Goal: Task Accomplishment & Management: Use online tool/utility

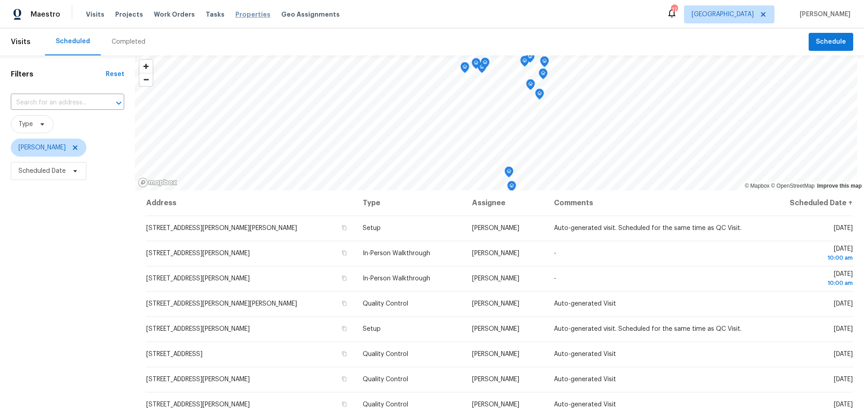
click at [240, 14] on span "Properties" at bounding box center [252, 14] width 35 height 9
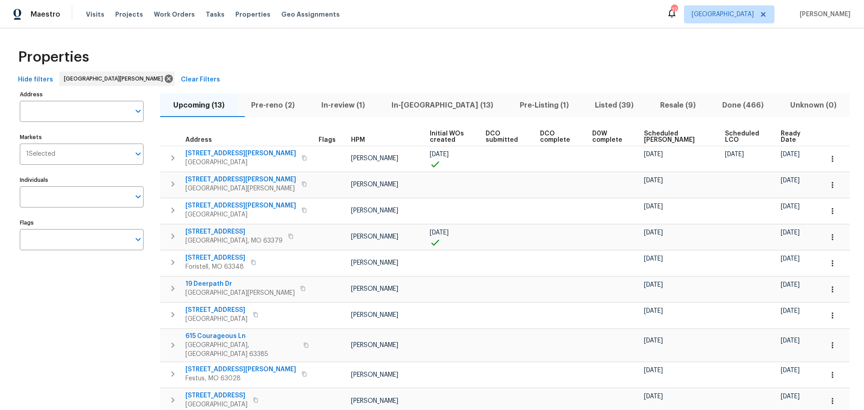
click at [275, 103] on span "Pre-reno (2)" at bounding box center [272, 105] width 59 height 13
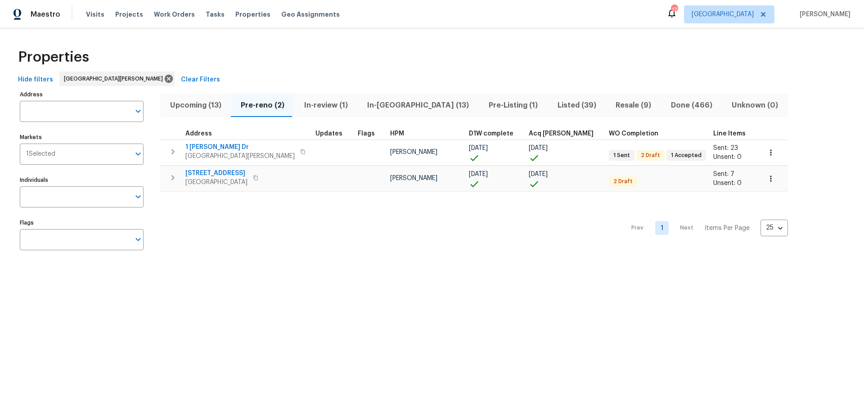
click at [211, 100] on span "Upcoming (13)" at bounding box center [196, 105] width 60 height 13
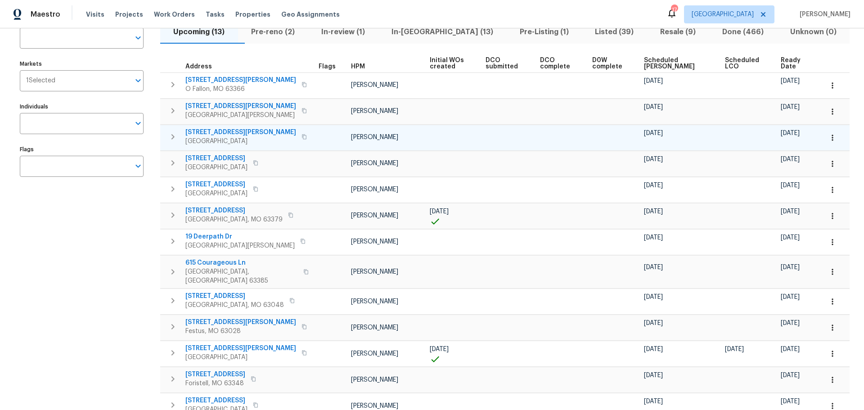
scroll to position [28, 0]
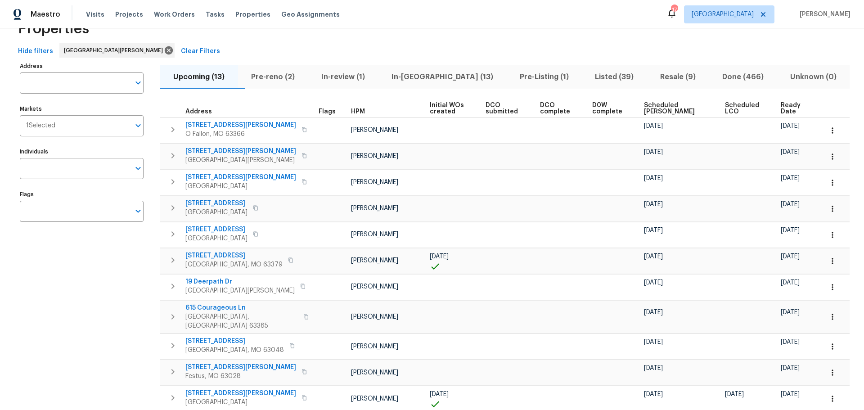
click at [298, 73] on span "Pre-reno (2)" at bounding box center [272, 77] width 59 height 13
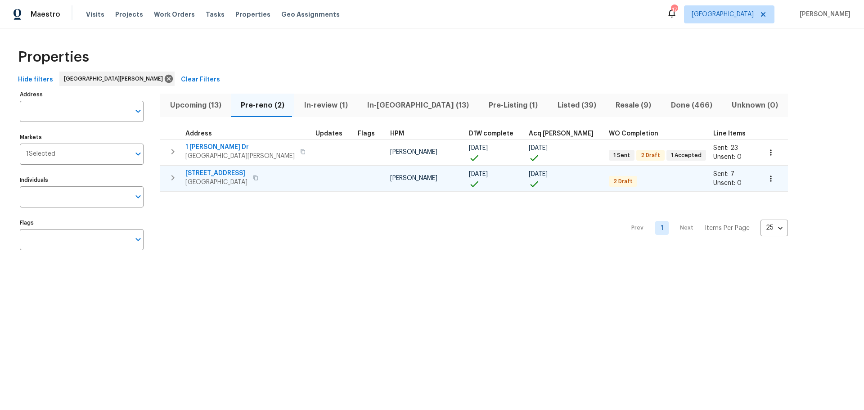
click at [227, 172] on span "5655 Chalet Hill Dr" at bounding box center [216, 173] width 62 height 9
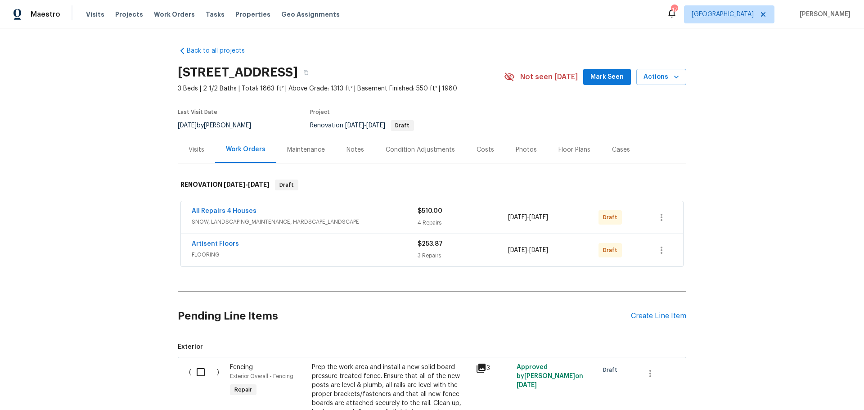
scroll to position [45, 0]
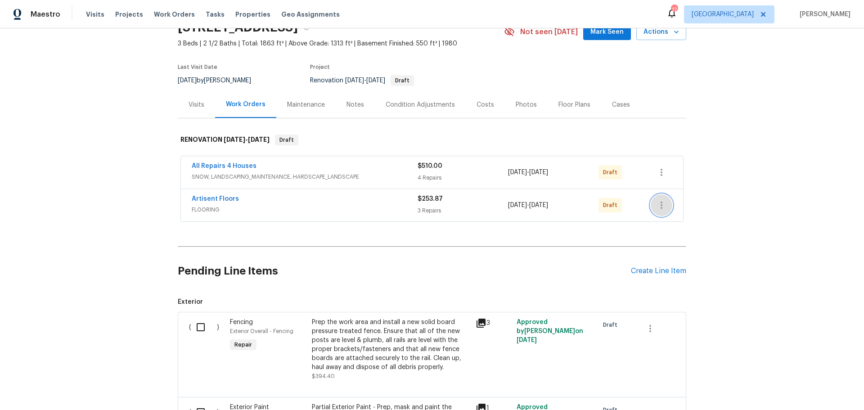
click at [659, 207] on icon "button" at bounding box center [661, 205] width 11 height 11
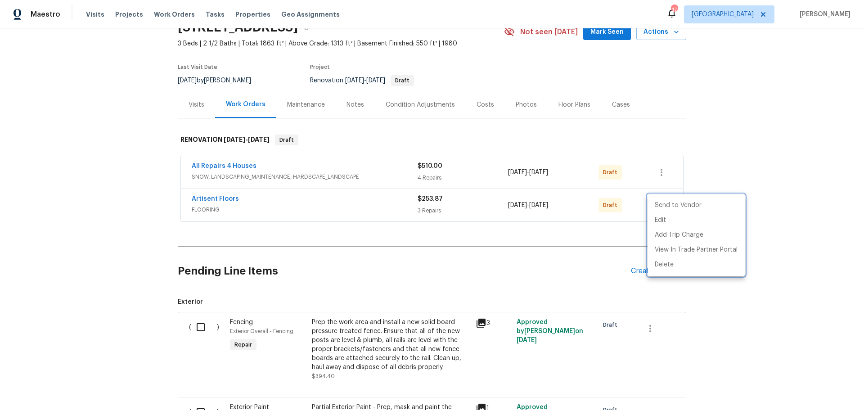
click at [726, 173] on div at bounding box center [432, 205] width 864 height 410
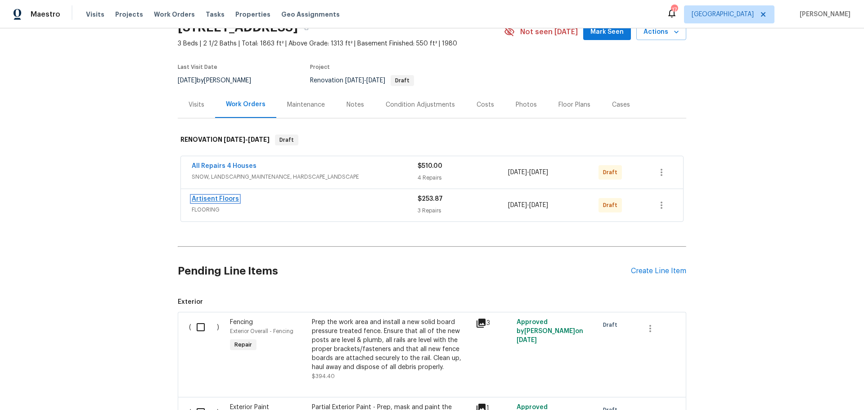
click at [222, 197] on link "Artisent Floors" at bounding box center [215, 199] width 47 height 6
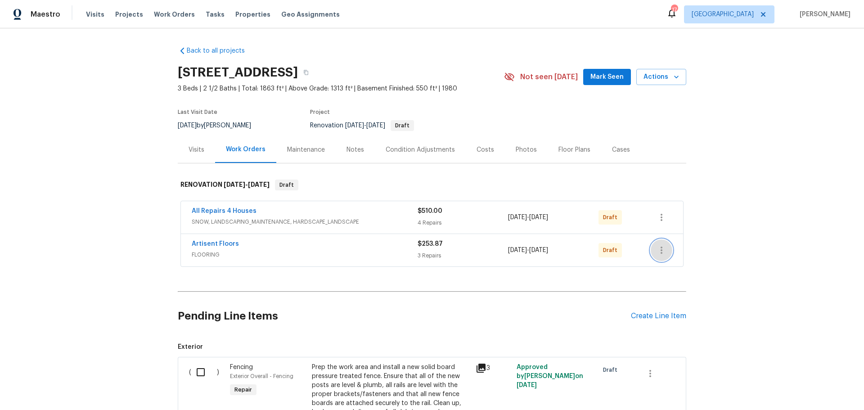
click at [660, 250] on icon "button" at bounding box center [661, 250] width 11 height 11
click at [675, 252] on li "Send to Vendor" at bounding box center [695, 250] width 97 height 15
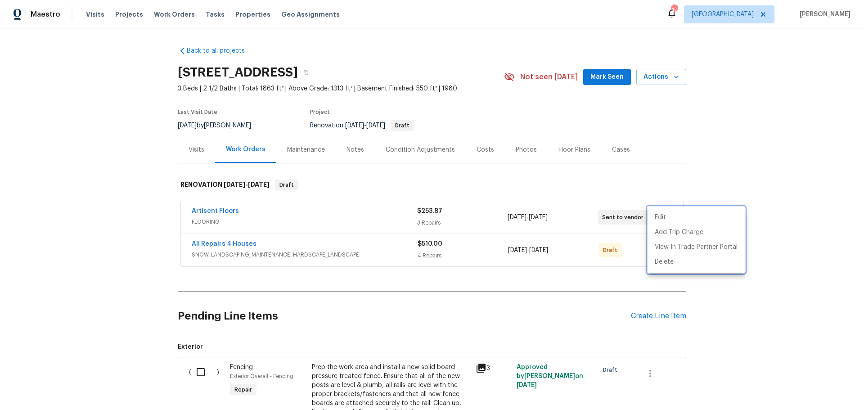
click at [618, 285] on div at bounding box center [432, 205] width 864 height 410
click at [662, 250] on icon "button" at bounding box center [661, 250] width 11 height 11
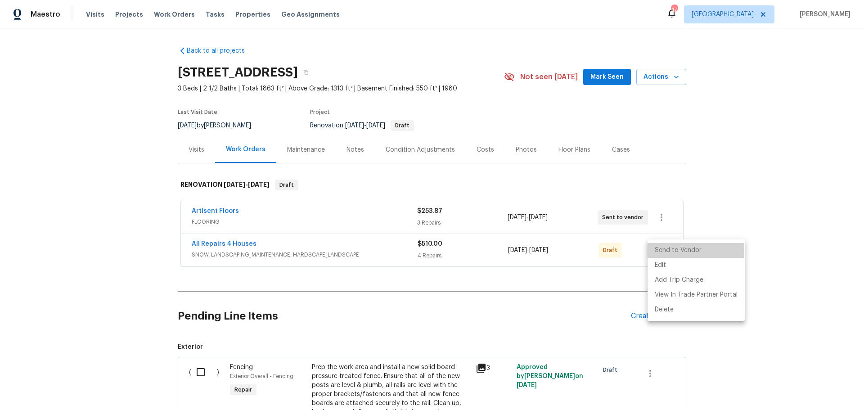
click at [662, 250] on li "Send to Vendor" at bounding box center [695, 250] width 97 height 15
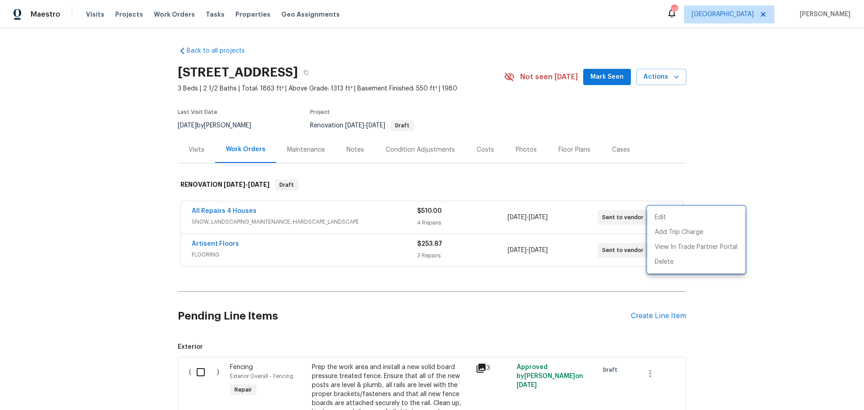
click at [549, 281] on div at bounding box center [432, 205] width 864 height 410
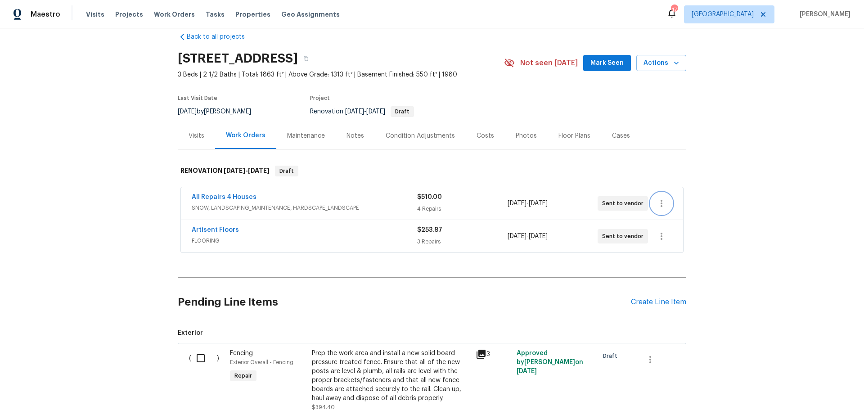
scroll to position [10, 0]
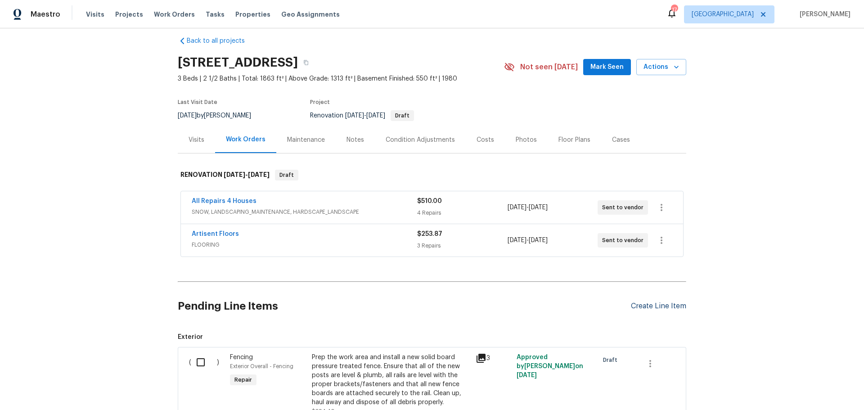
click at [635, 308] on div "Create Line Item" at bounding box center [658, 306] width 55 height 9
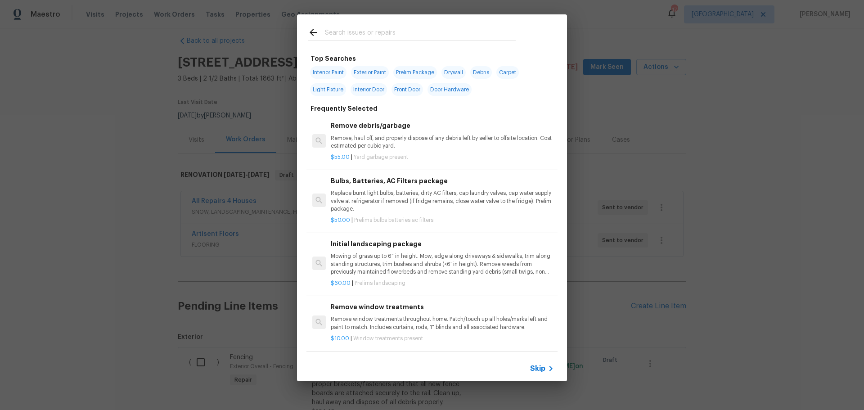
click at [373, 36] on input "text" at bounding box center [420, 33] width 191 height 13
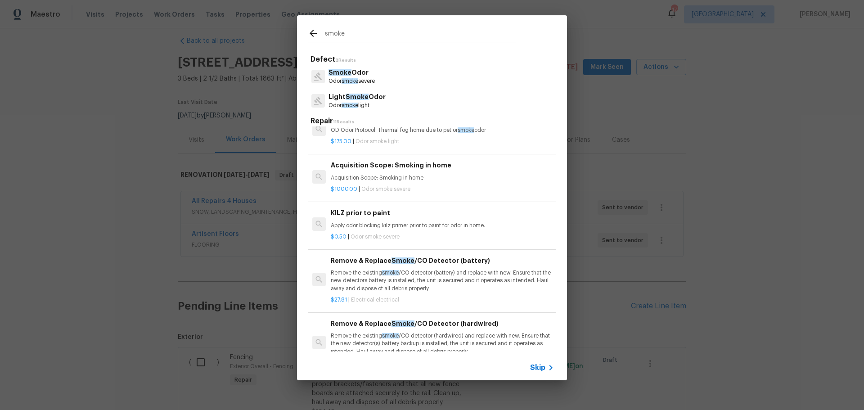
scroll to position [0, 0]
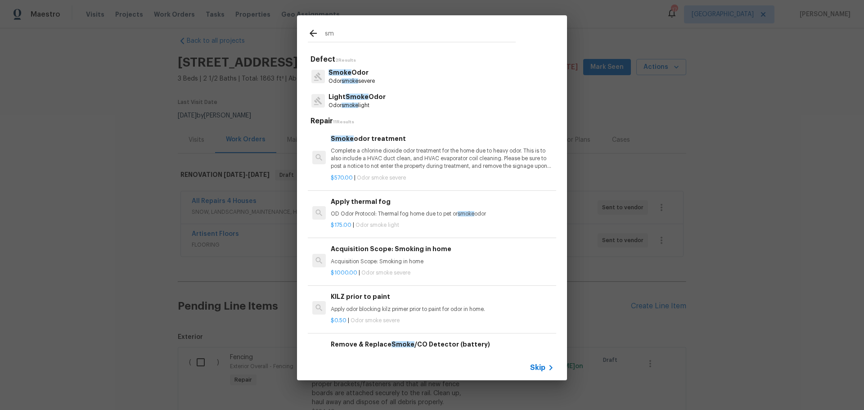
type input "s"
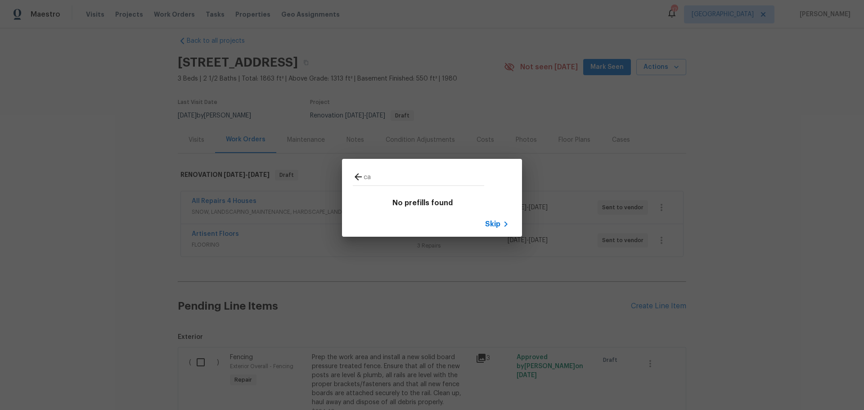
type input "c"
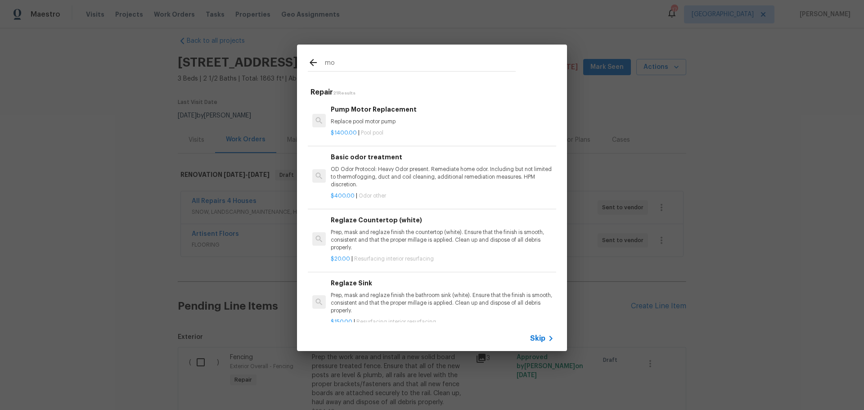
type input "m"
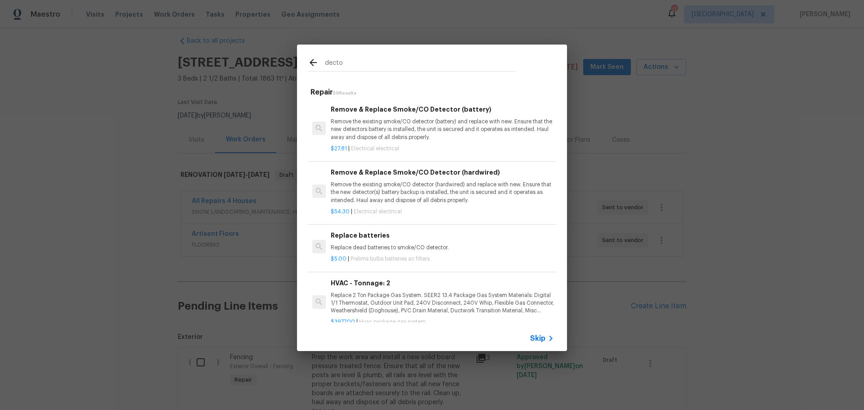
type input "decto"
click at [425, 198] on p "Remove the existing smoke/CO detector (hardwired) and replace with new. Ensure …" at bounding box center [442, 192] width 223 height 23
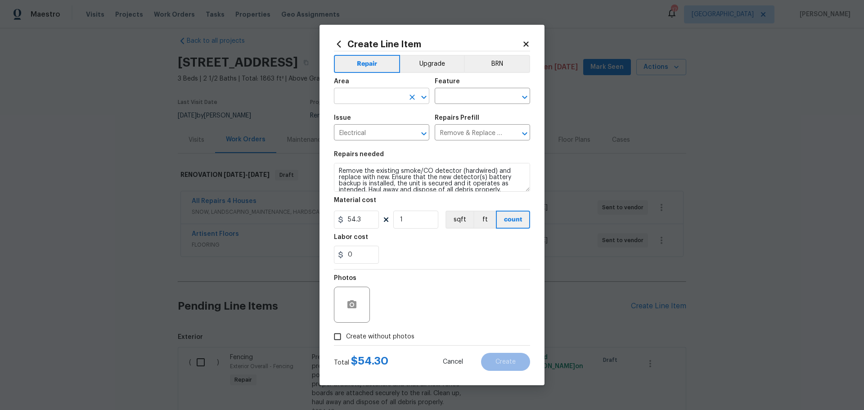
click at [423, 97] on icon "Open" at bounding box center [423, 96] width 5 height 3
click at [397, 129] on li "Interior Overall" at bounding box center [381, 131] width 95 height 15
type input "Interior Overall"
click at [440, 92] on input "text" at bounding box center [470, 97] width 70 height 14
click at [448, 133] on li "Smoke Detector" at bounding box center [482, 138] width 95 height 15
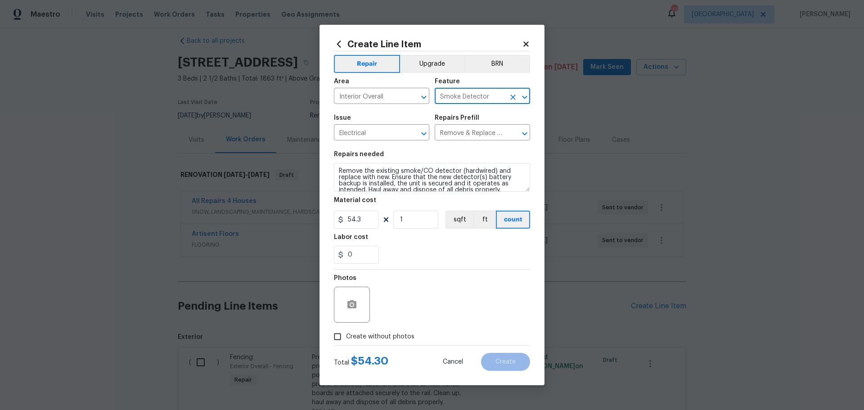
type input "Smoke Detector"
click at [419, 217] on input "1" at bounding box center [415, 220] width 45 height 18
type input "6"
click at [342, 338] on input "Create without photos" at bounding box center [337, 336] width 17 height 17
checkbox input "true"
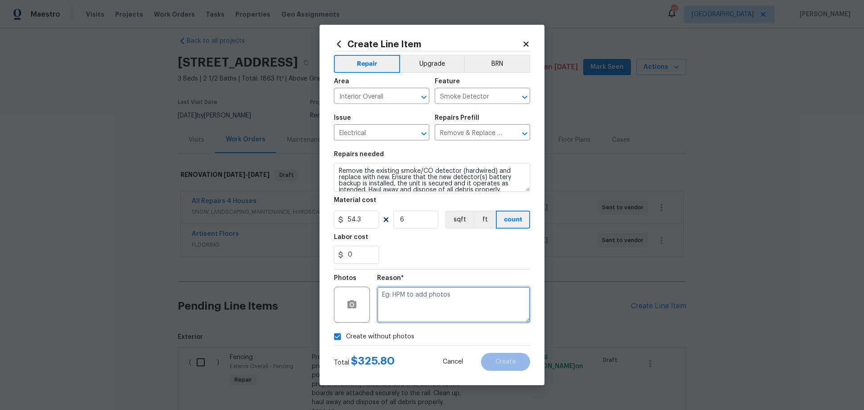
click at [395, 305] on textarea at bounding box center [453, 305] width 153 height 36
type textarea "1"
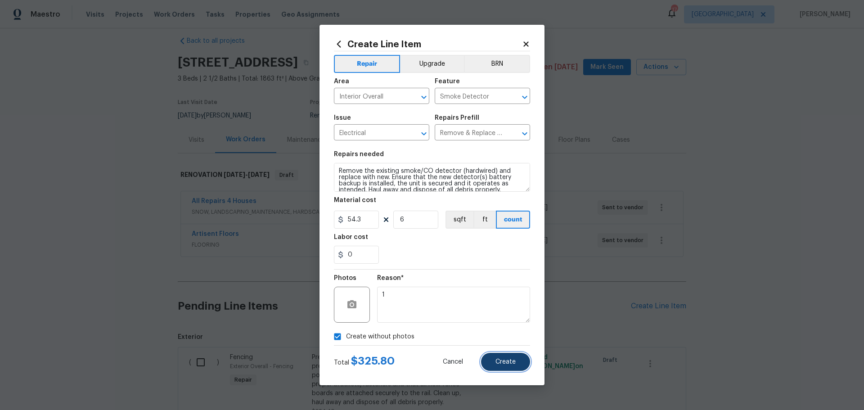
click at [505, 359] on span "Create" at bounding box center [505, 362] width 20 height 7
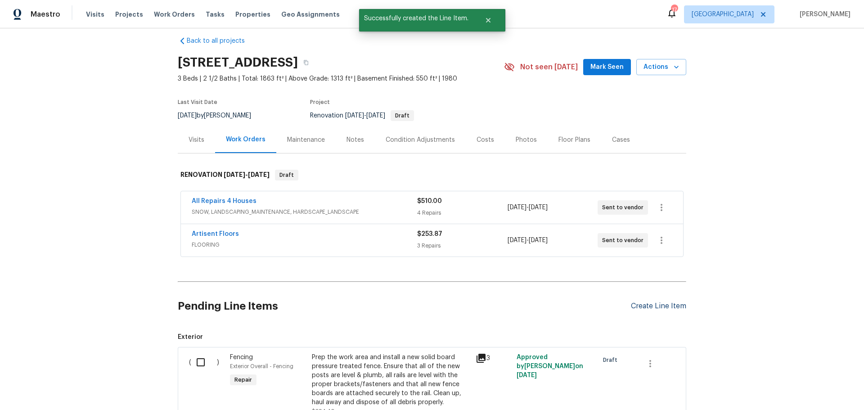
click at [683, 308] on div "Create Line Item" at bounding box center [658, 306] width 55 height 9
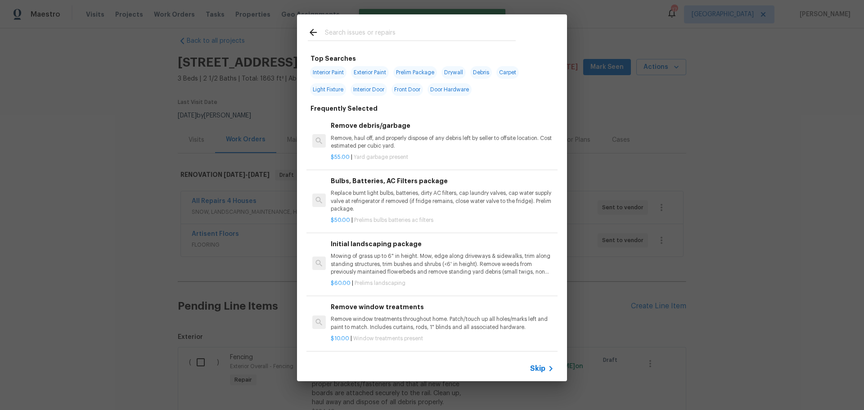
click at [392, 35] on input "text" at bounding box center [420, 33] width 191 height 13
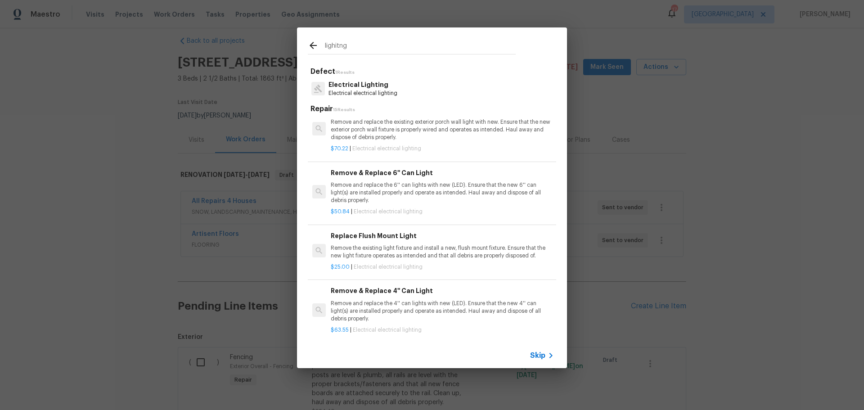
scroll to position [180, 0]
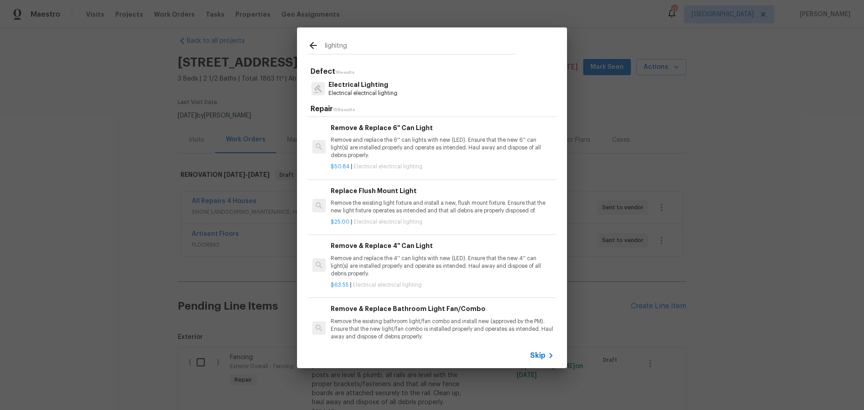
type input "lighitng"
click at [430, 202] on p "Remove the existing light fixture and install a new, flush mount fixture. Ensur…" at bounding box center [442, 206] width 223 height 15
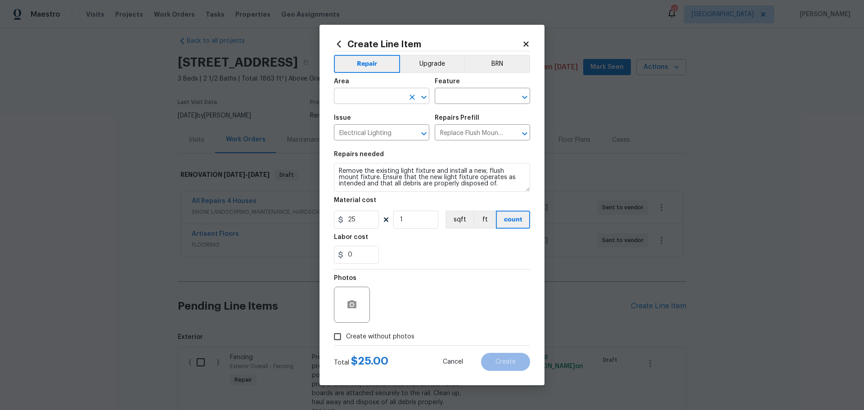
click at [423, 94] on icon "Open" at bounding box center [423, 97] width 11 height 11
drag, startPoint x: 350, startPoint y: 116, endPoint x: 386, endPoint y: 103, distance: 38.4
click at [351, 114] on li "Hallway" at bounding box center [381, 116] width 95 height 15
type input "Hallway"
click at [473, 88] on div "Feature" at bounding box center [482, 84] width 95 height 12
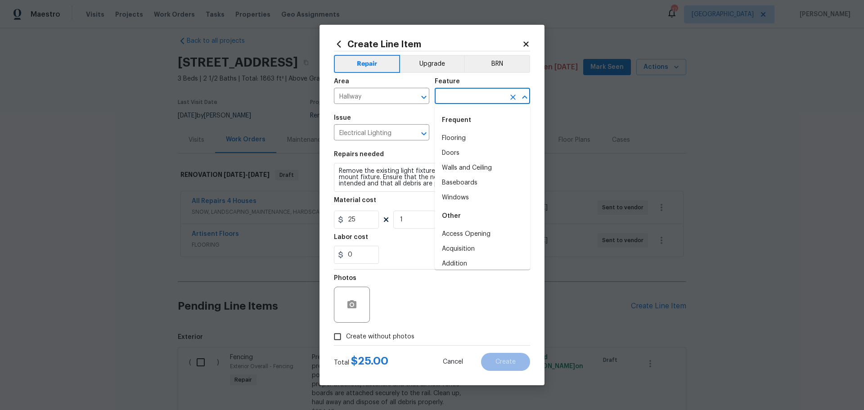
click at [469, 97] on input "text" at bounding box center [470, 97] width 70 height 14
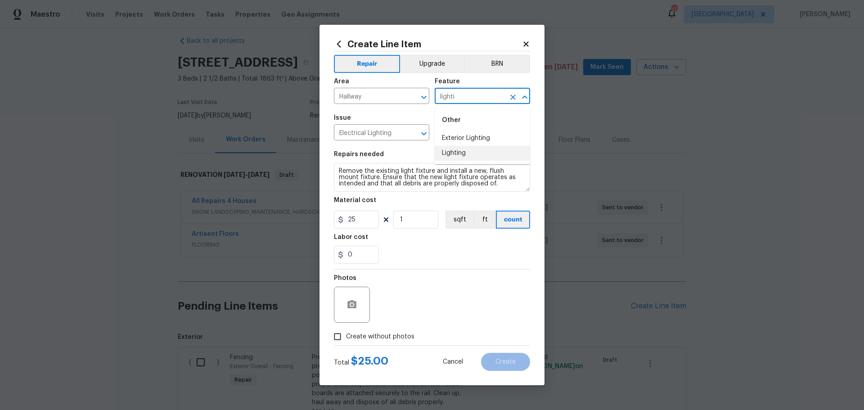
click at [476, 149] on li "Lighting" at bounding box center [482, 153] width 95 height 15
type input "Lighting"
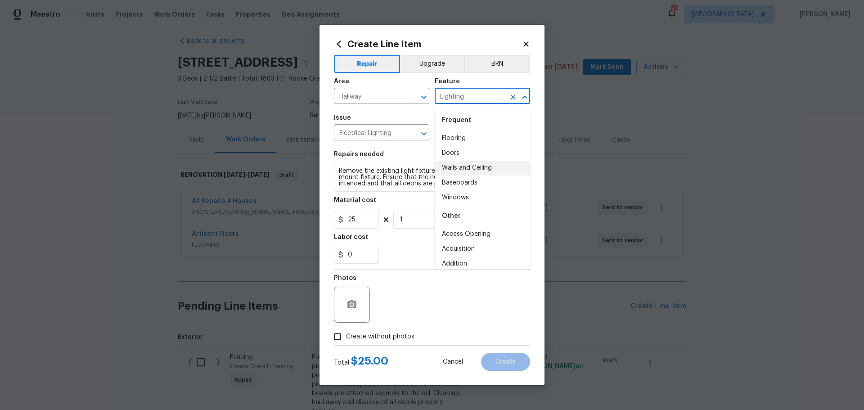
click at [385, 152] on div "Repairs needed" at bounding box center [432, 157] width 196 height 12
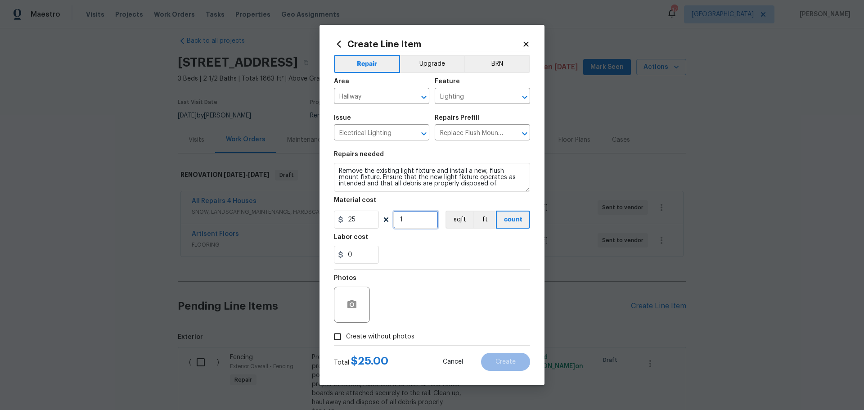
click at [410, 219] on input "1" at bounding box center [415, 220] width 45 height 18
type input "4"
click at [437, 260] on div "0" at bounding box center [432, 255] width 196 height 18
click at [374, 263] on input "0" at bounding box center [356, 255] width 45 height 18
type input "100"
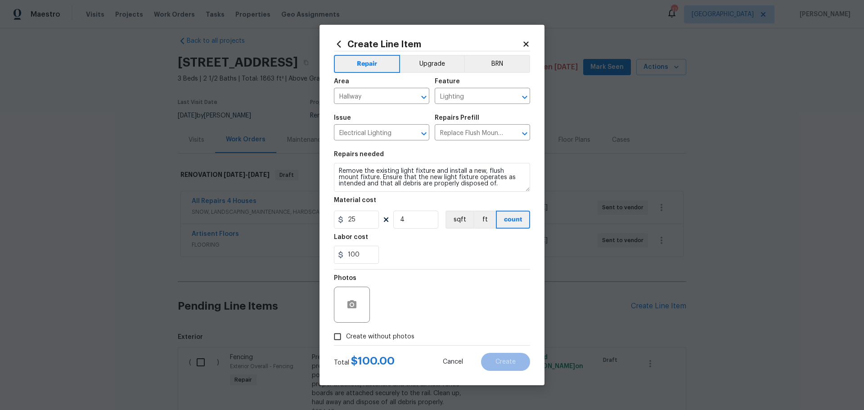
click at [393, 256] on div "100" at bounding box center [432, 255] width 196 height 18
click at [359, 298] on button "button" at bounding box center [352, 305] width 22 height 22
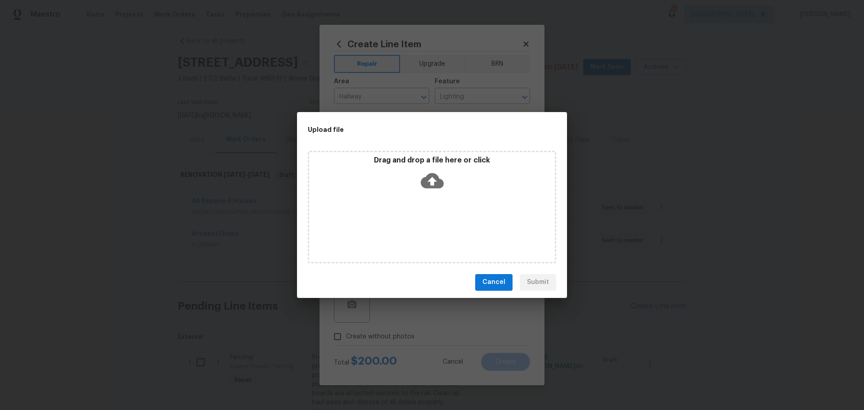
click at [377, 183] on div "Drag and drop a file here or click" at bounding box center [432, 175] width 246 height 39
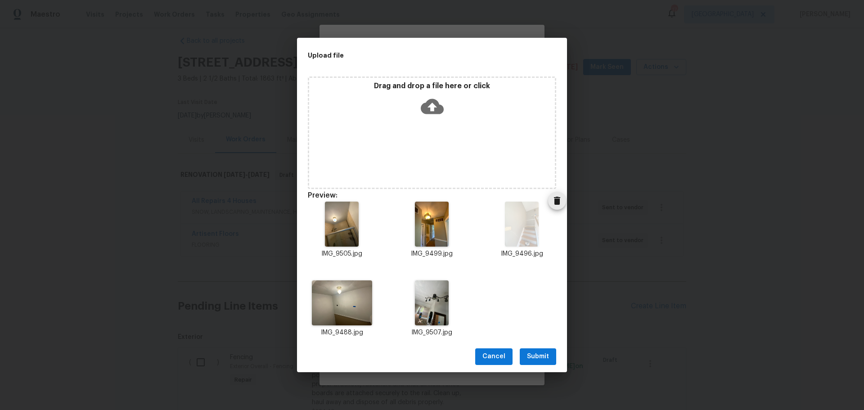
click at [548, 207] on button "Delete" at bounding box center [557, 201] width 18 height 18
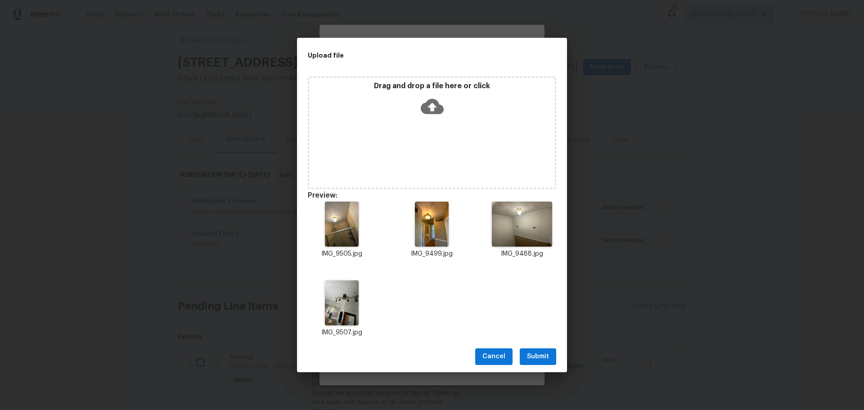
click at [534, 351] on span "Submit" at bounding box center [538, 356] width 22 height 11
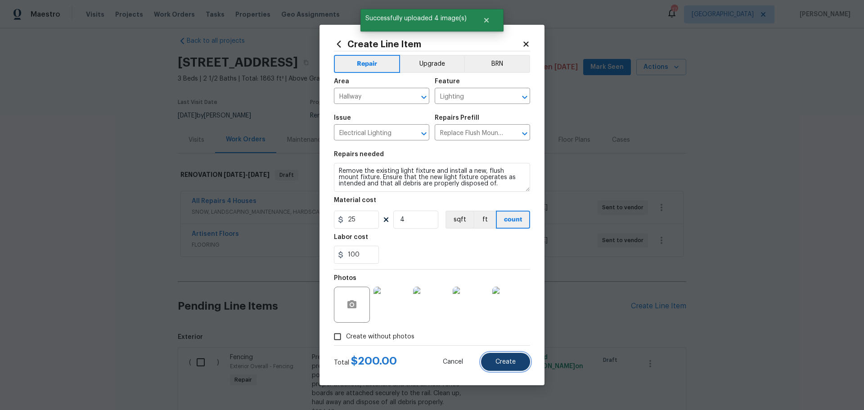
click at [503, 357] on button "Create" at bounding box center [505, 362] width 49 height 18
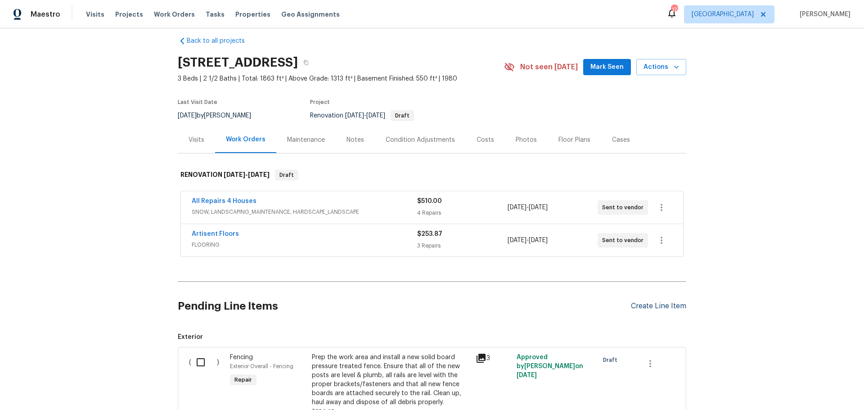
click at [670, 308] on div "Create Line Item" at bounding box center [658, 306] width 55 height 9
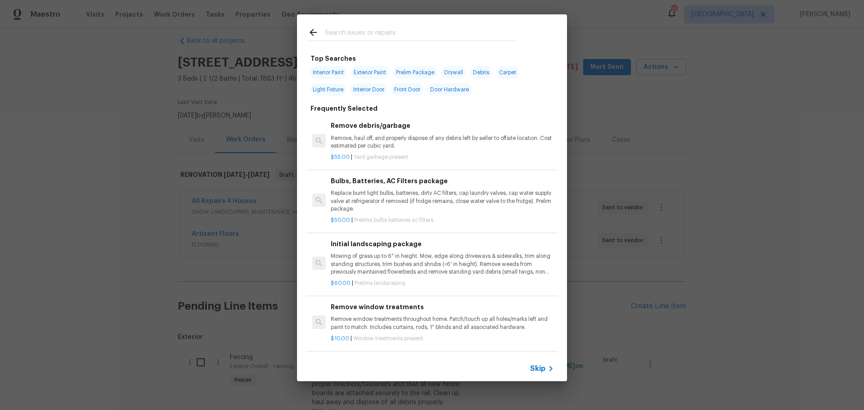
click at [341, 34] on input "text" at bounding box center [420, 33] width 191 height 13
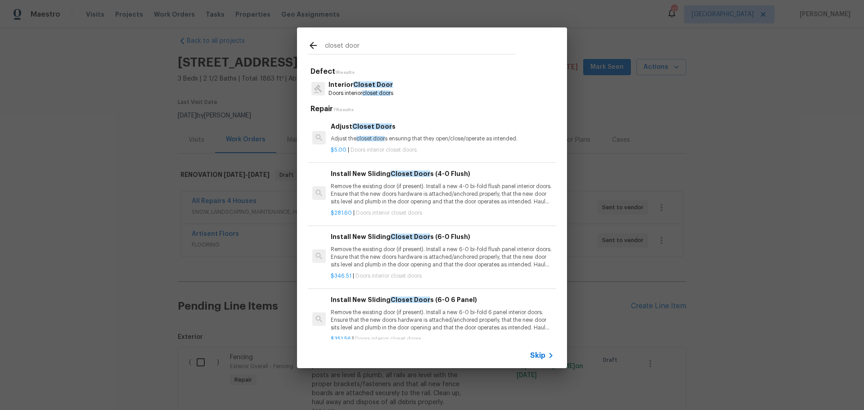
type input "closet door"
click at [425, 191] on p "Remove the existing door (if present). Install a new 4-0 bi-fold flush panel in…" at bounding box center [442, 194] width 223 height 23
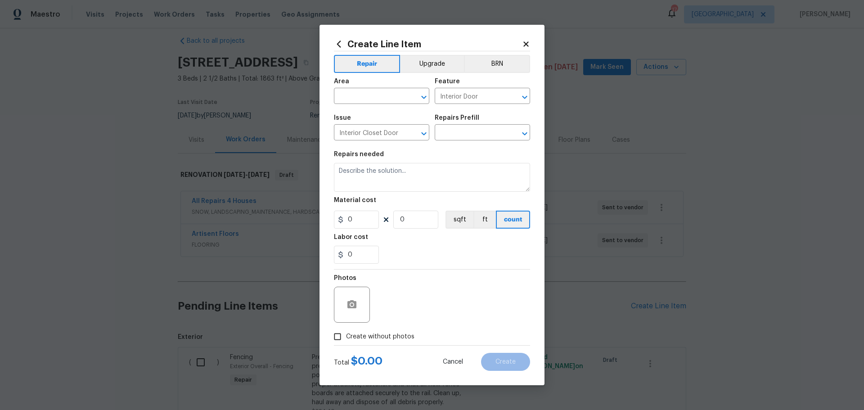
type input "Install New Sliding Closet Doors (4-0 Flush) $281.60"
type textarea "Remove the existing door (if present). Install a new 4-0 bi-fold flush panel in…"
type input "281.6"
type input "1"
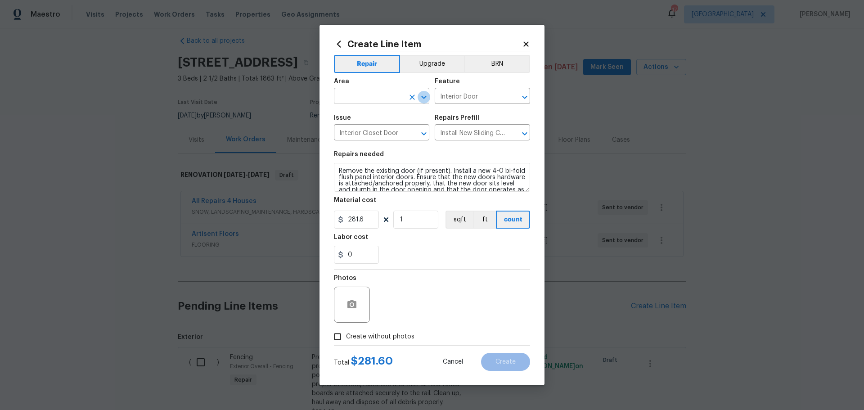
click at [421, 96] on icon "Open" at bounding box center [423, 97] width 11 height 11
click at [396, 112] on li "Closet" at bounding box center [381, 116] width 95 height 15
type input "Closet"
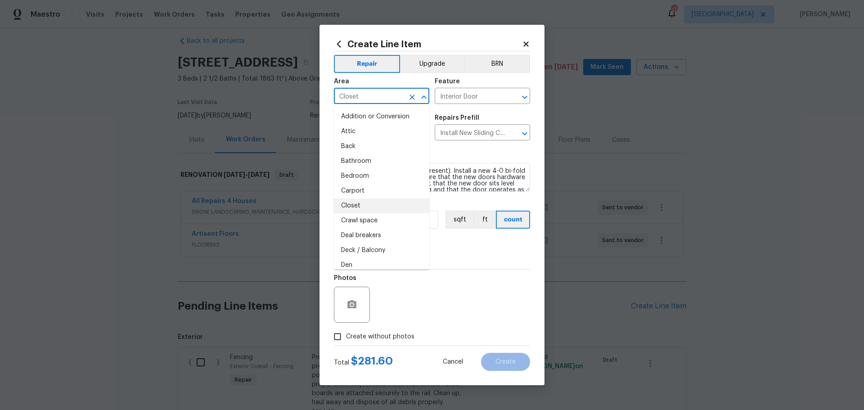
click at [362, 201] on li "Closet" at bounding box center [381, 205] width 95 height 15
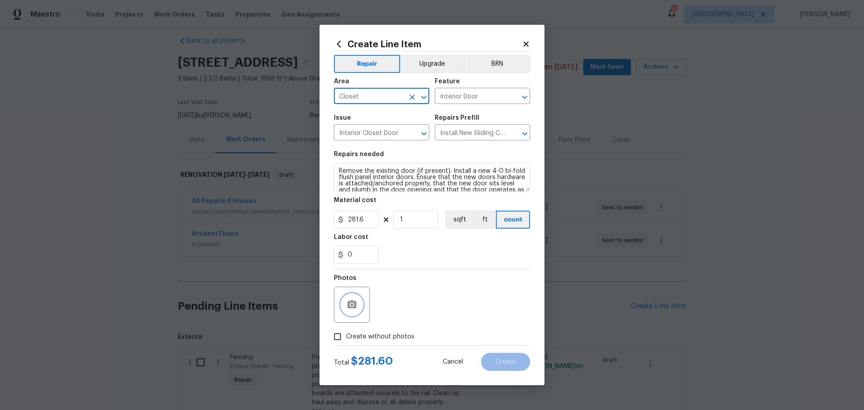
click at [357, 302] on icon "button" at bounding box center [351, 304] width 11 height 11
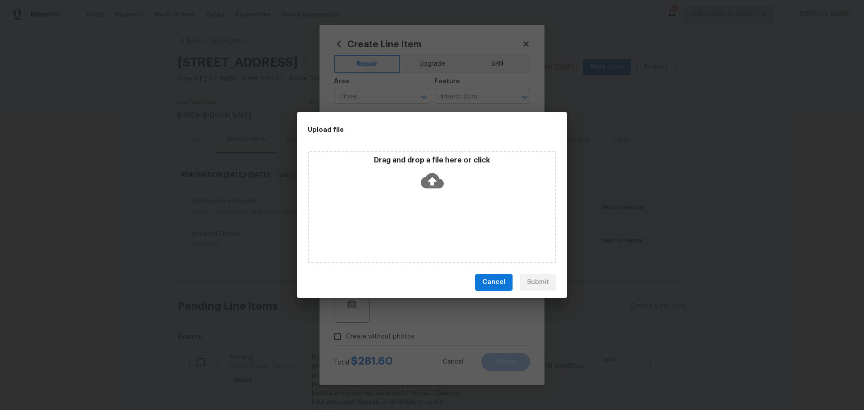
click at [394, 198] on div "Drag and drop a file here or click" at bounding box center [432, 207] width 248 height 112
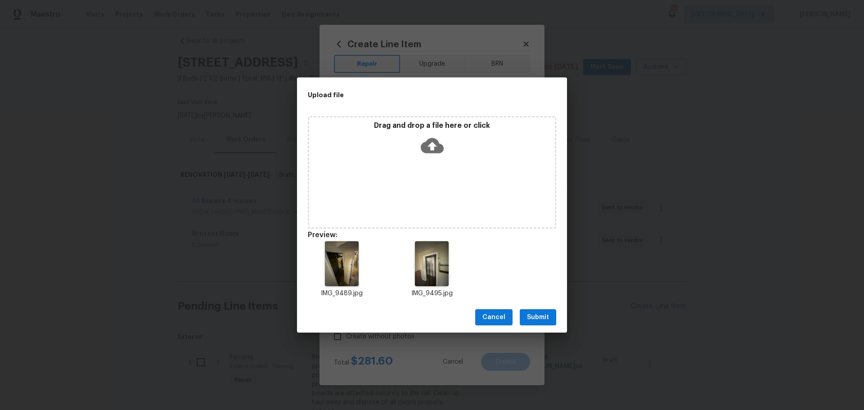
click at [538, 324] on button "Submit" at bounding box center [538, 317] width 36 height 17
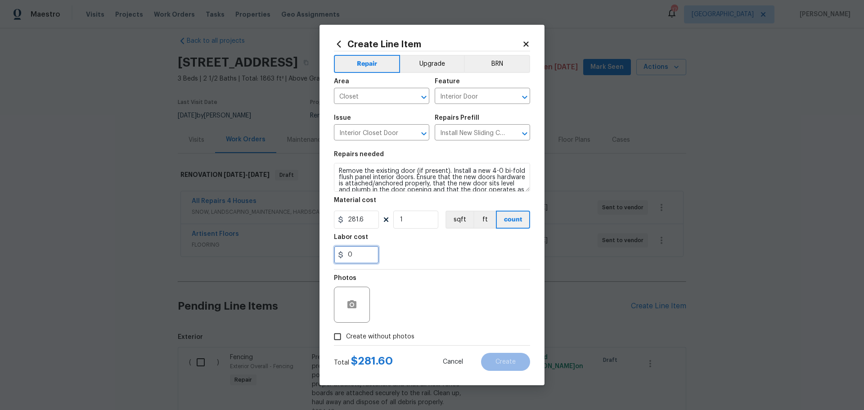
click at [366, 261] on input "0" at bounding box center [356, 255] width 45 height 18
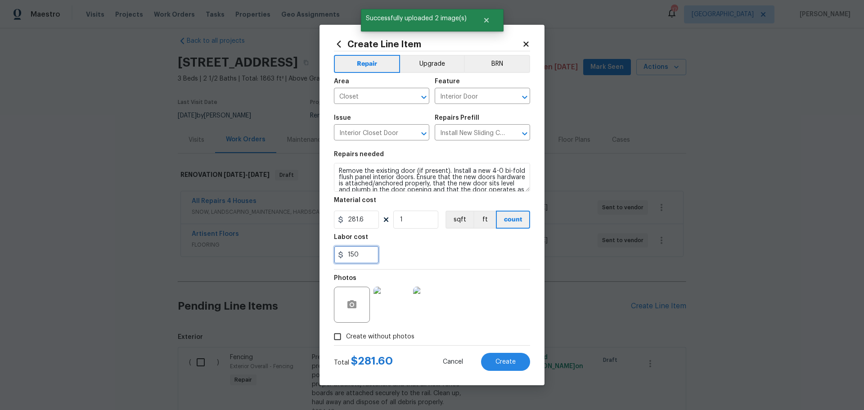
type input "150"
click at [337, 171] on textarea "Remove the existing door (if present). Install a new 4-0 bi-fold flush panel in…" at bounding box center [432, 177] width 196 height 29
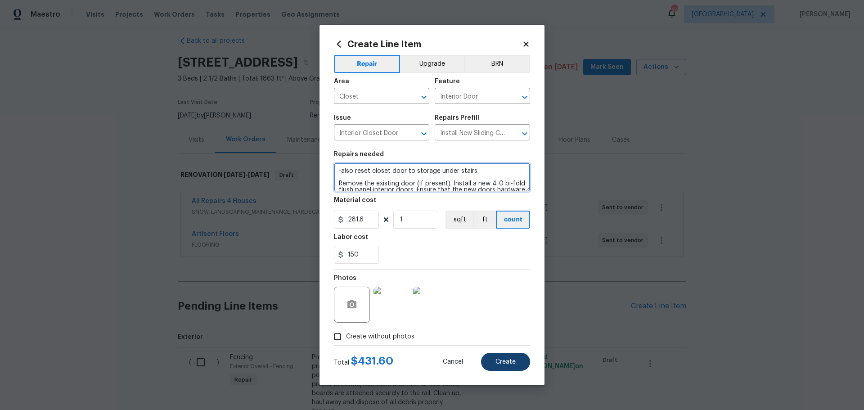
type textarea "-also reset closet door to storage under stairs Remove the existing door (if pr…"
click at [492, 354] on button "Create" at bounding box center [505, 362] width 49 height 18
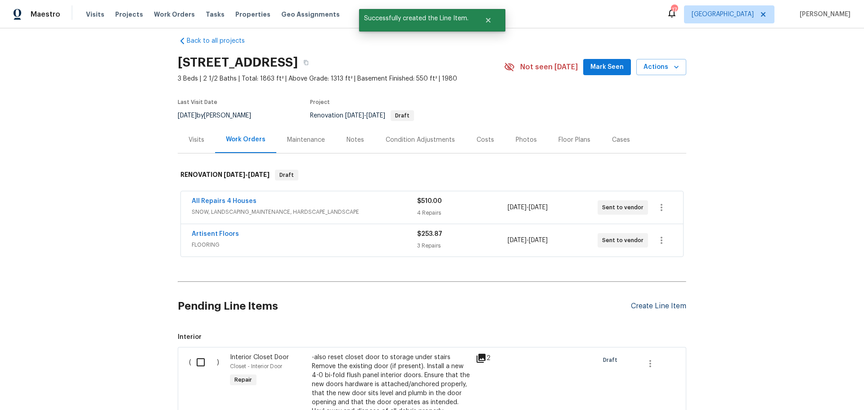
click at [635, 302] on div "Create Line Item" at bounding box center [658, 306] width 55 height 9
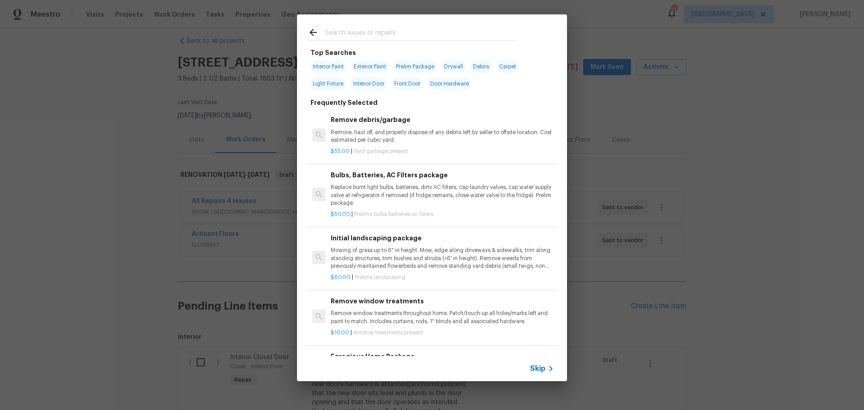
scroll to position [0, 0]
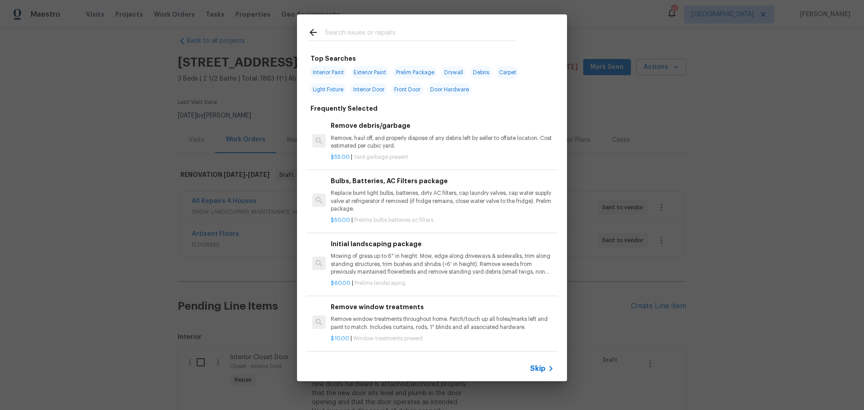
click at [381, 33] on input "text" at bounding box center [420, 33] width 191 height 13
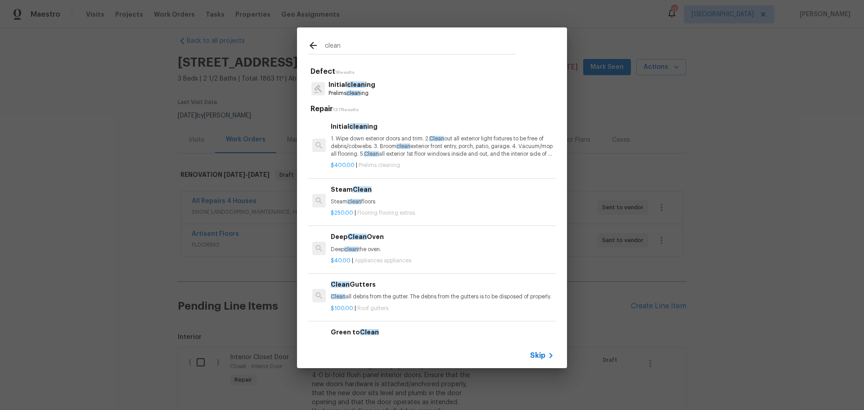
type input "clean"
click at [374, 147] on p "1. Wipe down exterior doors and trim. 2. Clean out all exterior light fixtures …" at bounding box center [442, 146] width 223 height 23
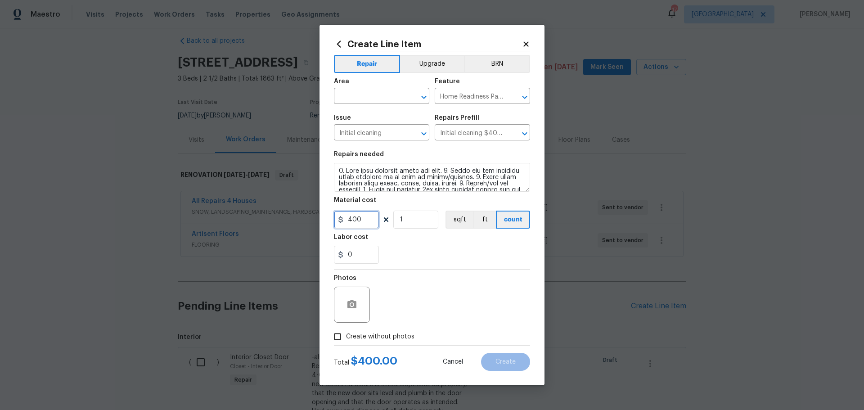
click at [362, 222] on input "400" at bounding box center [356, 220] width 45 height 18
type input "250"
click at [377, 242] on div "Labor cost" at bounding box center [432, 240] width 196 height 12
click at [424, 98] on icon "Open" at bounding box center [423, 96] width 5 height 3
type input "c"
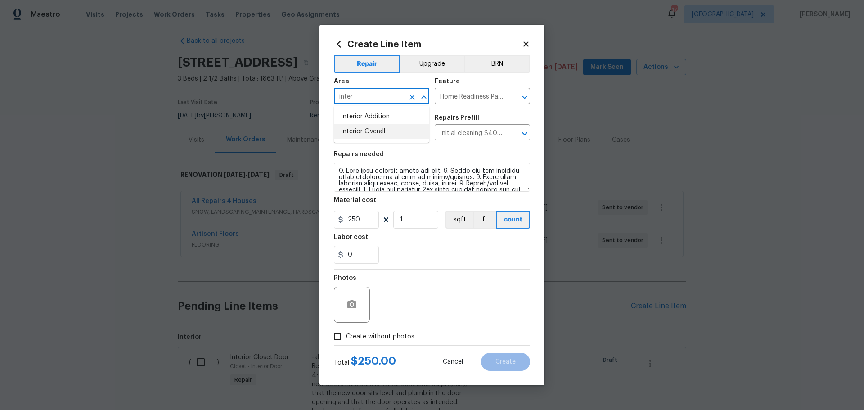
click at [392, 135] on li "Interior Overall" at bounding box center [381, 131] width 95 height 15
type input "Interior Overall"
click at [374, 332] on span "Create without photos" at bounding box center [380, 336] width 68 height 9
click at [346, 332] on input "Create without photos" at bounding box center [337, 336] width 17 height 17
checkbox input "true"
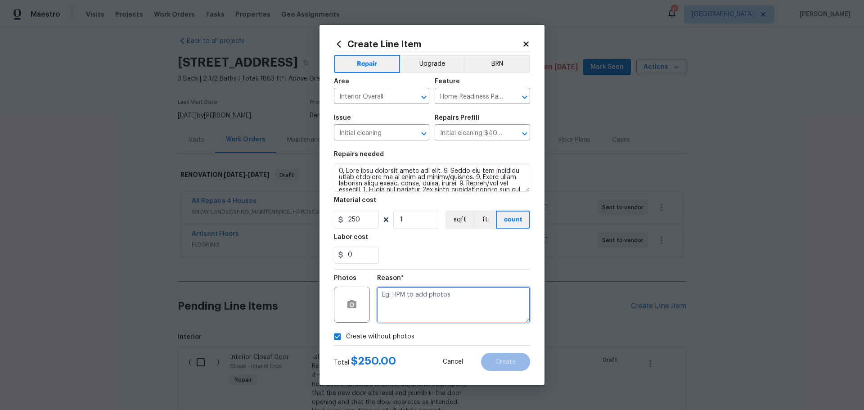
click at [383, 311] on textarea at bounding box center [453, 305] width 153 height 36
type textarea "1"
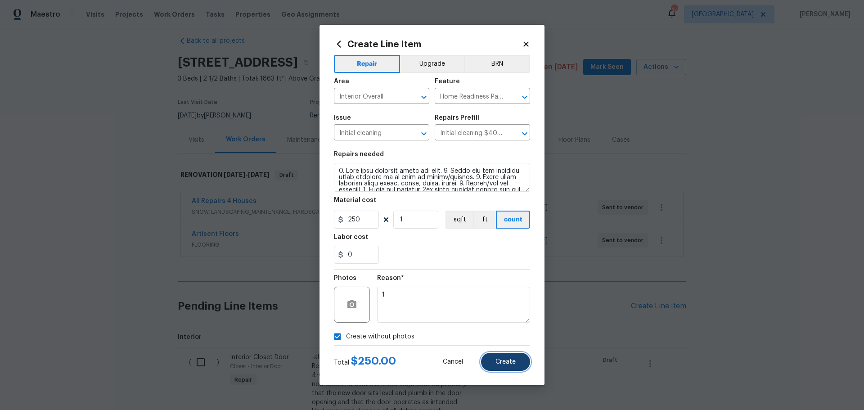
click at [504, 356] on button "Create" at bounding box center [505, 362] width 49 height 18
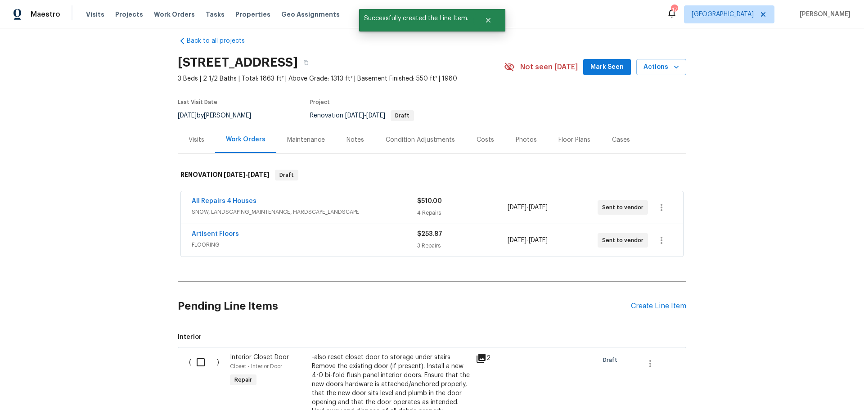
click at [664, 301] on div "Pending Line Items Create Line Item" at bounding box center [432, 306] width 508 height 42
click at [662, 303] on div "Create Line Item" at bounding box center [658, 306] width 55 height 9
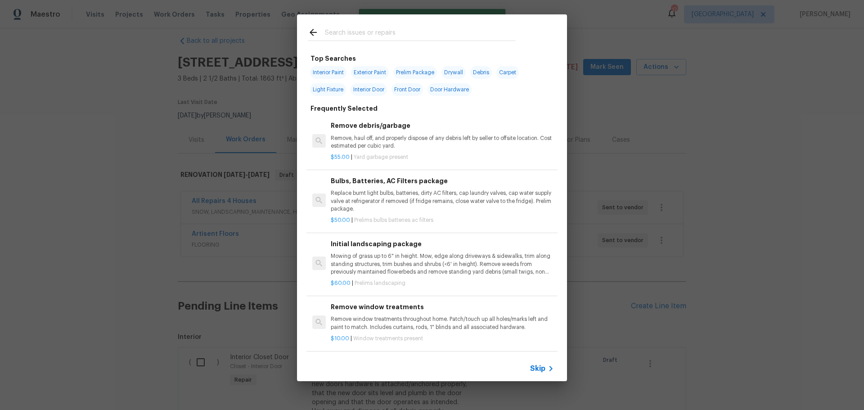
click at [399, 37] on input "text" at bounding box center [420, 33] width 191 height 13
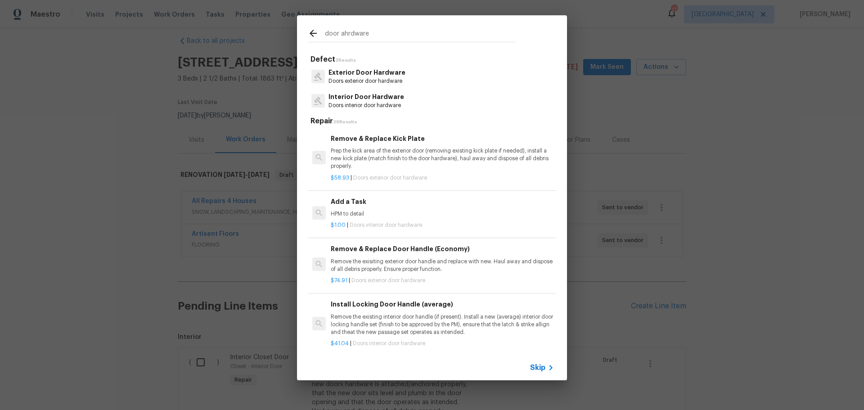
type input "door ahrdware"
click at [380, 99] on p "Interior Door Hardware" at bounding box center [366, 96] width 76 height 9
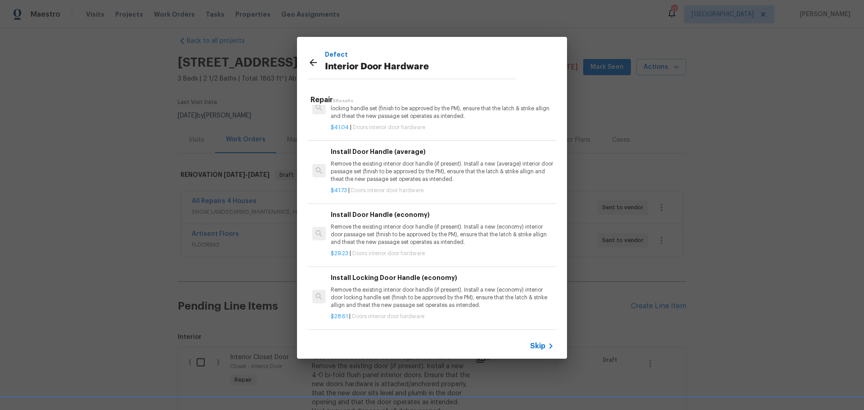
scroll to position [83, 0]
click at [387, 223] on p "Remove the existing interior door handle (if present). Install a new (economy) …" at bounding box center [442, 234] width 223 height 23
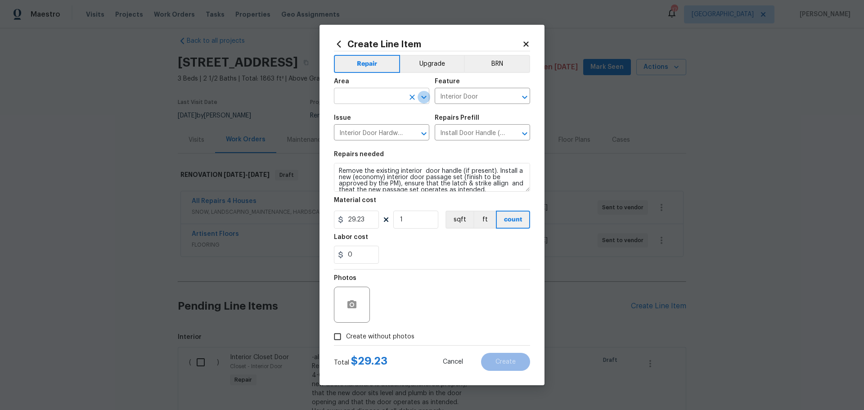
click at [426, 98] on icon "Open" at bounding box center [423, 97] width 11 height 11
click at [380, 129] on li "Interior Overall" at bounding box center [381, 131] width 95 height 15
type input "Interior Overall"
click at [410, 223] on input "1" at bounding box center [415, 220] width 45 height 18
type input "8"
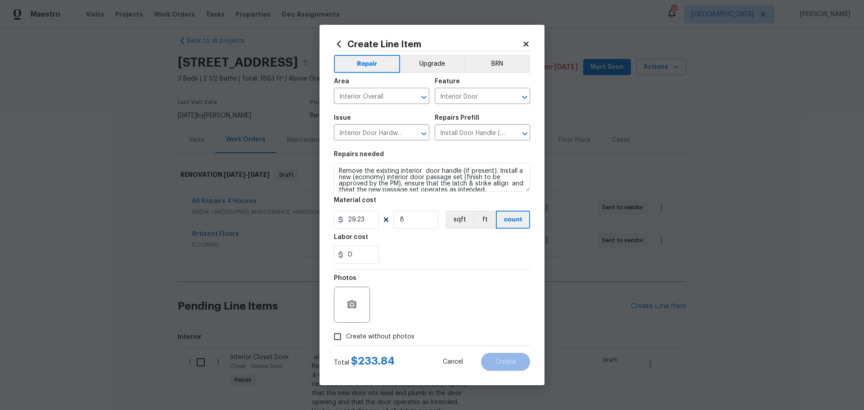
click at [395, 239] on div "Labor cost" at bounding box center [432, 240] width 196 height 12
click at [365, 256] on input "0" at bounding box center [356, 255] width 45 height 18
type input "150"
click at [389, 247] on div "150" at bounding box center [432, 255] width 196 height 18
click at [357, 302] on icon "button" at bounding box center [351, 304] width 11 height 11
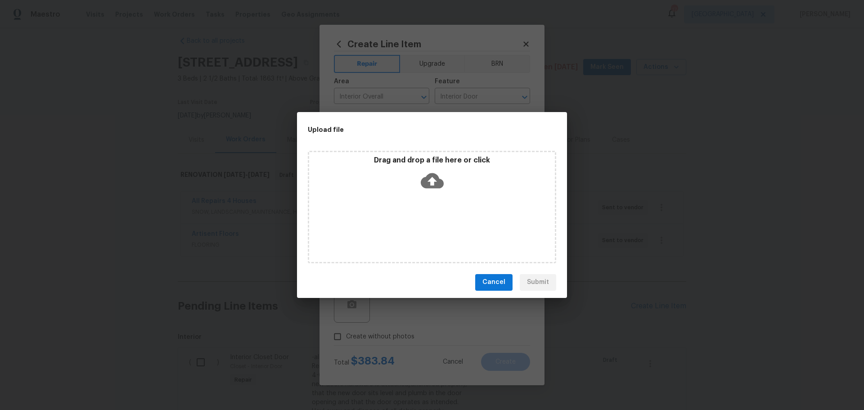
click at [435, 188] on icon at bounding box center [432, 180] width 23 height 15
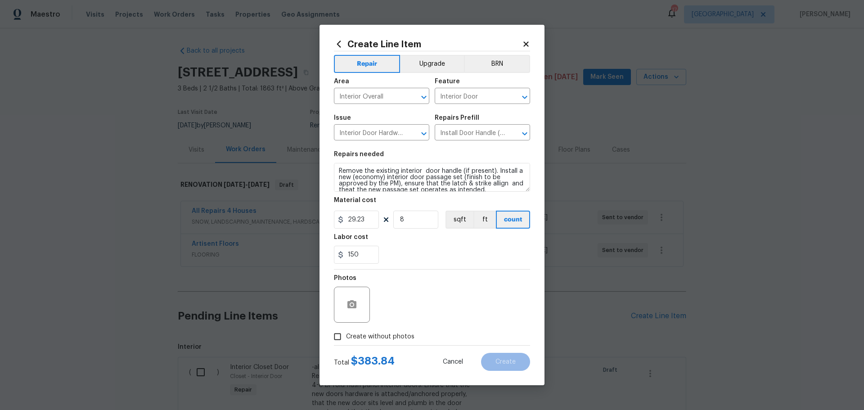
scroll to position [10, 0]
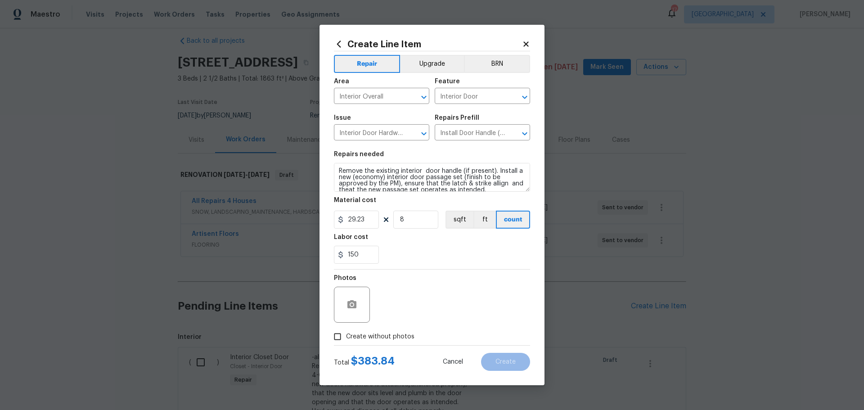
click at [371, 167] on textarea "Remove the existing interior door handle (if present). Install a new (economy) …" at bounding box center [432, 177] width 196 height 29
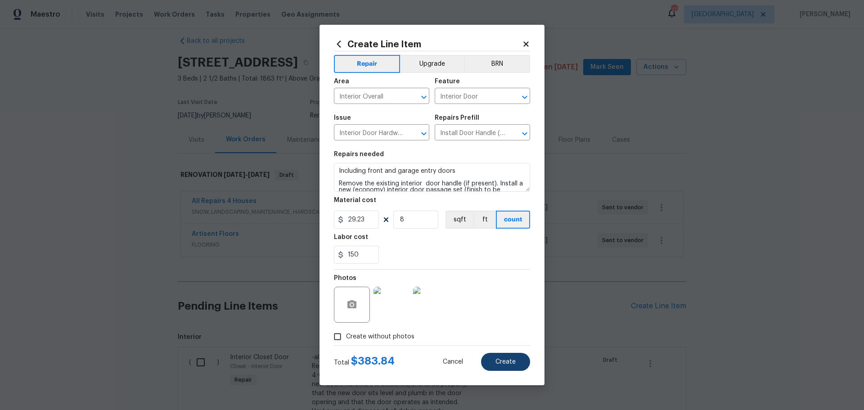
type textarea "Including front and garage entry doors Remove the existing interior door handle…"
click at [498, 361] on span "Create" at bounding box center [505, 362] width 20 height 7
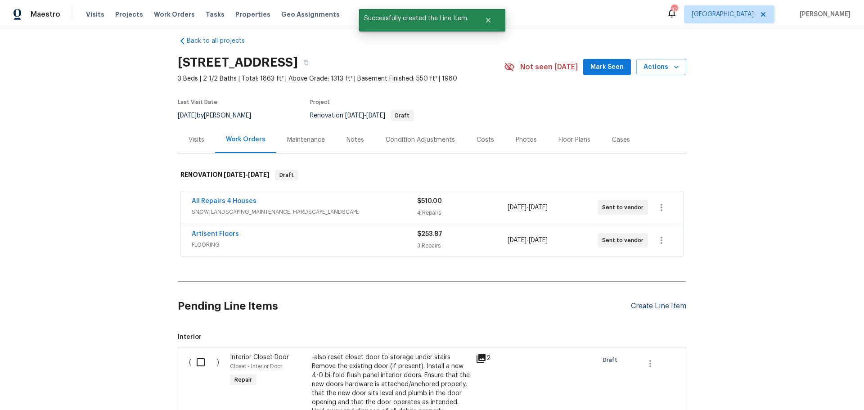
click at [638, 303] on div "Create Line Item" at bounding box center [658, 306] width 55 height 9
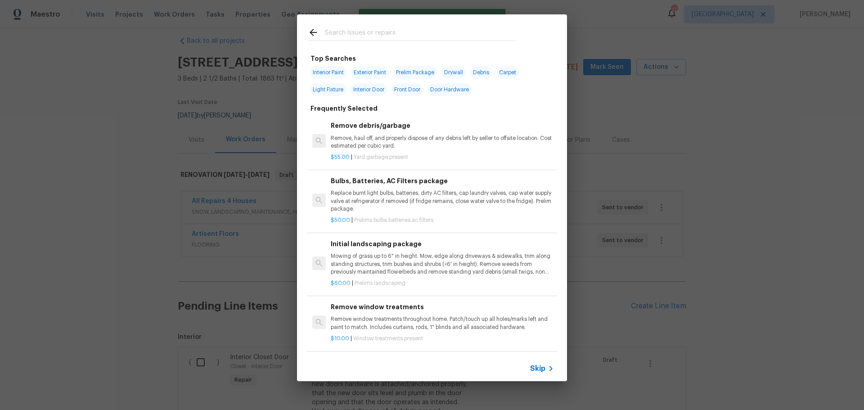
click at [353, 39] on input "text" at bounding box center [420, 33] width 191 height 13
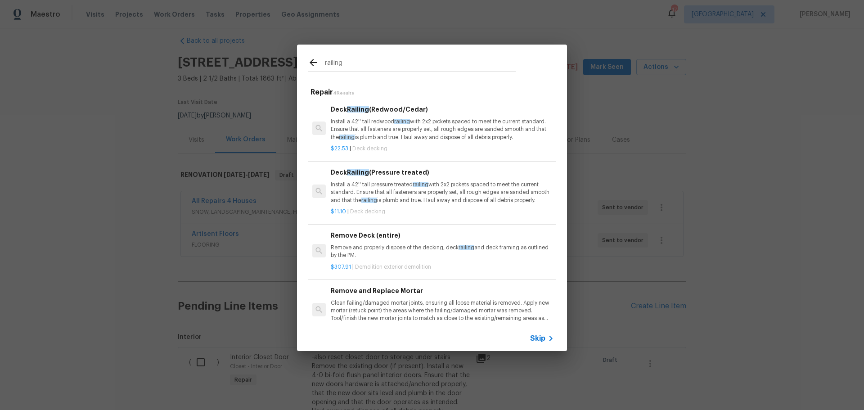
scroll to position [27, 0]
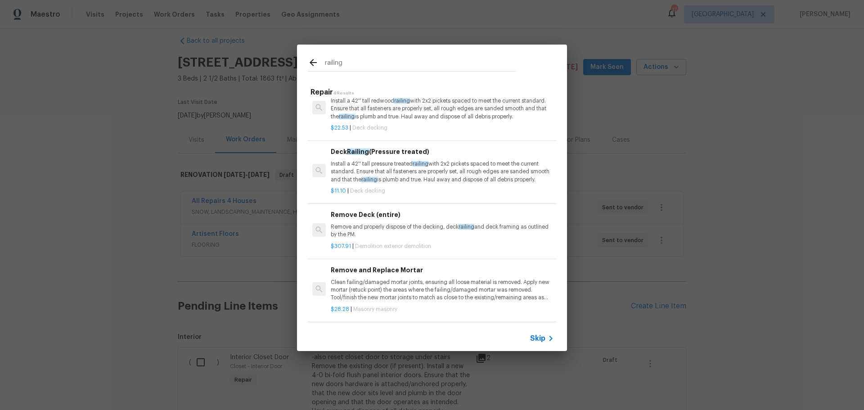
type input "railing"
click at [377, 162] on p "Install a 42'' tall pressure treated railing with 2x2 pickets spaced to meet th…" at bounding box center [442, 171] width 223 height 23
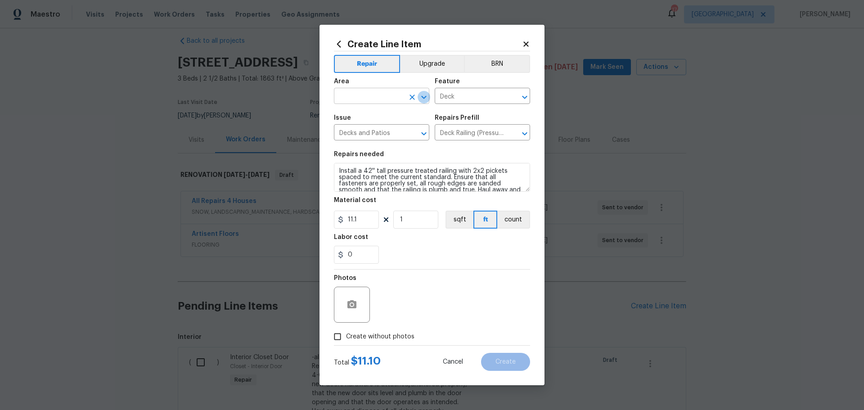
click at [427, 95] on icon "Open" at bounding box center [423, 97] width 11 height 11
click at [381, 117] on li "Deck / Balcony" at bounding box center [381, 116] width 95 height 15
type input "Deck / Balcony"
click at [408, 222] on input "1" at bounding box center [415, 220] width 45 height 18
type input "45"
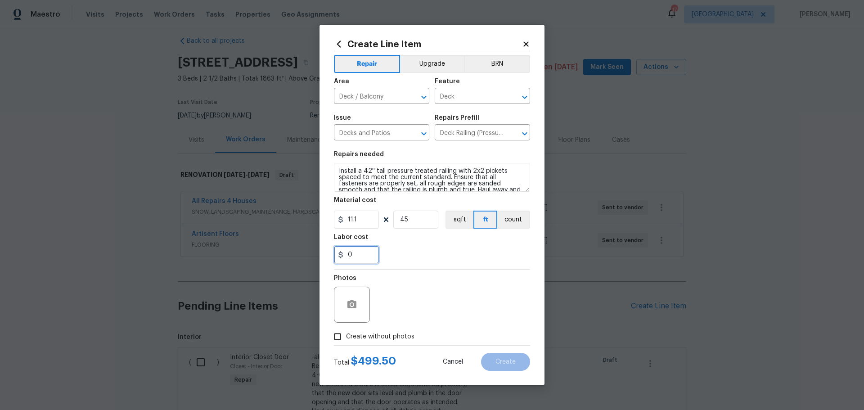
click at [367, 251] on input "0" at bounding box center [356, 255] width 45 height 18
type input "250"
click at [402, 247] on div "250" at bounding box center [432, 255] width 196 height 18
click at [418, 227] on input "45" at bounding box center [415, 220] width 45 height 18
type input "30"
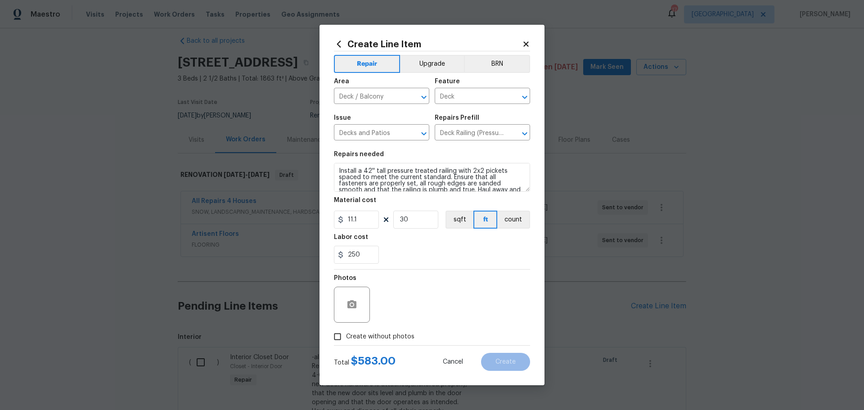
click at [409, 238] on div "Labor cost" at bounding box center [432, 240] width 196 height 12
click at [352, 302] on icon "button" at bounding box center [351, 304] width 9 height 8
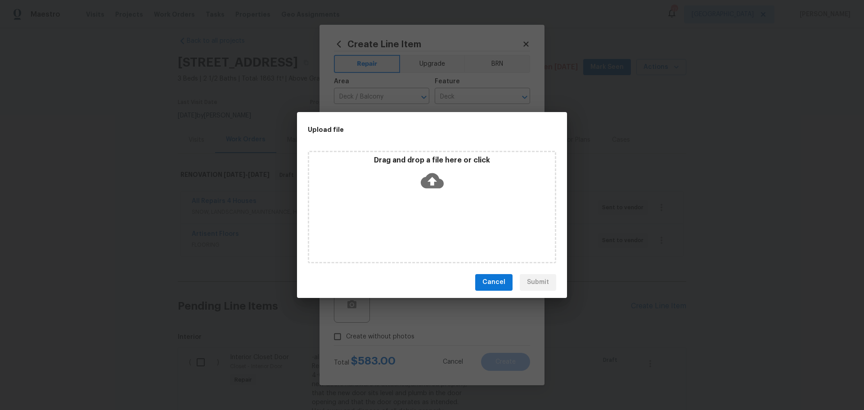
click at [371, 172] on div "Drag and drop a file here or click" at bounding box center [432, 175] width 246 height 39
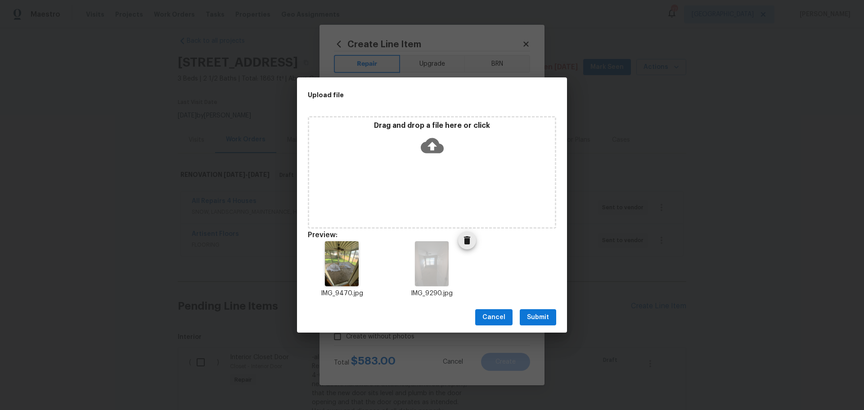
click at [464, 239] on icon "Delete" at bounding box center [467, 240] width 6 height 8
click at [533, 316] on span "Submit" at bounding box center [538, 317] width 22 height 11
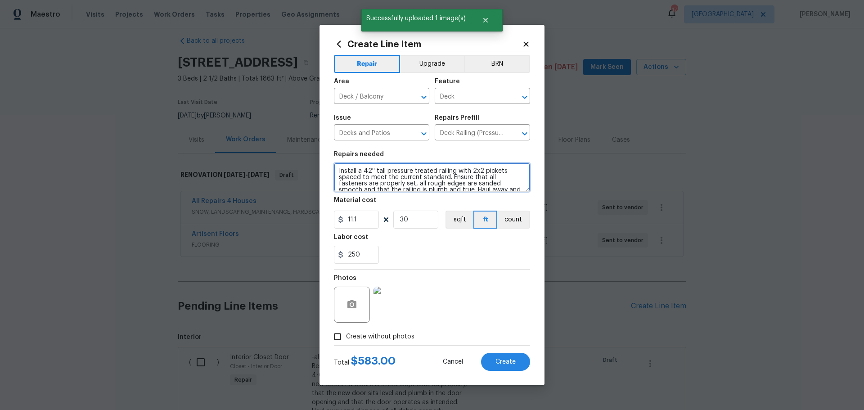
click at [434, 170] on textarea "Install a 42'' tall pressure treated railing with 2x2 pickets spaced to meet th…" at bounding box center [432, 177] width 196 height 29
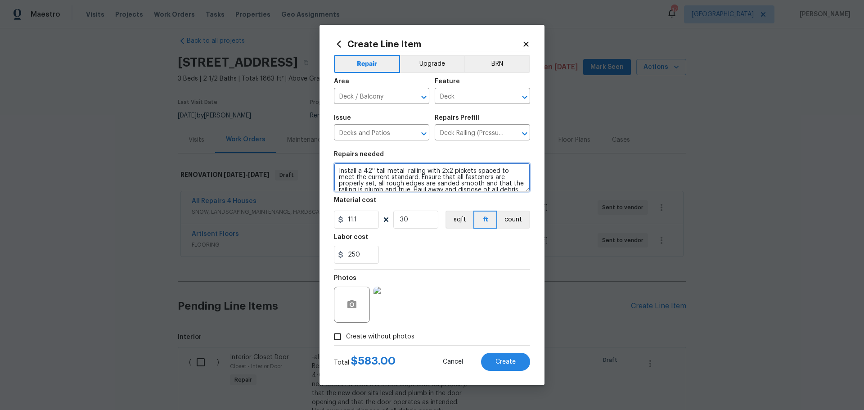
drag, startPoint x: 438, startPoint y: 168, endPoint x: 450, endPoint y: 173, distance: 13.5
click at [450, 173] on textarea "Install a 42'' tall metal railing with 2x2 pickets spaced to meet the current s…" at bounding box center [432, 177] width 196 height 29
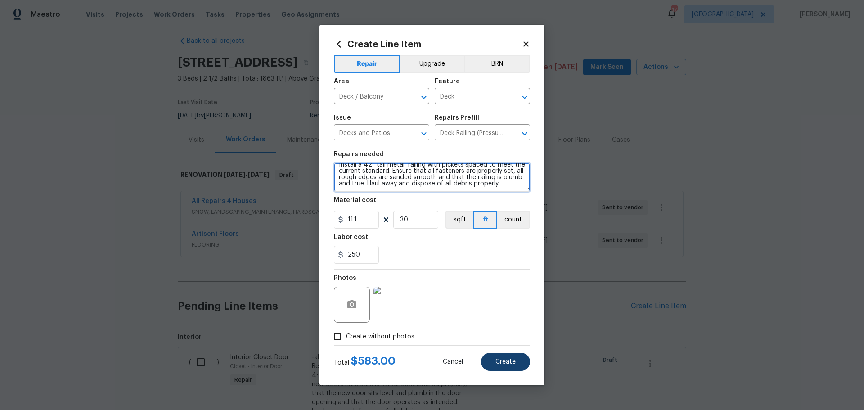
type textarea "Install a 42'' tall metal railing with pickets spaced to meet the current stand…"
click at [504, 356] on button "Create" at bounding box center [505, 362] width 49 height 18
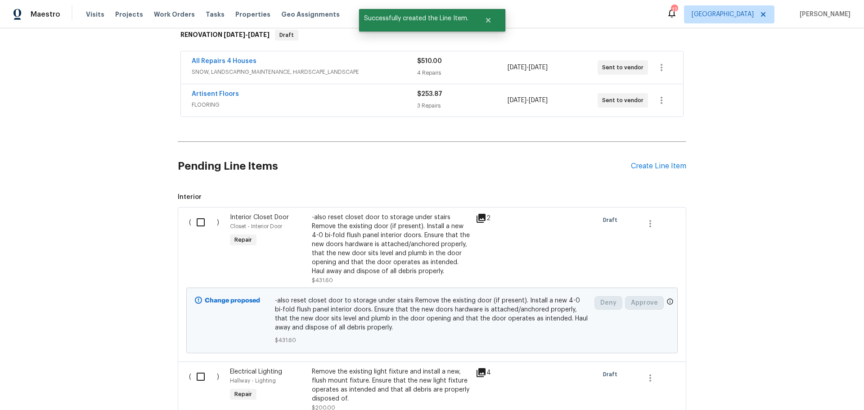
scroll to position [145, 0]
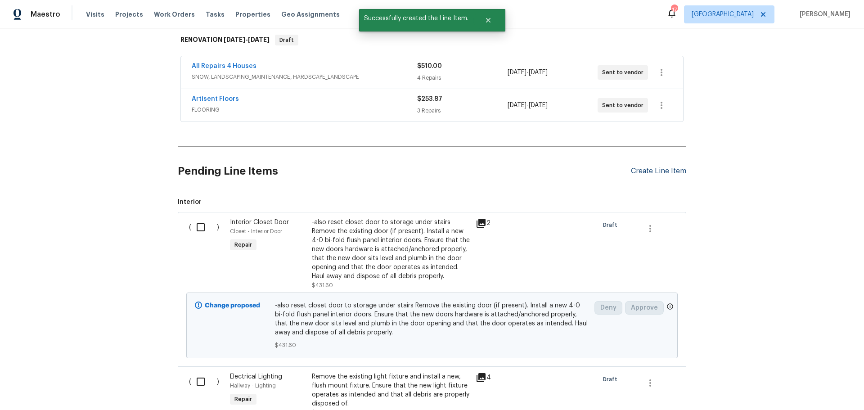
click at [637, 171] on div "Create Line Item" at bounding box center [658, 171] width 55 height 9
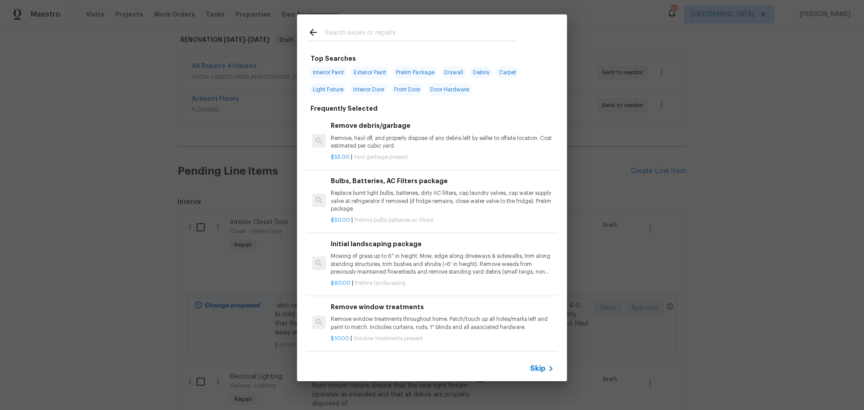
click at [425, 31] on input "text" at bounding box center [420, 33] width 191 height 13
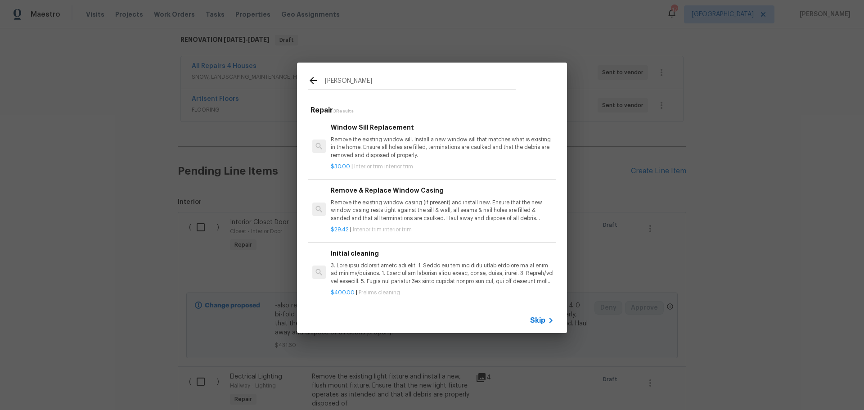
type input "sills"
click at [400, 141] on p "Remove the existing window sill. Install a new window sill that matches what is…" at bounding box center [442, 147] width 223 height 23
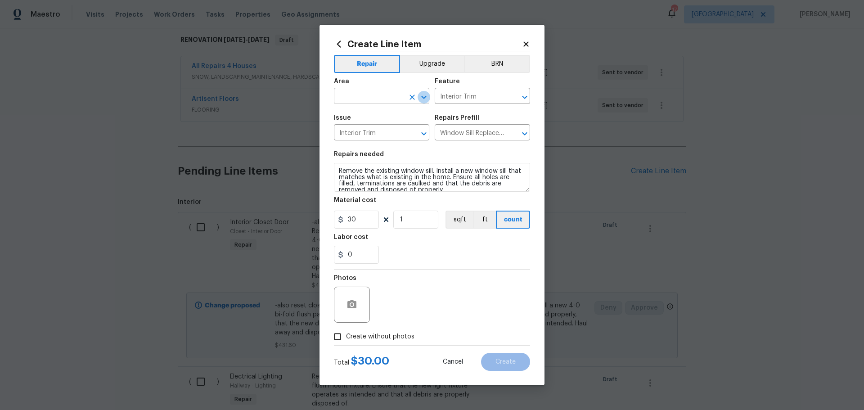
click at [418, 96] on button "Open" at bounding box center [424, 97] width 13 height 13
click at [367, 127] on li "Interior Overall" at bounding box center [381, 131] width 95 height 15
type input "Interior Overall"
click at [423, 229] on section "Repairs needed Remove the existing window sill. Install a new window sill that …" at bounding box center [432, 207] width 196 height 123
drag, startPoint x: 423, startPoint y: 228, endPoint x: 418, endPoint y: 225, distance: 6.1
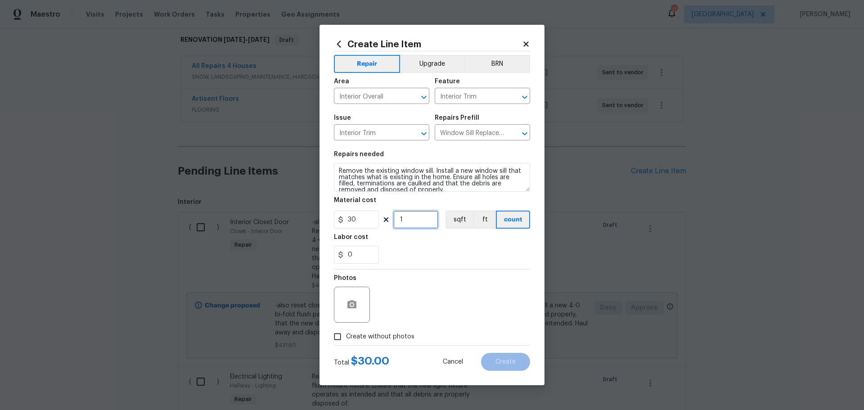
click at [420, 225] on input "1" at bounding box center [415, 220] width 45 height 18
click at [416, 222] on input "1" at bounding box center [415, 220] width 45 height 18
type input "6"
click at [351, 260] on input "0" at bounding box center [356, 255] width 45 height 18
type input "200"
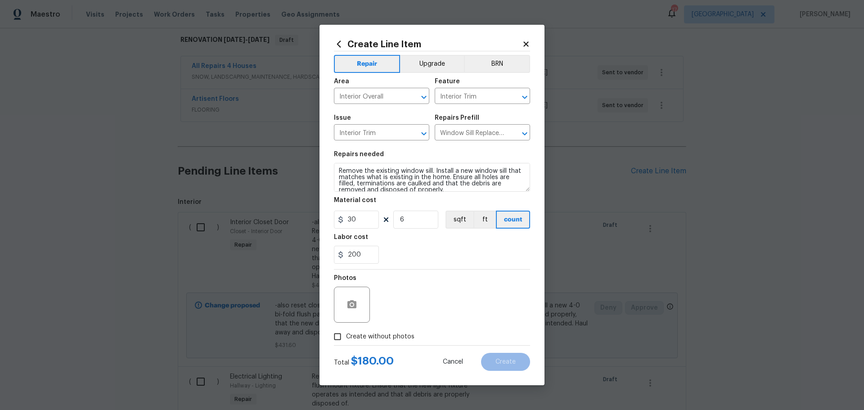
click at [407, 240] on div "Labor cost" at bounding box center [432, 240] width 196 height 12
click at [348, 310] on button "button" at bounding box center [352, 305] width 22 height 22
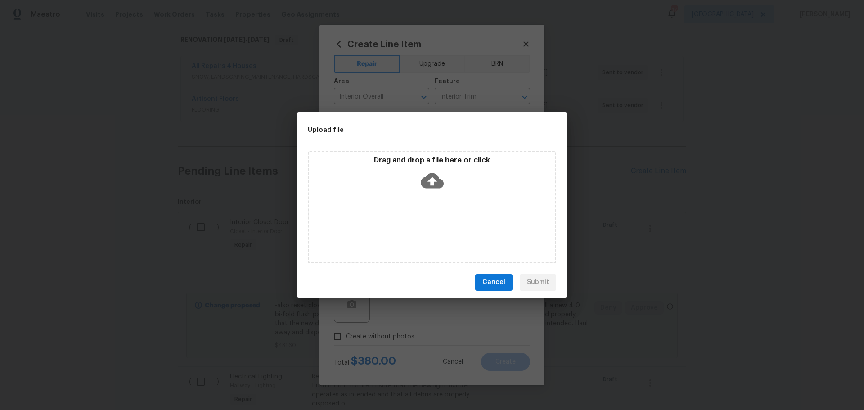
click at [401, 207] on div "Drag and drop a file here or click" at bounding box center [432, 207] width 248 height 112
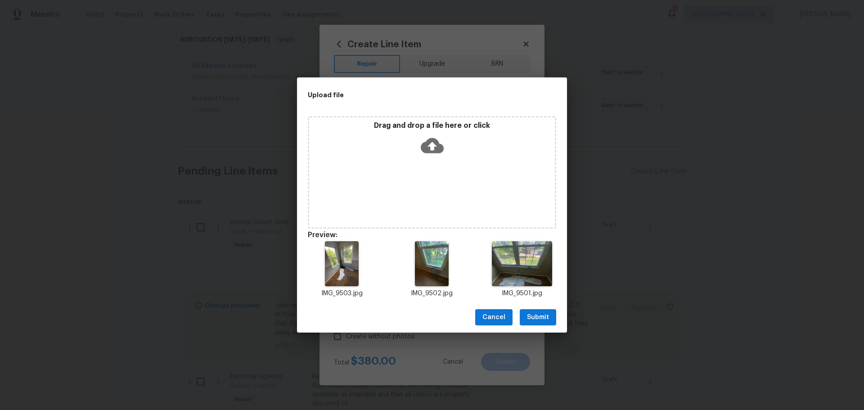
click at [540, 317] on span "Submit" at bounding box center [538, 317] width 22 height 11
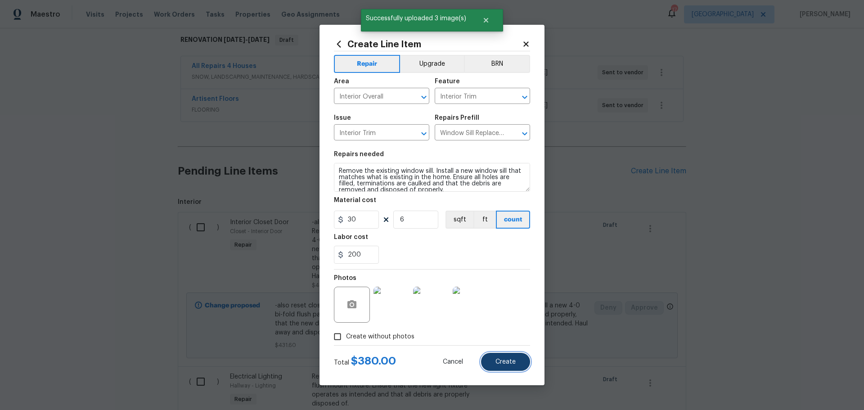
click at [493, 364] on button "Create" at bounding box center [505, 362] width 49 height 18
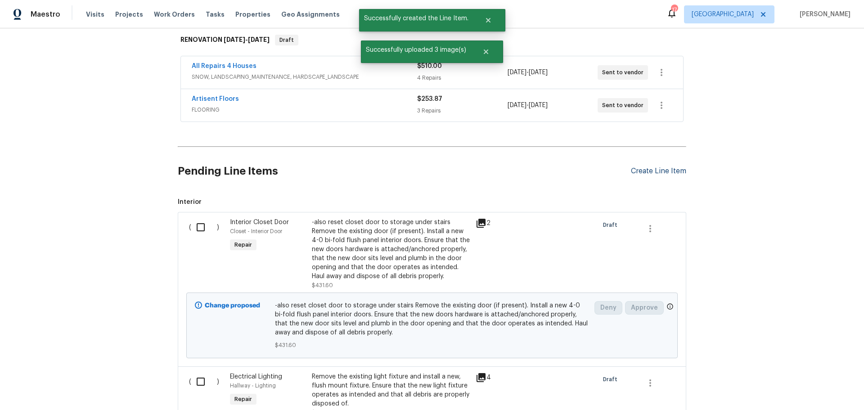
click at [639, 168] on div "Create Line Item" at bounding box center [658, 171] width 55 height 9
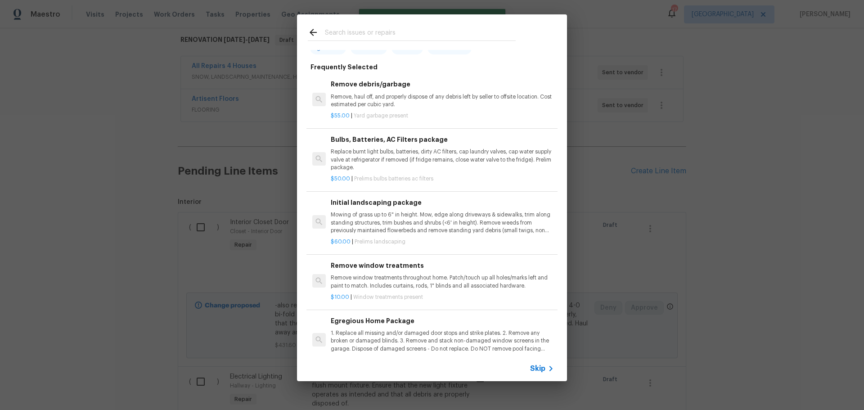
scroll to position [0, 0]
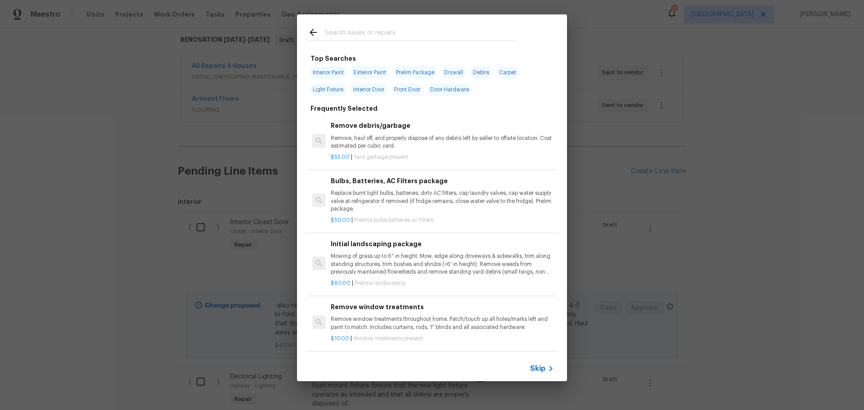
click at [358, 31] on input "text" at bounding box center [420, 33] width 191 height 13
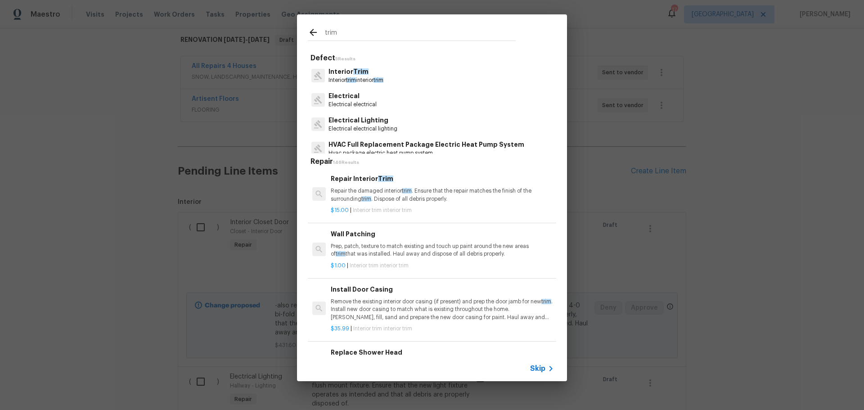
type input "trim"
click at [401, 195] on p "Repair the damaged interior trim . Ensure that the repair matches the finish of…" at bounding box center [442, 194] width 223 height 15
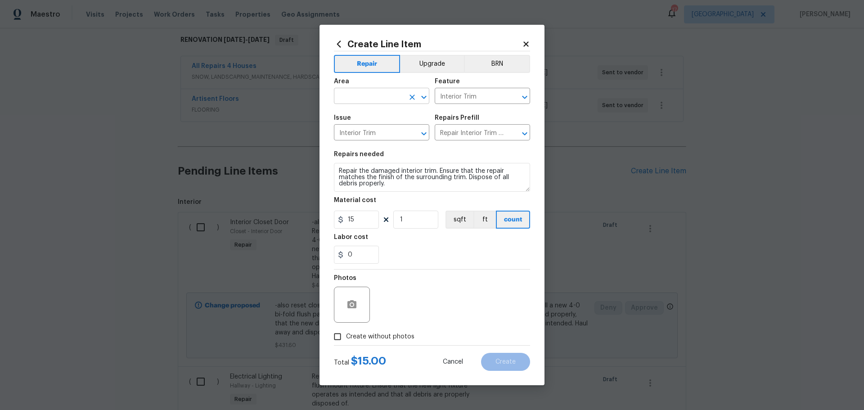
click at [420, 95] on icon "Open" at bounding box center [423, 97] width 11 height 11
click at [395, 127] on ul "Stairs" at bounding box center [381, 117] width 95 height 22
click at [386, 118] on li "Stairs" at bounding box center [381, 116] width 95 height 15
type input "Stairs"
click at [466, 199] on div "Material cost" at bounding box center [432, 203] width 196 height 12
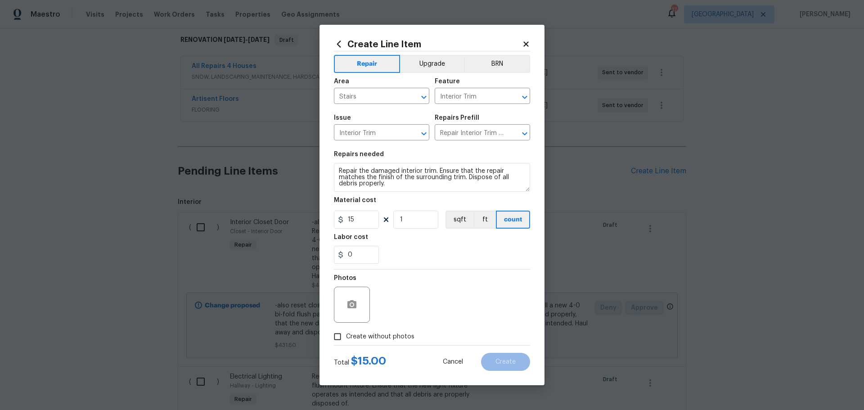
click at [363, 298] on div at bounding box center [352, 305] width 36 height 36
click at [350, 301] on icon "button" at bounding box center [351, 304] width 9 height 8
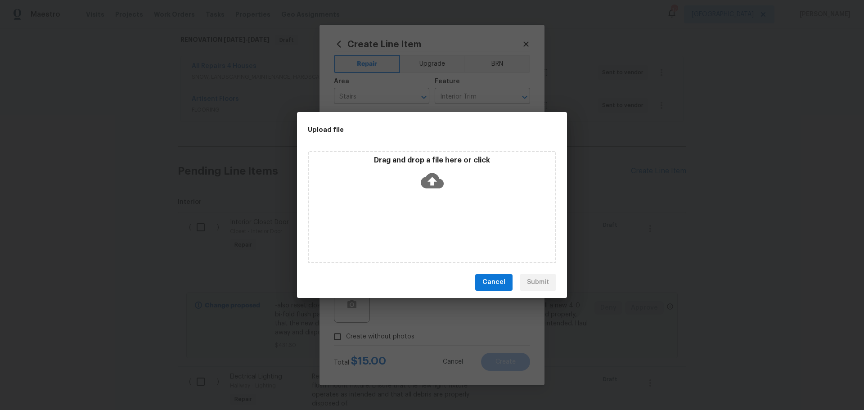
click at [371, 183] on div "Drag and drop a file here or click" at bounding box center [432, 175] width 246 height 39
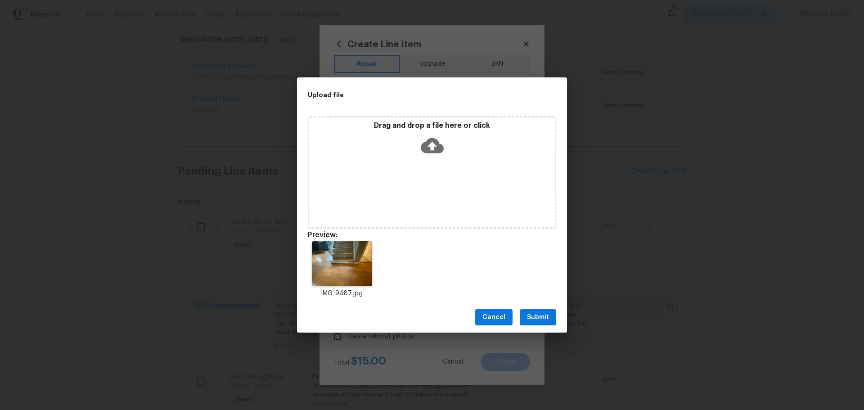
click at [534, 314] on span "Submit" at bounding box center [538, 317] width 22 height 11
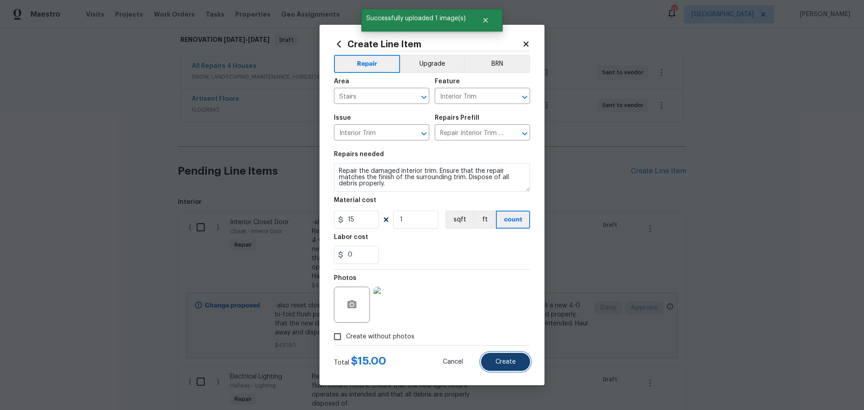
click at [509, 360] on span "Create" at bounding box center [505, 362] width 20 height 7
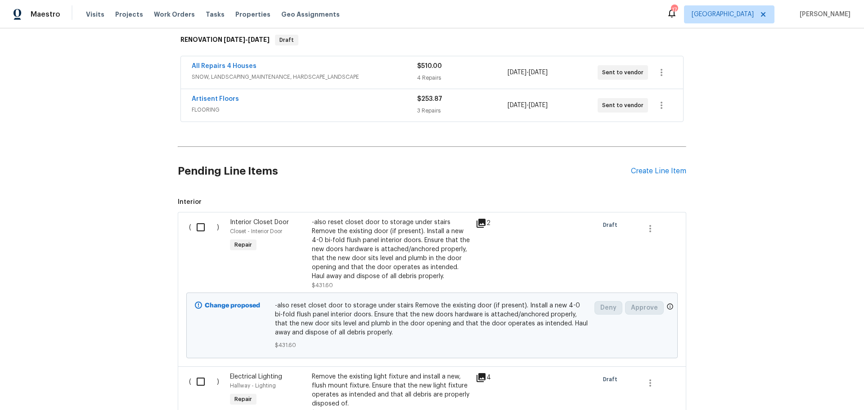
click at [630, 175] on div "Pending Line Items Create Line Item" at bounding box center [432, 171] width 508 height 42
click at [634, 170] on div "Create Line Item" at bounding box center [658, 171] width 55 height 9
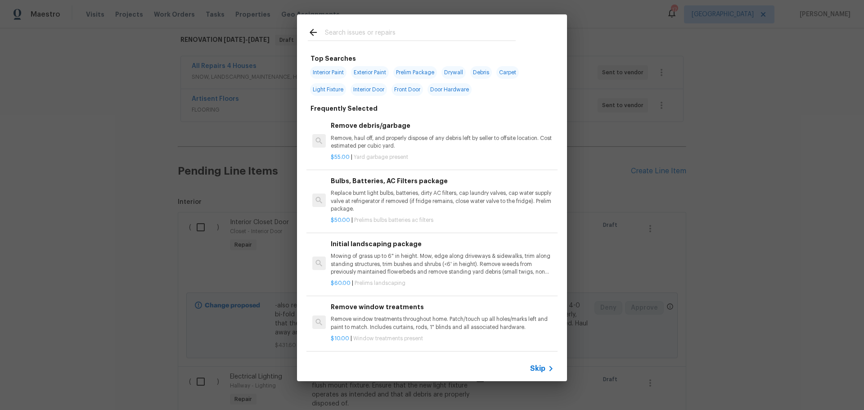
click at [363, 39] on input "text" at bounding box center [420, 33] width 191 height 13
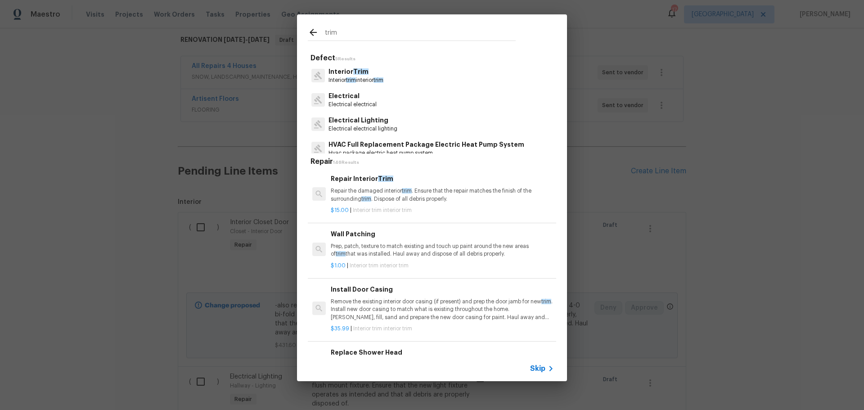
type input "trim"
click at [374, 189] on p "Repair the damaged interior trim . Ensure that the repair matches the finish of…" at bounding box center [442, 194] width 223 height 15
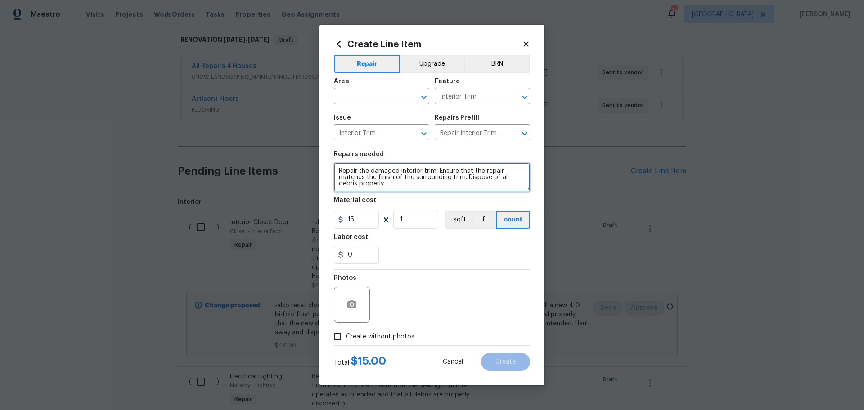
click at [422, 169] on textarea "Repair the damaged interior trim. Ensure that the repair matches the finish of …" at bounding box center [432, 177] width 196 height 29
click at [418, 95] on icon "Open" at bounding box center [423, 97] width 11 height 11
type textarea "Repair the damaged exterior trim. Ensure that the repair matches the finish of …"
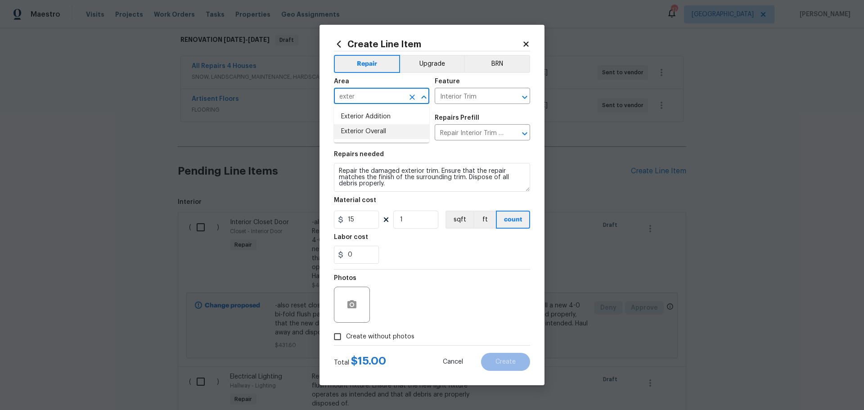
click at [383, 134] on li "Exterior Overall" at bounding box center [381, 131] width 95 height 15
type input "Exterior Overall"
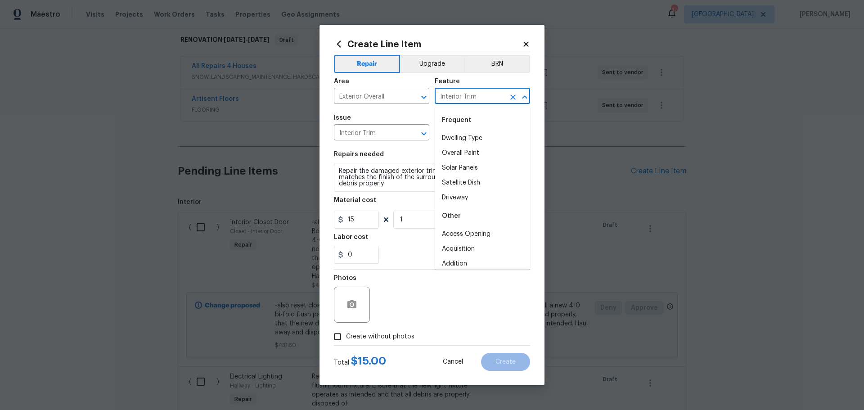
click at [480, 92] on input "Interior Trim" at bounding box center [470, 97] width 70 height 14
click at [483, 167] on li "Exterior Paint" at bounding box center [482, 168] width 95 height 15
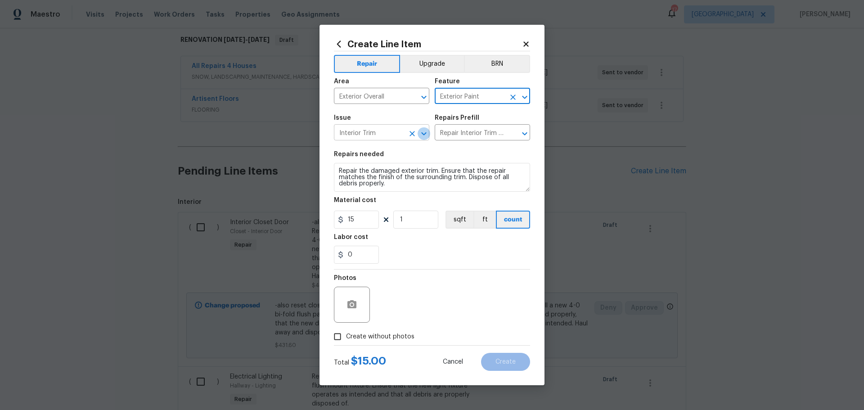
click at [423, 136] on icon "Open" at bounding box center [423, 133] width 11 height 11
type input "Exterior Paint"
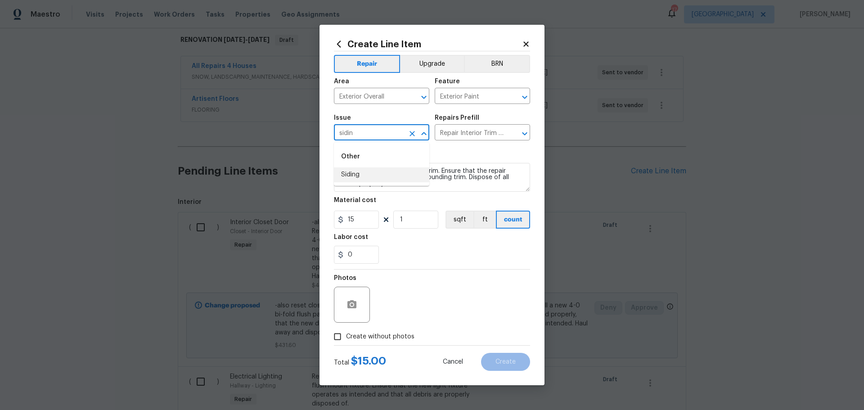
click at [395, 171] on li "Siding" at bounding box center [381, 174] width 95 height 15
type input "Siding"
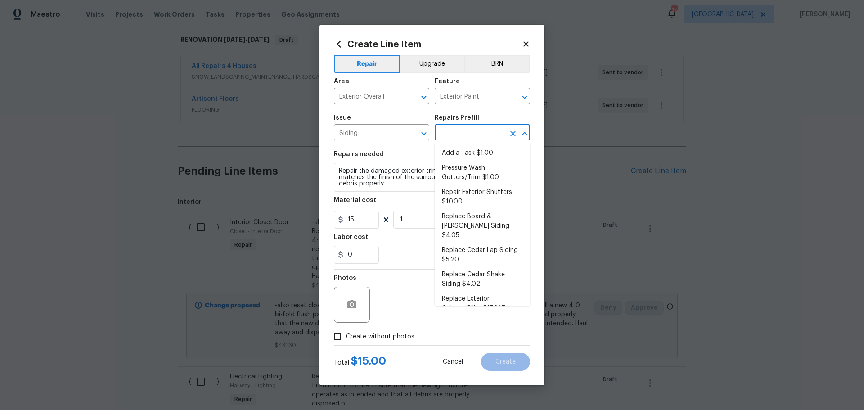
click at [481, 132] on input "text" at bounding box center [470, 133] width 70 height 14
click at [487, 150] on li "Add a Task $1.00" at bounding box center [482, 153] width 95 height 15
type input "Siding"
type input "Add a Task $1.00"
type textarea "HPM to detail"
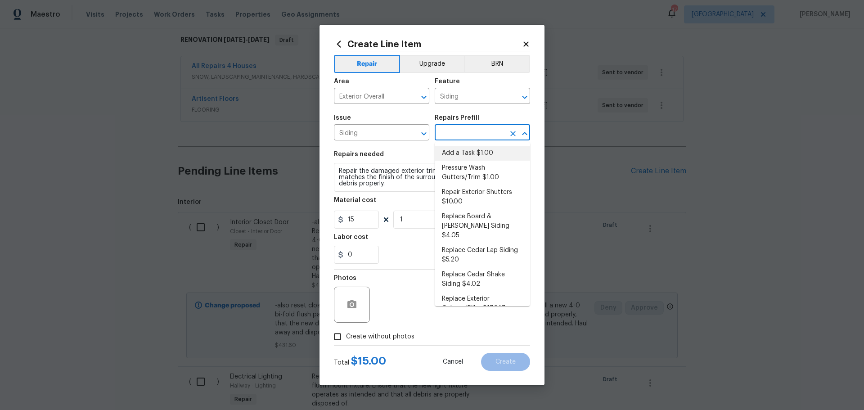
type input "1"
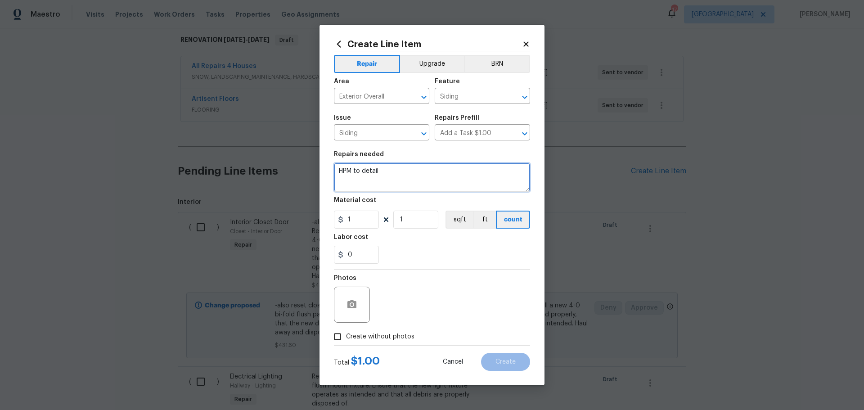
drag, startPoint x: 435, startPoint y: 181, endPoint x: 291, endPoint y: 190, distance: 144.2
click at [291, 190] on div "Create Line Item Repair Upgrade BRN Area Exterior Overall ​ Feature Siding ​ Is…" at bounding box center [432, 205] width 864 height 410
type textarea "repair exterior trim to left of front door"
click at [405, 217] on input "1" at bounding box center [415, 220] width 45 height 18
type input "15"
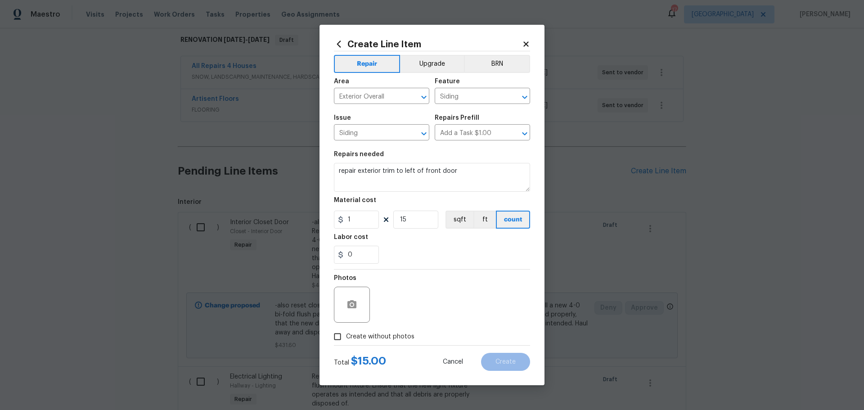
click at [437, 247] on div "0" at bounding box center [432, 255] width 196 height 18
click at [342, 314] on div at bounding box center [352, 305] width 36 height 36
click at [346, 309] on button "button" at bounding box center [352, 305] width 22 height 22
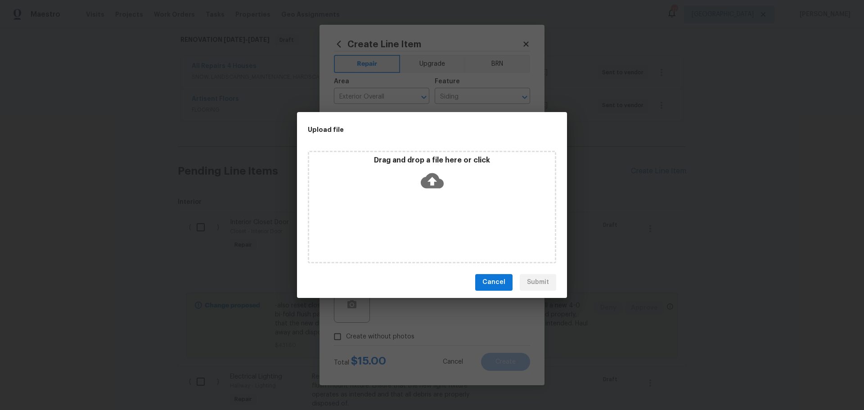
click at [360, 170] on div "Drag and drop a file here or click" at bounding box center [432, 175] width 246 height 39
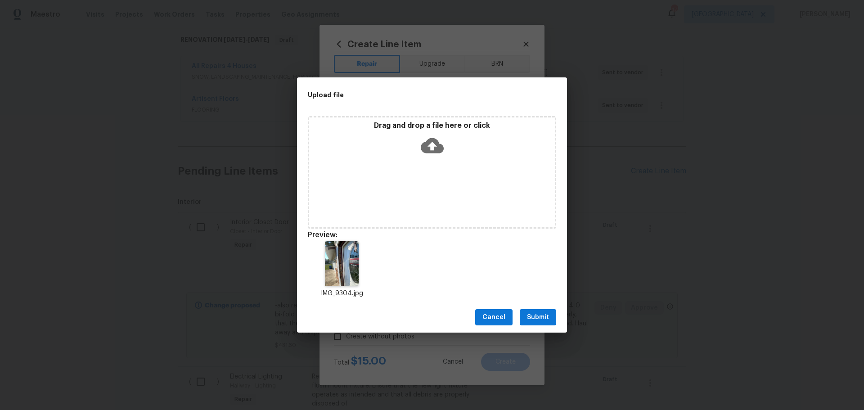
click at [534, 315] on span "Submit" at bounding box center [538, 317] width 22 height 11
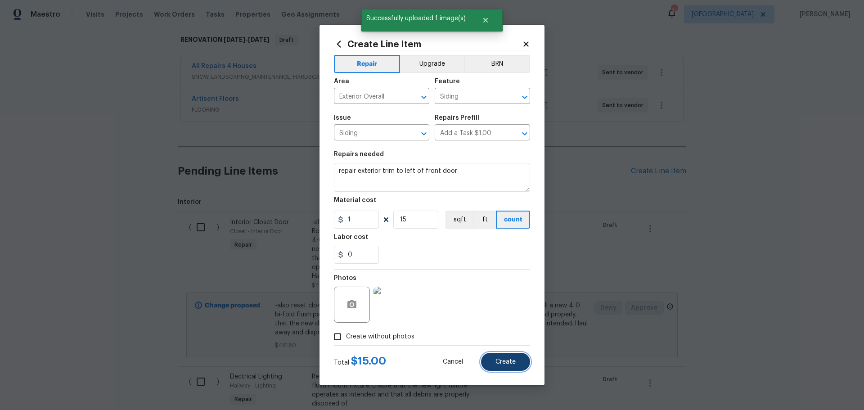
click at [511, 359] on span "Create" at bounding box center [505, 362] width 20 height 7
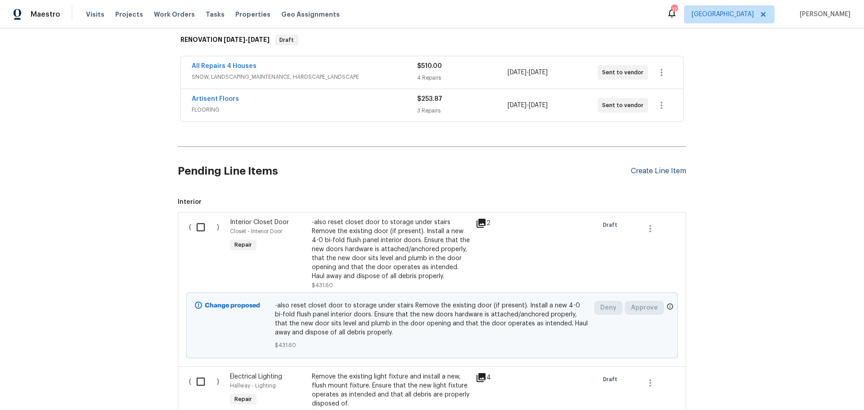
click at [678, 168] on div "Create Line Item" at bounding box center [658, 171] width 55 height 9
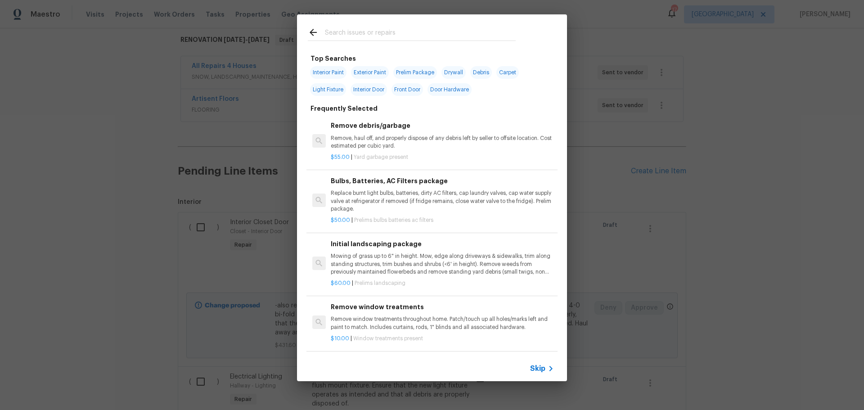
click at [391, 39] on input "text" at bounding box center [420, 33] width 191 height 13
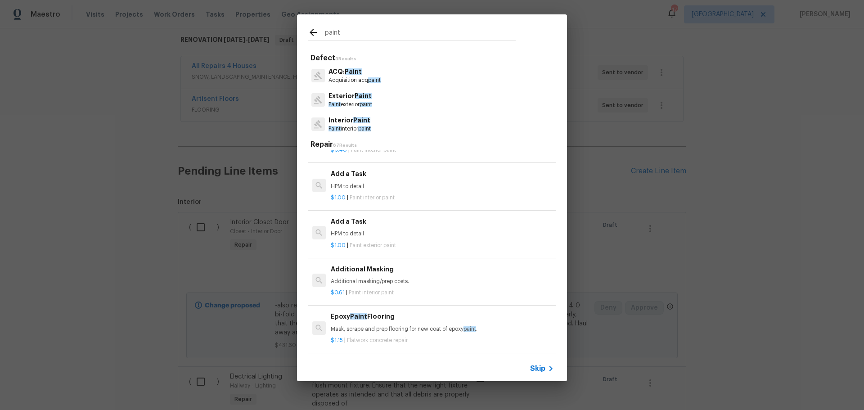
scroll to position [810, 0]
type input "paint"
click at [419, 183] on p "HPM to detail" at bounding box center [442, 186] width 223 height 8
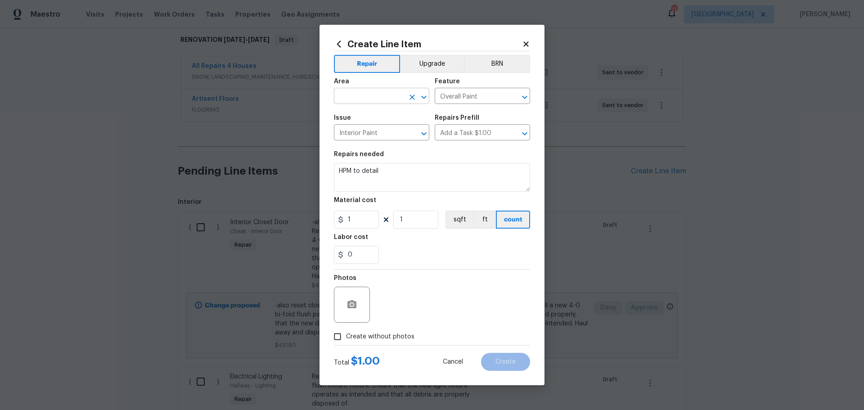
click at [421, 100] on icon "Open" at bounding box center [423, 97] width 11 height 11
type input "h"
click at [389, 118] on li "Stairs" at bounding box center [381, 116] width 95 height 15
type input "Stairs"
drag, startPoint x: 420, startPoint y: 178, endPoint x: 342, endPoint y: 163, distance: 78.9
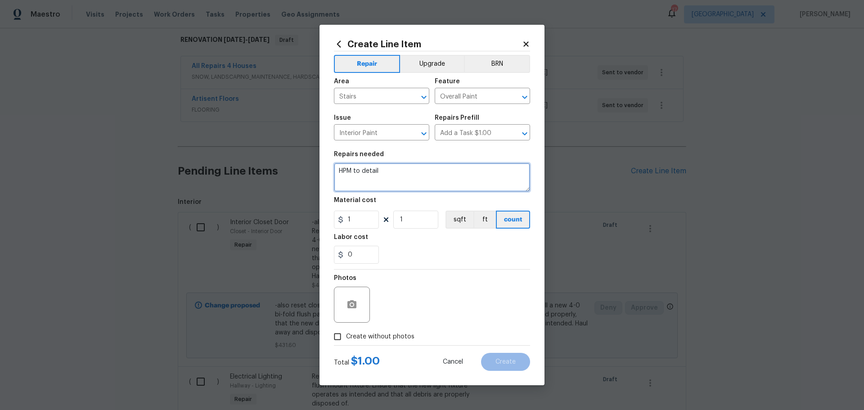
click at [342, 163] on textarea "HPM to detail" at bounding box center [432, 177] width 196 height 29
type textarea "H"
type textarea "Paint hand rails"
click at [408, 220] on input "1" at bounding box center [415, 220] width 45 height 18
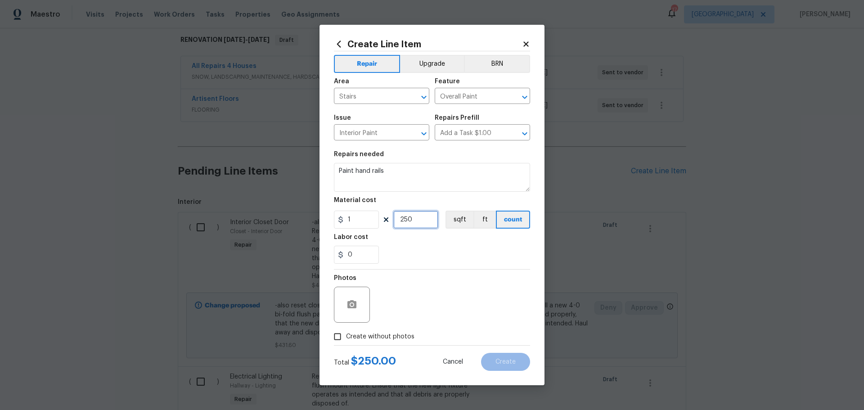
type input "250"
click at [400, 250] on div "0" at bounding box center [432, 255] width 196 height 18
click at [349, 300] on icon "button" at bounding box center [351, 304] width 11 height 11
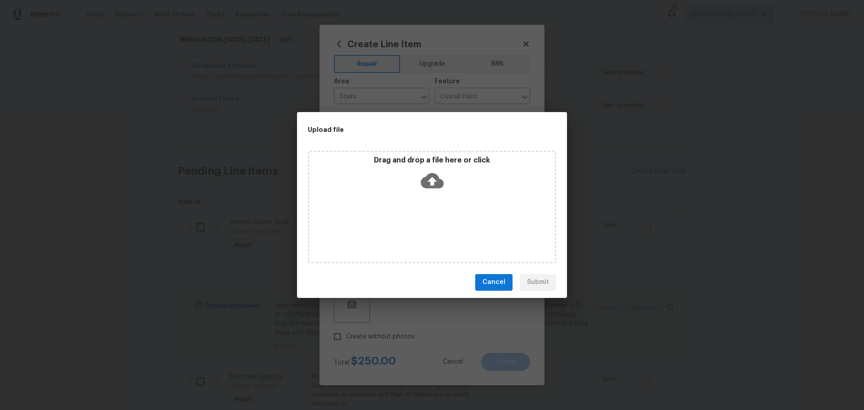
click at [397, 184] on div "Drag and drop a file here or click" at bounding box center [432, 175] width 246 height 39
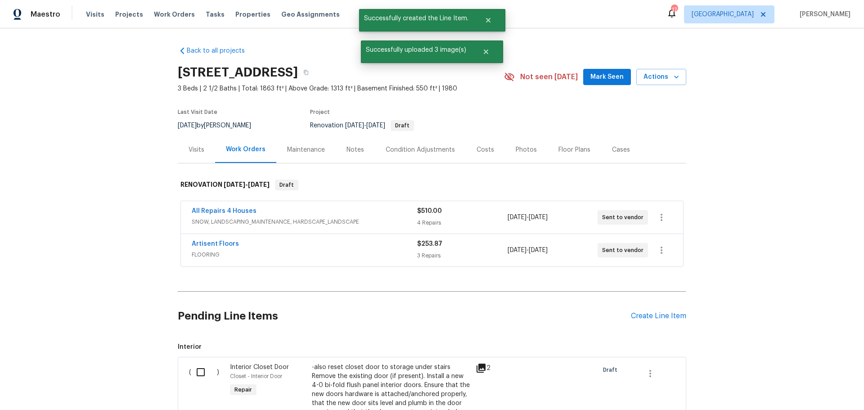
scroll to position [145, 0]
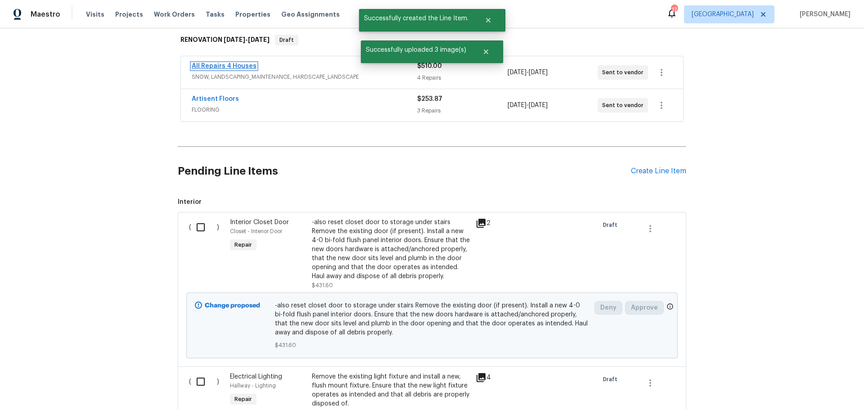
click at [231, 66] on link "All Repairs 4 Houses" at bounding box center [224, 66] width 65 height 6
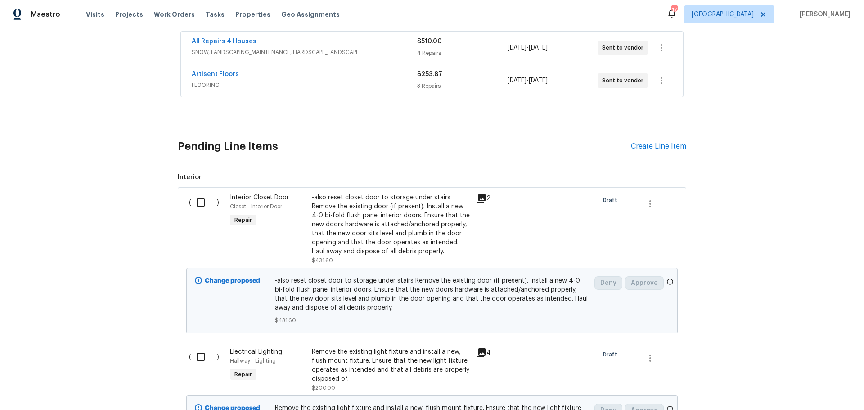
scroll to position [180, 0]
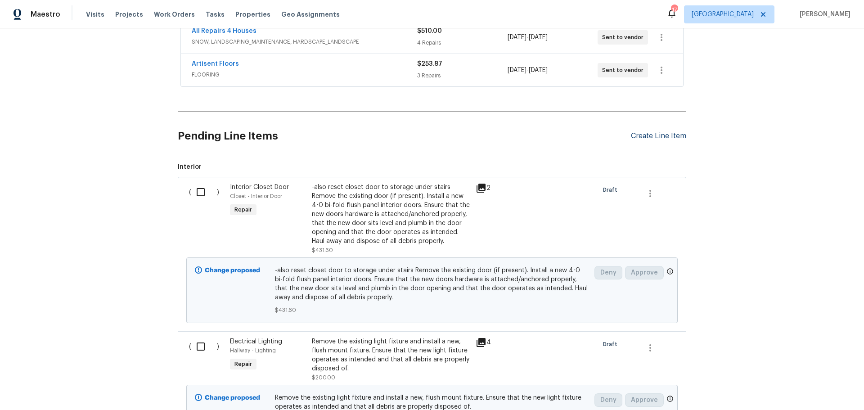
click at [659, 133] on div "Create Line Item" at bounding box center [658, 136] width 55 height 9
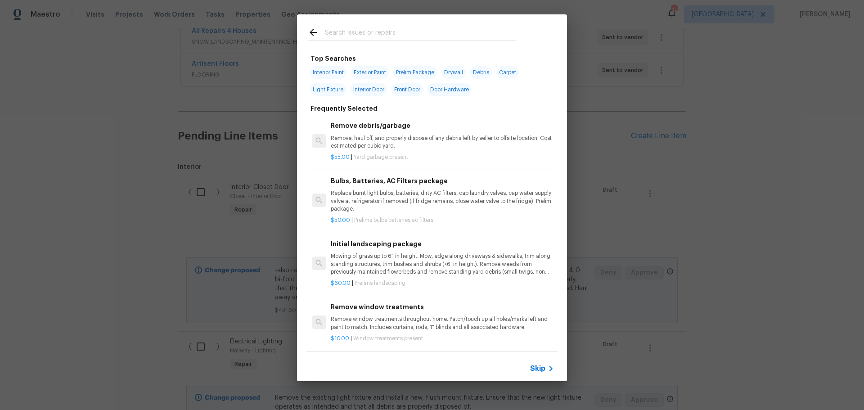
click at [353, 36] on input "text" at bounding box center [420, 33] width 191 height 13
click at [575, 127] on div "Top Searches Interior Paint Exterior Paint Prelim Package Drywall Debris Carpet…" at bounding box center [432, 197] width 864 height 395
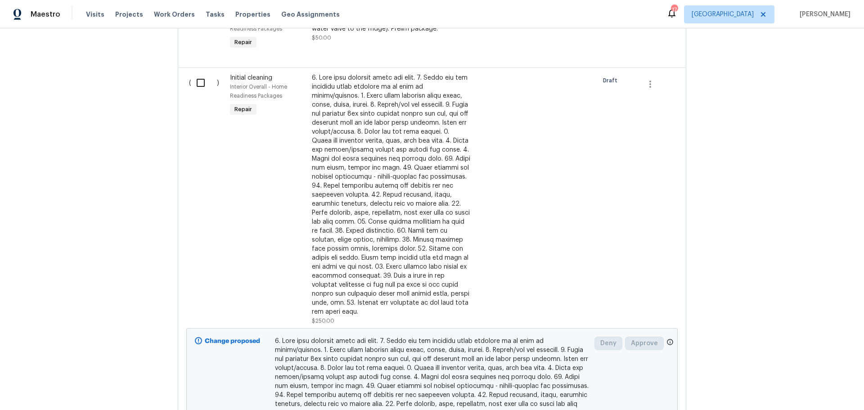
scroll to position [585, 0]
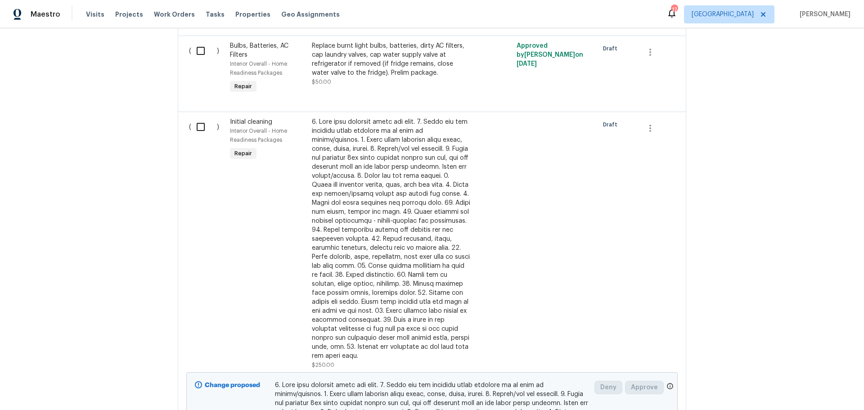
click at [201, 126] on input "checkbox" at bounding box center [204, 126] width 26 height 19
checkbox input "true"
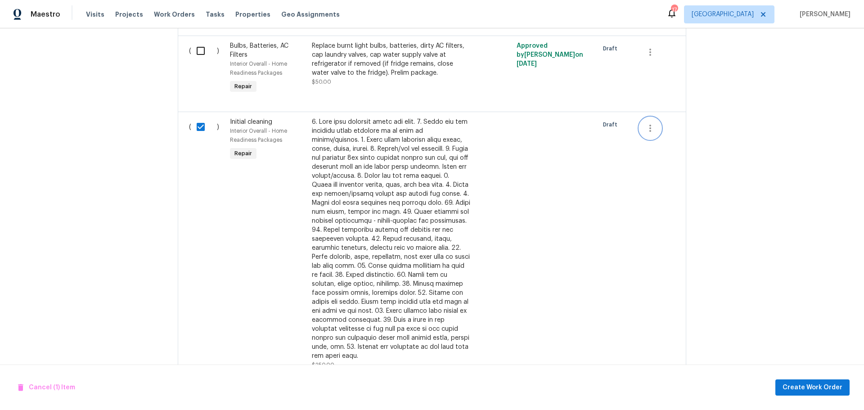
click at [649, 135] on button "button" at bounding box center [650, 128] width 22 height 22
click at [659, 125] on li "Cancel" at bounding box center [653, 128] width 35 height 15
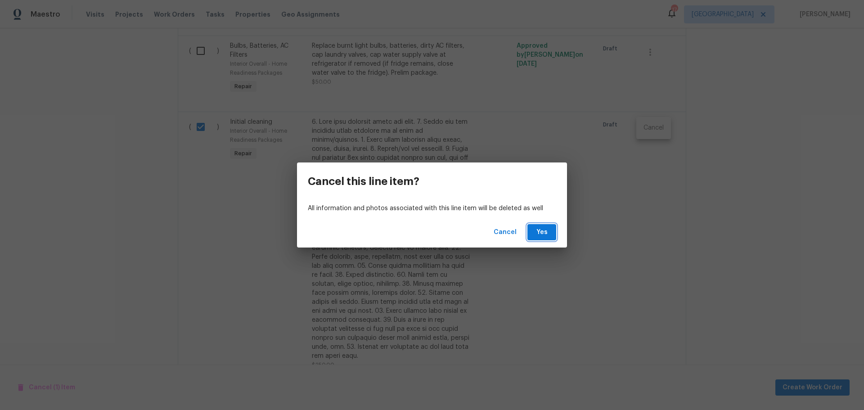
click at [545, 231] on span "Yes" at bounding box center [541, 232] width 14 height 11
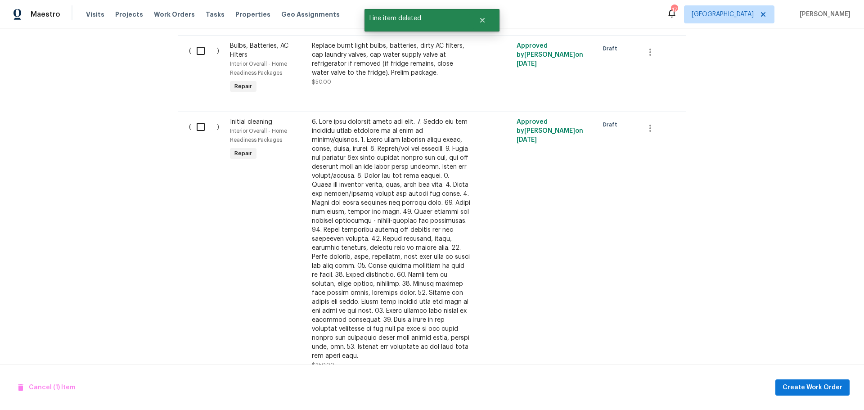
click at [191, 122] on input "checkbox" at bounding box center [204, 126] width 26 height 19
click at [799, 384] on span "Create Work Order" at bounding box center [812, 387] width 60 height 11
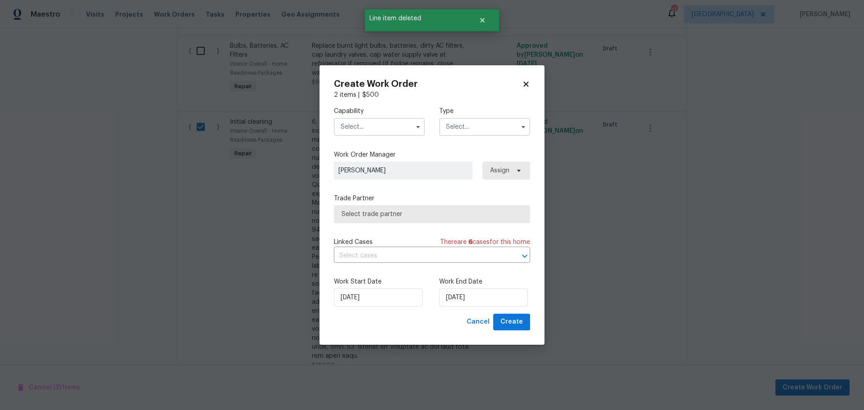
click at [530, 86] on icon at bounding box center [526, 84] width 8 height 8
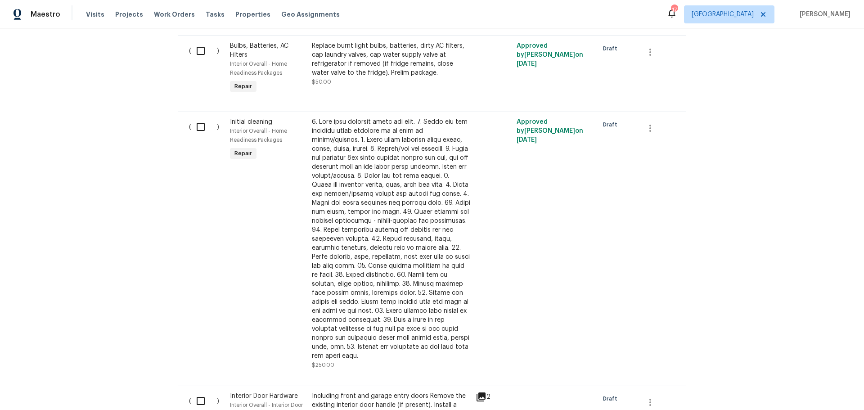
click at [191, 129] on input "checkbox" at bounding box center [204, 126] width 26 height 19
checkbox input "true"
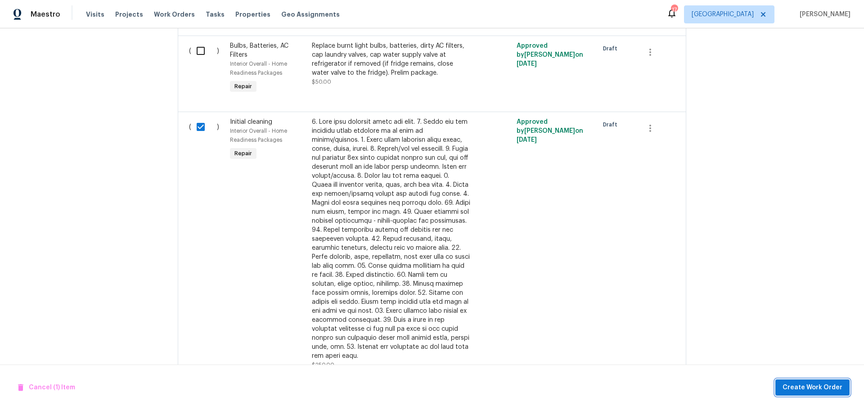
click at [812, 385] on span "Create Work Order" at bounding box center [812, 387] width 60 height 11
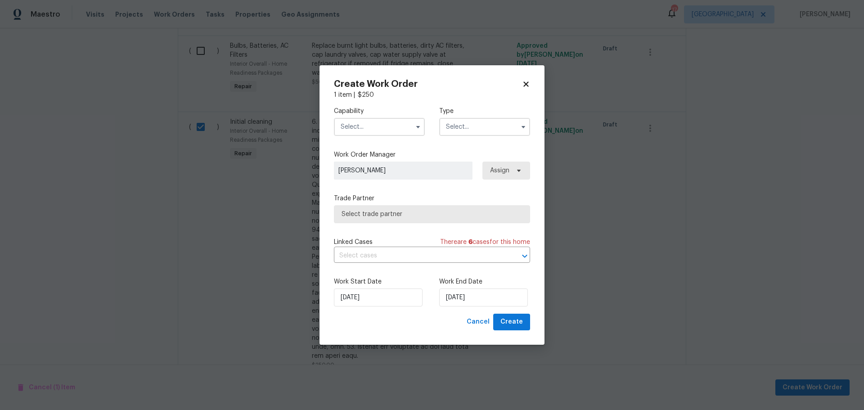
click at [389, 124] on input "text" at bounding box center [379, 127] width 91 height 18
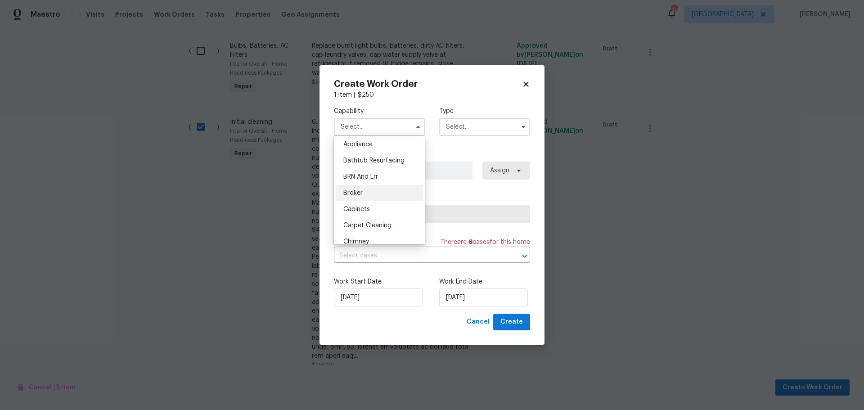
scroll to position [45, 0]
click at [373, 236] on div "Cleaning" at bounding box center [379, 231] width 86 height 16
type input "Cleaning"
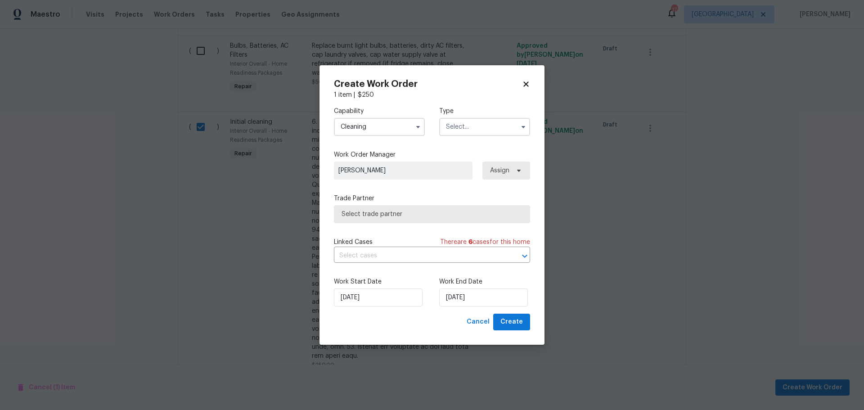
click at [474, 129] on input "text" at bounding box center [484, 127] width 91 height 18
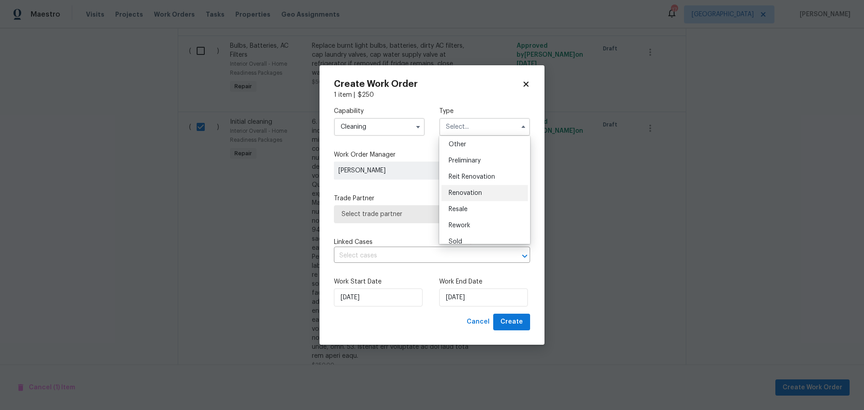
click at [476, 196] on div "Renovation" at bounding box center [484, 193] width 86 height 16
type input "Renovation"
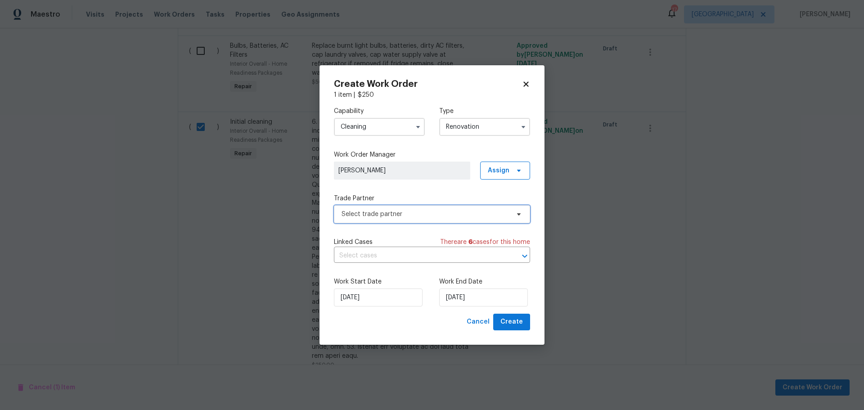
click at [442, 221] on span "Select trade partner" at bounding box center [432, 214] width 196 height 18
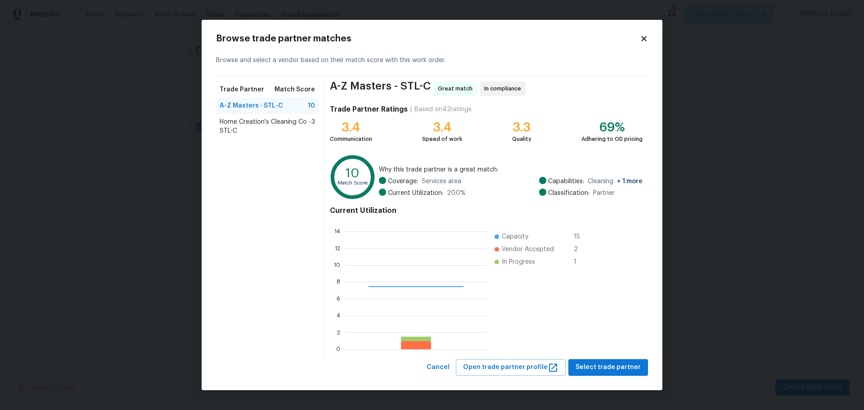
scroll to position [119, 136]
click at [600, 367] on span "Select trade partner" at bounding box center [607, 367] width 65 height 11
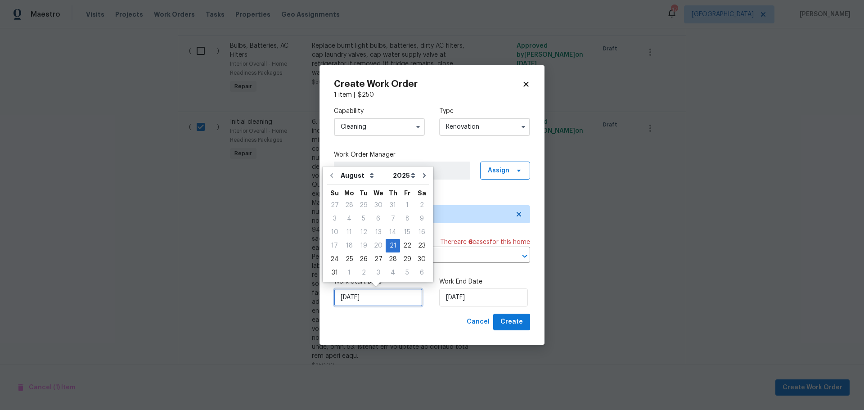
click at [382, 290] on input "[DATE]" at bounding box center [378, 297] width 89 height 18
click at [423, 175] on button "Go to next month" at bounding box center [424, 175] width 13 height 18
type input "9/21/2025"
select select "8"
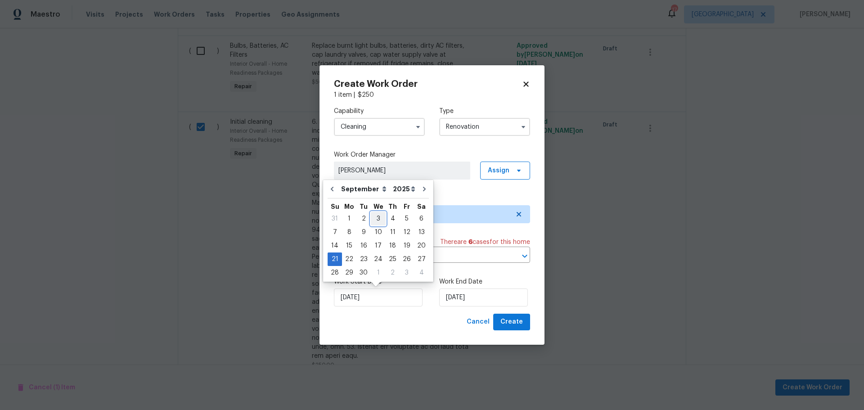
click at [371, 220] on div "3" at bounding box center [378, 218] width 15 height 13
type input "9/3/2025"
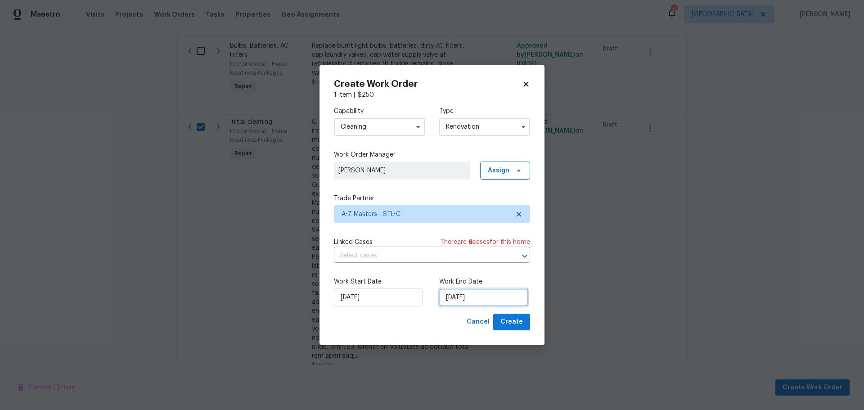
click at [480, 304] on input "9/21/2025" at bounding box center [483, 297] width 89 height 18
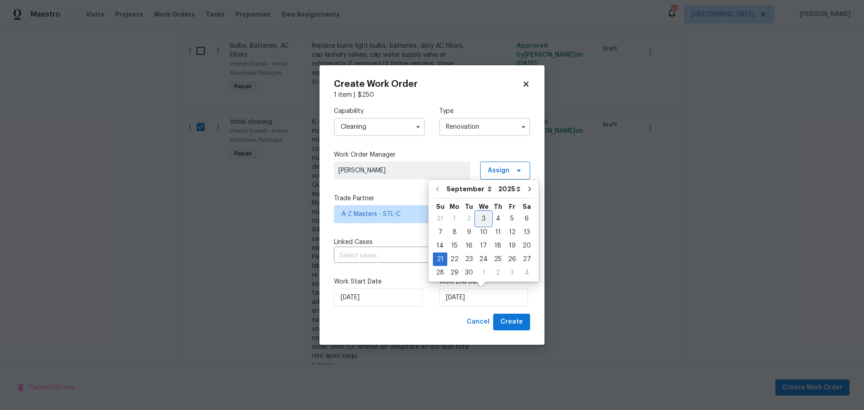
click at [482, 221] on div "3" at bounding box center [483, 218] width 15 height 13
type input "9/3/2025"
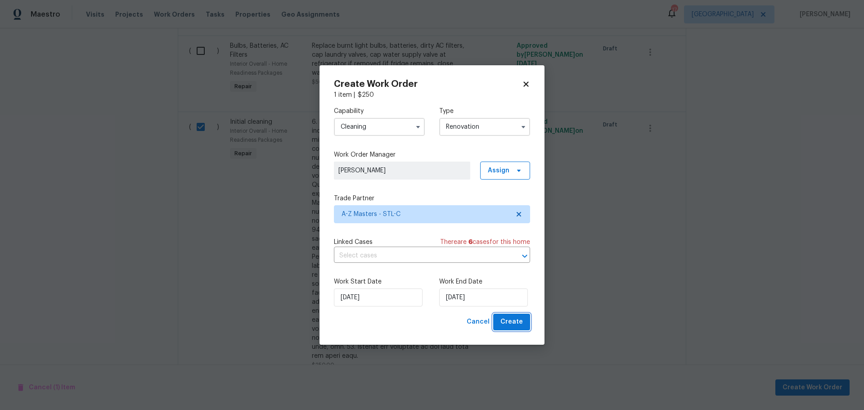
click at [504, 324] on span "Create" at bounding box center [511, 321] width 22 height 11
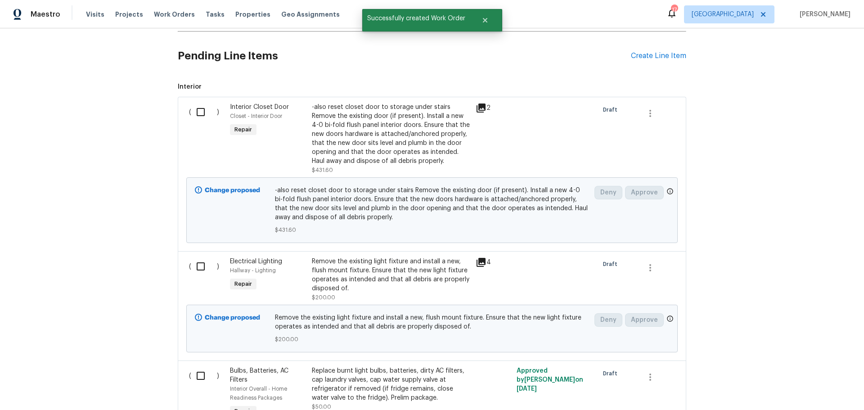
scroll to position [213, 0]
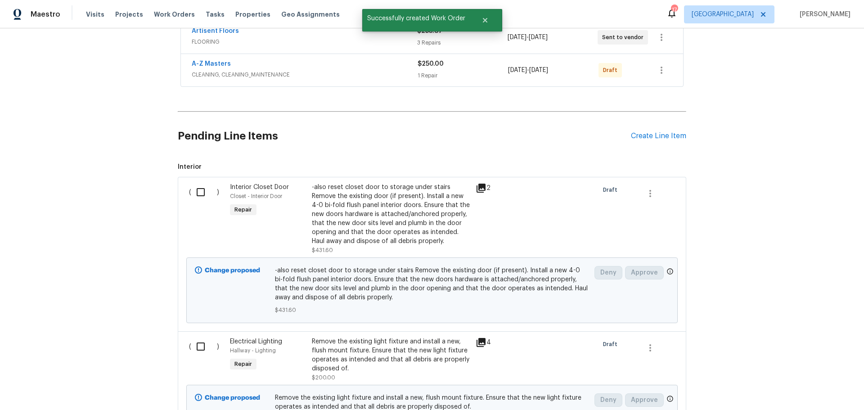
click at [193, 194] on input "checkbox" at bounding box center [204, 192] width 26 height 19
checkbox input "true"
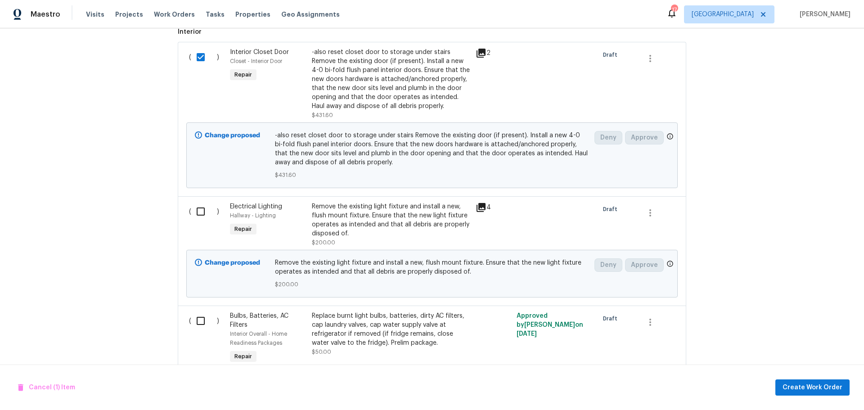
click at [201, 212] on input "checkbox" at bounding box center [204, 211] width 26 height 19
checkbox input "true"
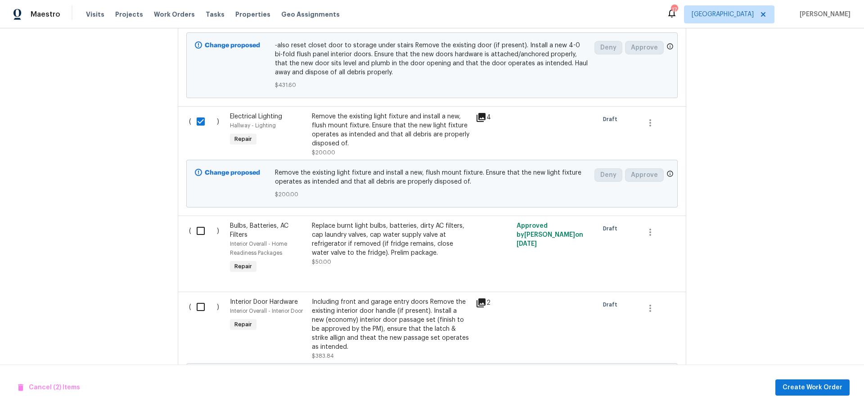
click at [198, 226] on input "checkbox" at bounding box center [204, 230] width 26 height 19
checkbox input "true"
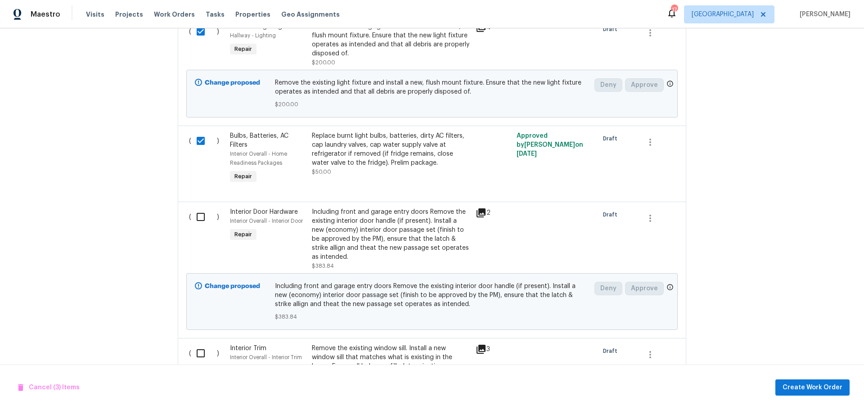
click at [199, 223] on input "checkbox" at bounding box center [204, 216] width 26 height 19
checkbox input "true"
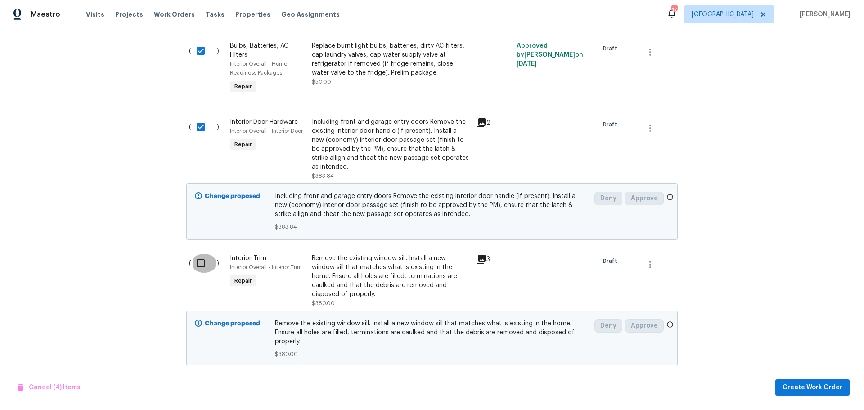
click at [193, 259] on input "checkbox" at bounding box center [204, 263] width 26 height 19
checkbox input "true"
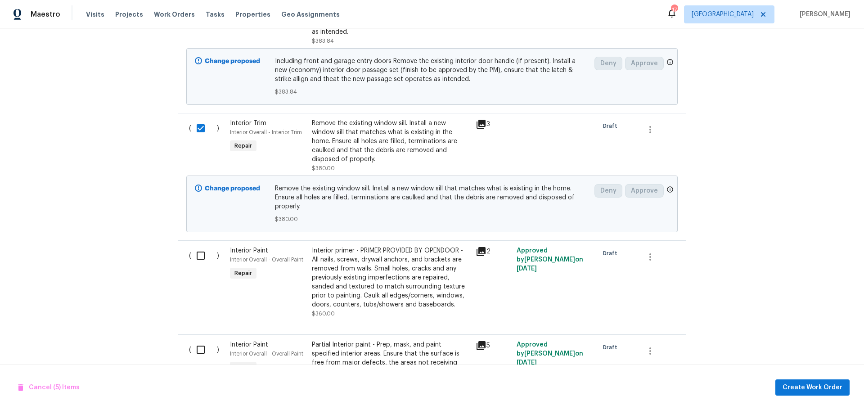
click at [195, 260] on input "checkbox" at bounding box center [204, 255] width 26 height 19
checkbox input "true"
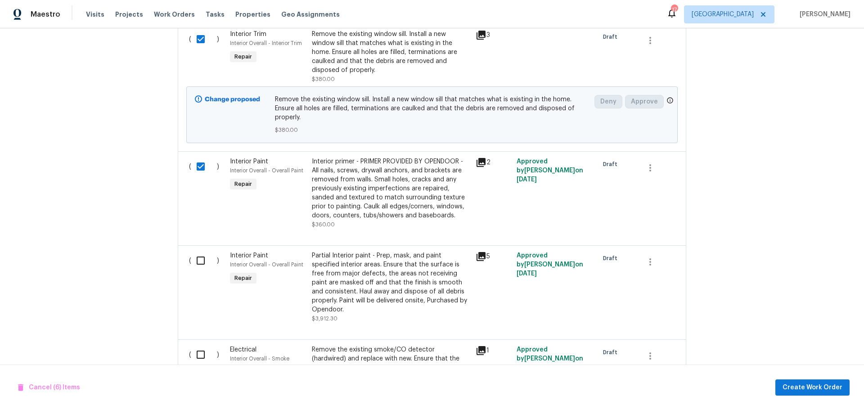
scroll to position [843, 0]
click at [195, 256] on input "checkbox" at bounding box center [204, 259] width 26 height 19
checkbox input "true"
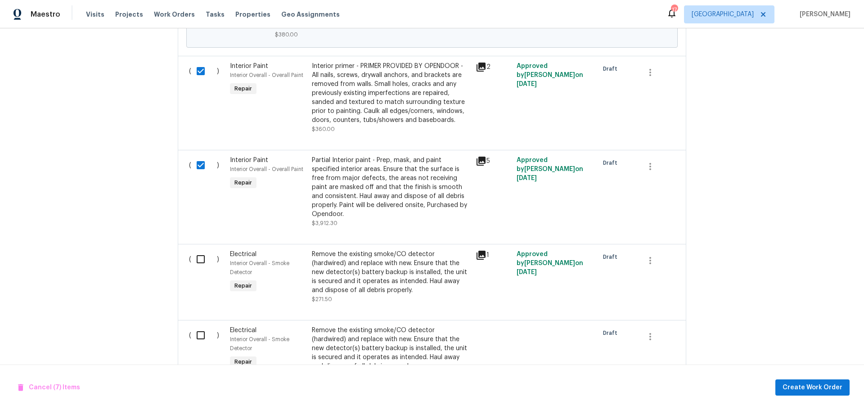
scroll to position [978, 0]
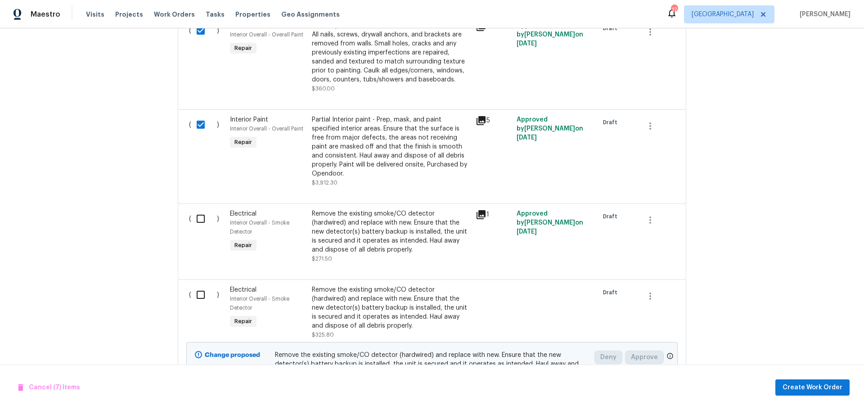
click at [195, 219] on input "checkbox" at bounding box center [204, 218] width 26 height 19
checkbox input "true"
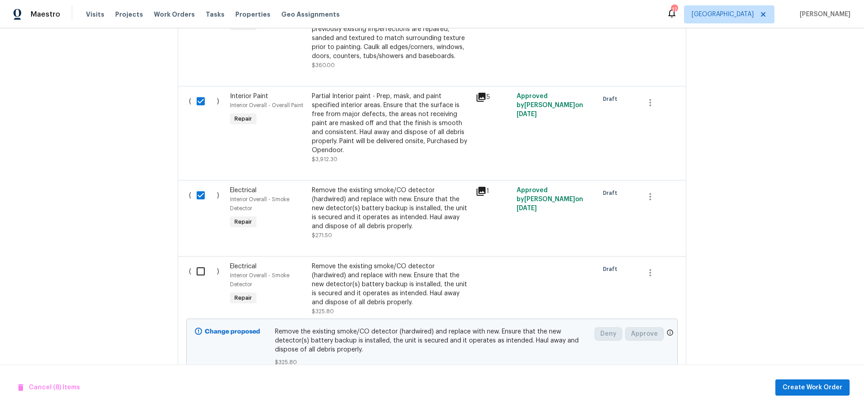
scroll to position [1068, 0]
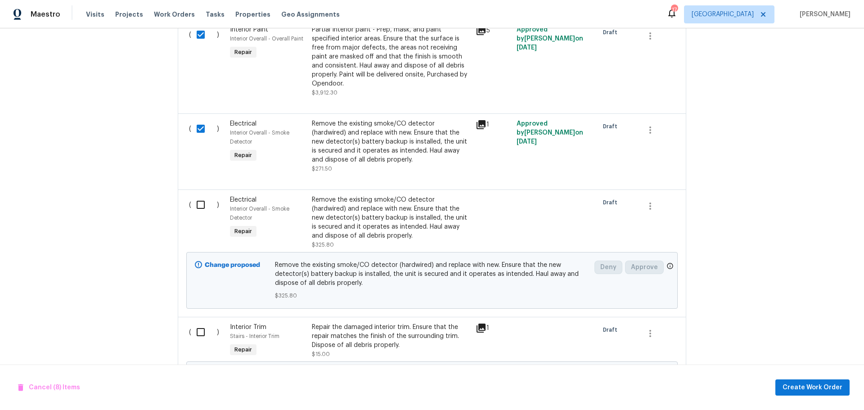
click at [194, 209] on input "checkbox" at bounding box center [204, 204] width 26 height 19
checkbox input "true"
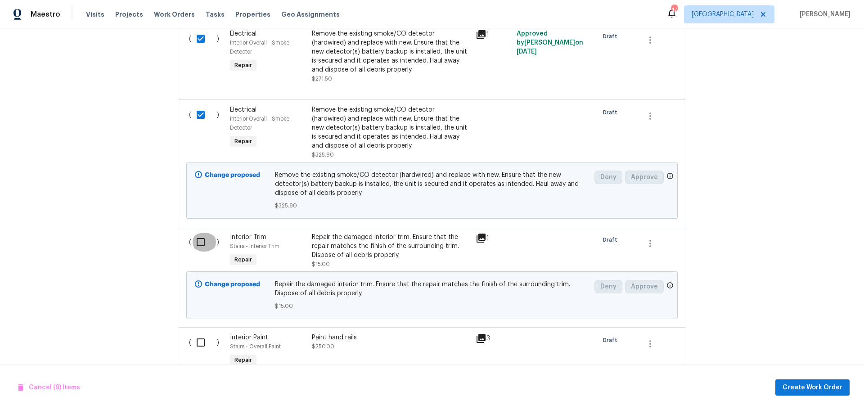
click at [198, 238] on input "checkbox" at bounding box center [204, 242] width 26 height 19
checkbox input "true"
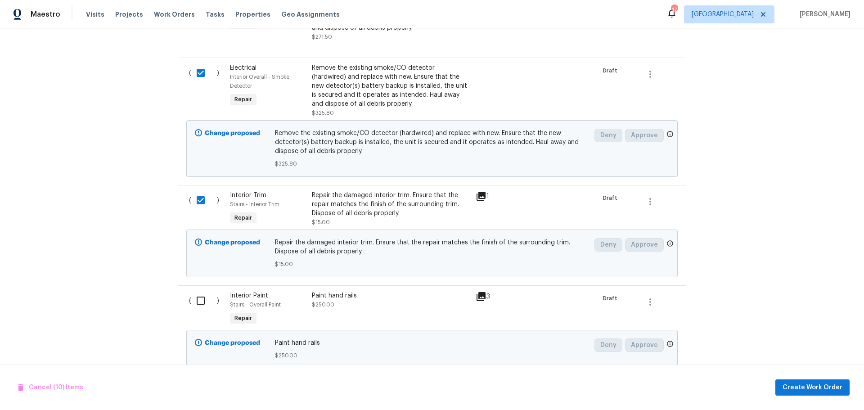
scroll to position [1248, 0]
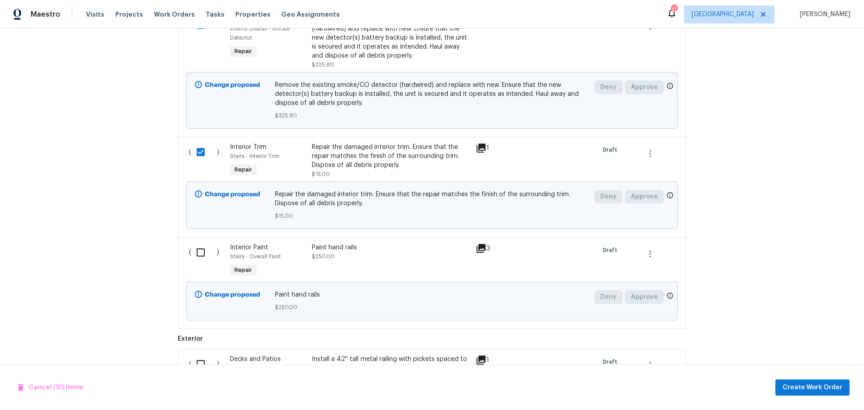
click at [197, 246] on input "checkbox" at bounding box center [204, 252] width 26 height 19
checkbox input "true"
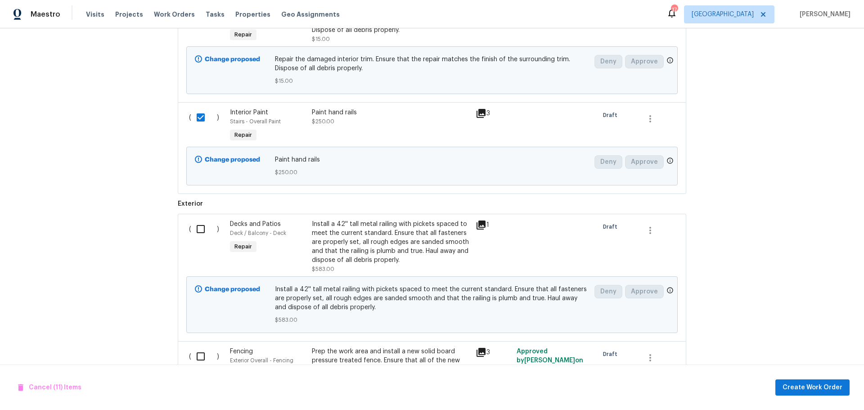
click at [195, 220] on input "checkbox" at bounding box center [204, 229] width 26 height 19
checkbox input "true"
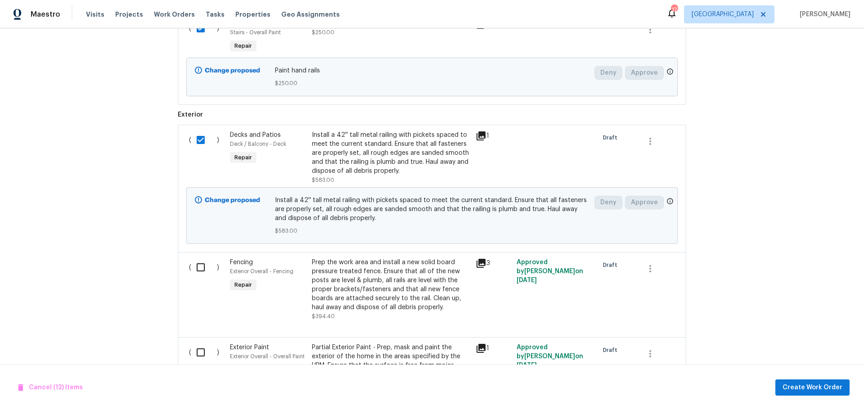
scroll to position [1473, 0]
click at [191, 262] on input "checkbox" at bounding box center [204, 266] width 26 height 19
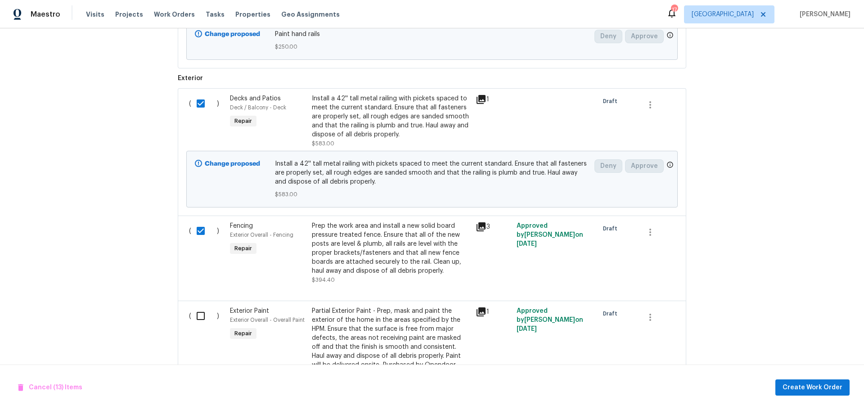
scroll to position [1563, 0]
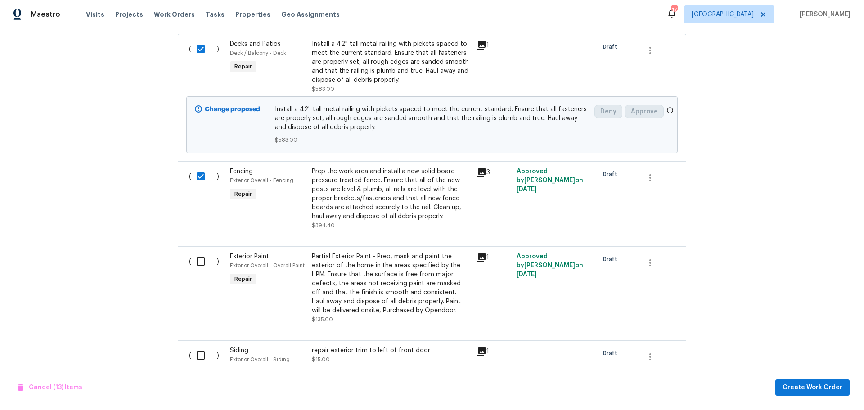
click at [198, 181] on input "checkbox" at bounding box center [204, 176] width 26 height 19
checkbox input "false"
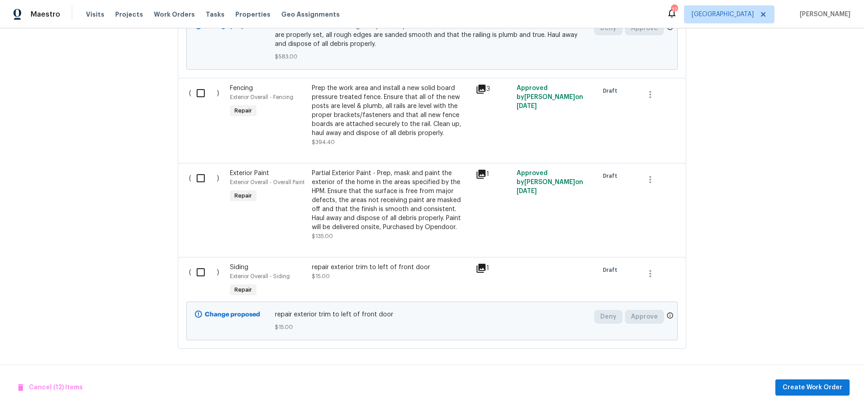
scroll to position [1652, 0]
click at [195, 176] on input "checkbox" at bounding box center [204, 178] width 26 height 19
checkbox input "true"
click at [194, 263] on input "checkbox" at bounding box center [204, 272] width 26 height 19
checkbox input "true"
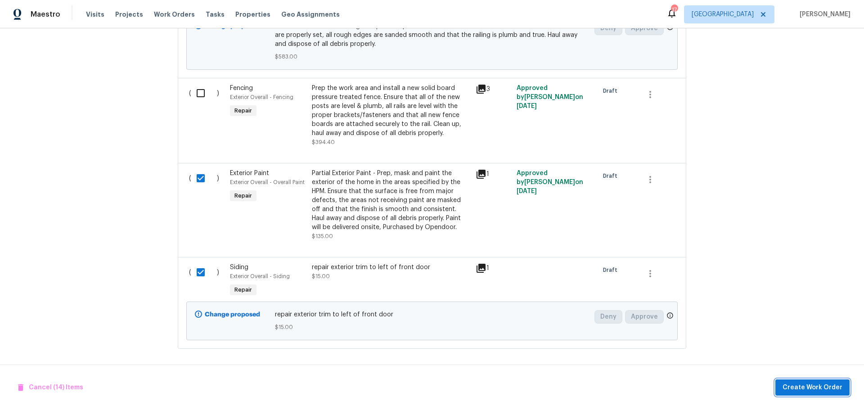
click at [795, 382] on span "Create Work Order" at bounding box center [812, 387] width 60 height 11
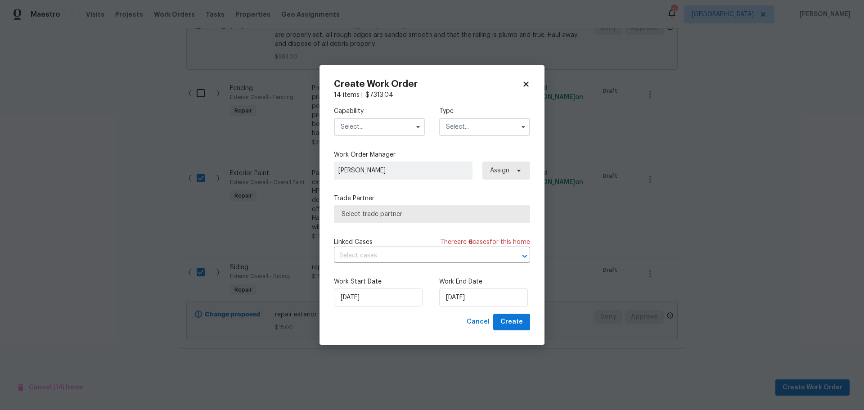
click at [384, 128] on input "text" at bounding box center [379, 127] width 91 height 18
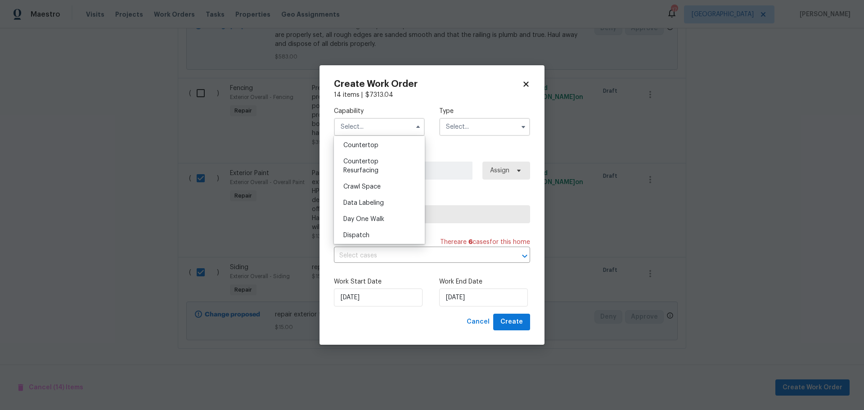
scroll to position [180, 0]
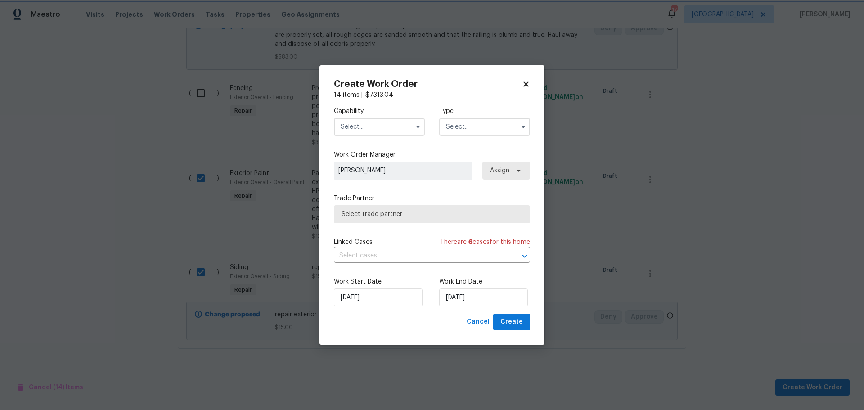
click at [485, 147] on div "Capability Agent Appliance Bathtub Resurfacing BRN And Lrr Broker Cabinets Carp…" at bounding box center [432, 206] width 196 height 214
click at [526, 82] on icon at bounding box center [526, 84] width 8 height 8
checkbox input "false"
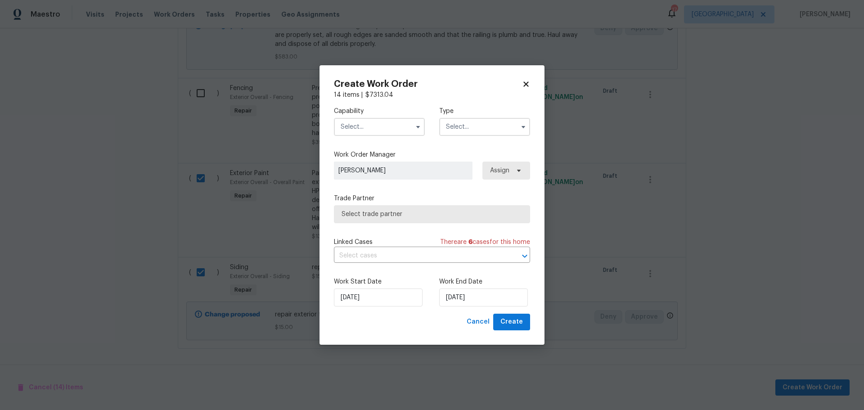
checkbox input "false"
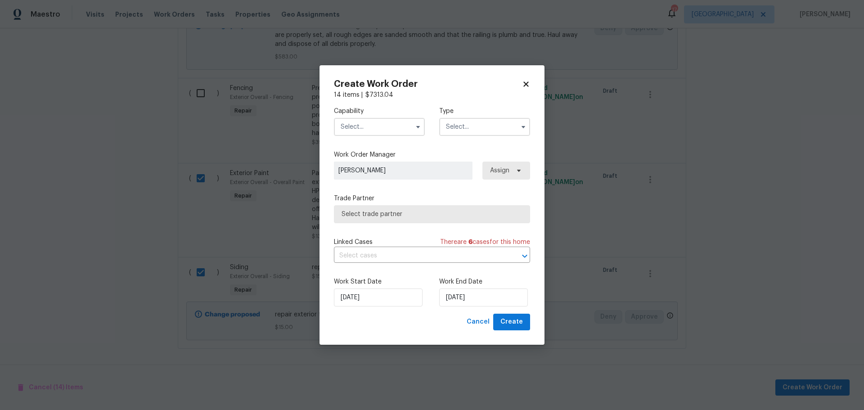
checkbox input "false"
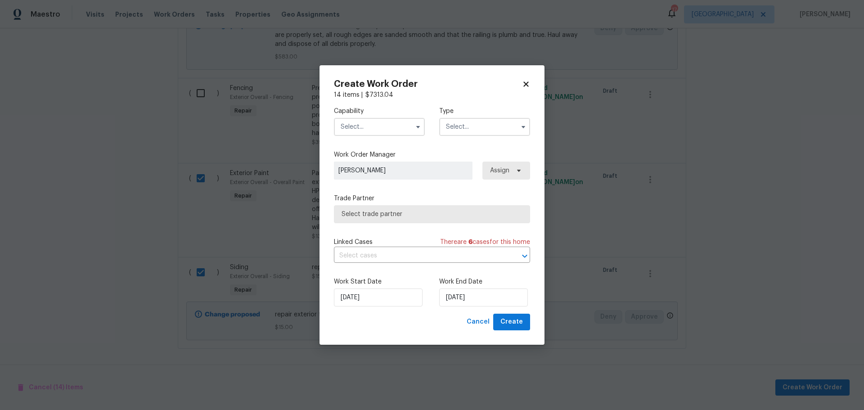
checkbox input "false"
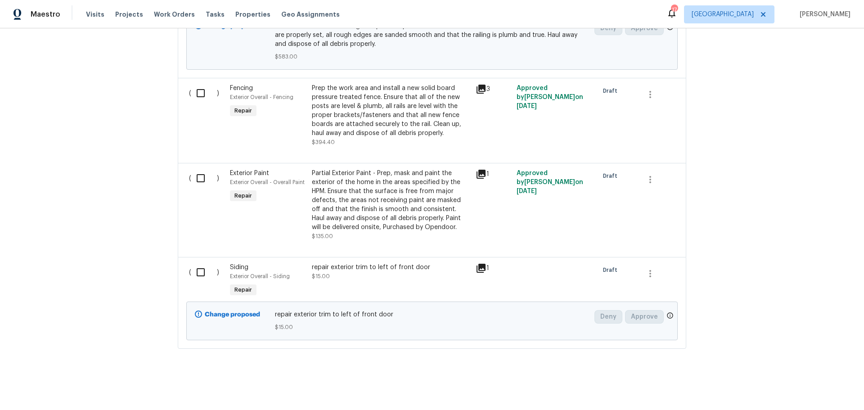
click at [708, 142] on div "Back to all projects 5655 Chalet Hill Dr, Saint Louis, MO 63129 3 Beds | 2 1/2 …" at bounding box center [432, 219] width 864 height 382
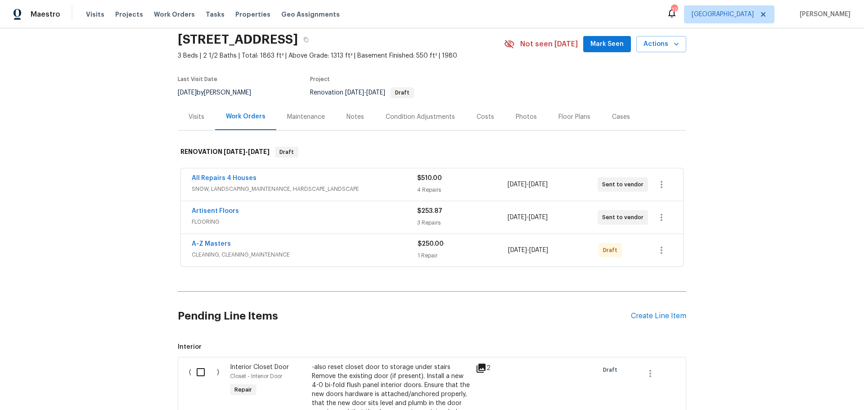
scroll to position [0, 0]
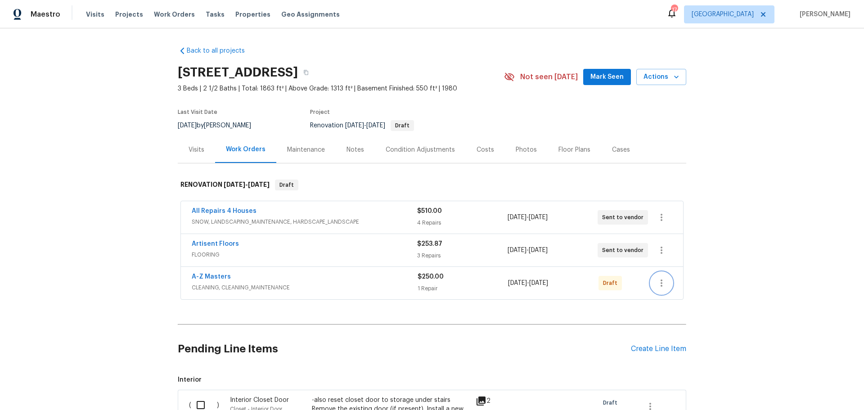
click at [659, 277] on button "button" at bounding box center [662, 283] width 22 height 22
click at [663, 285] on li "Send to Vendor" at bounding box center [695, 283] width 97 height 15
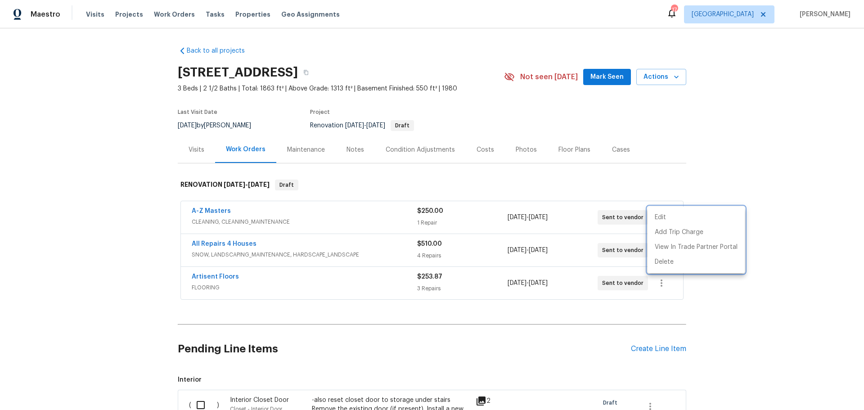
click at [597, 81] on div at bounding box center [432, 205] width 864 height 410
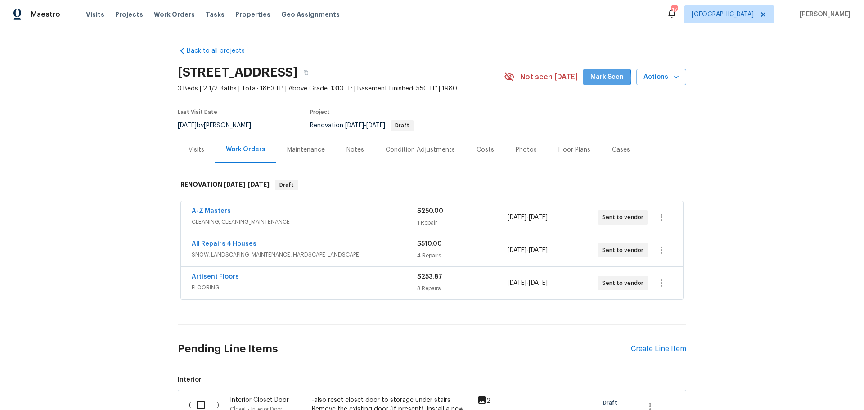
click at [597, 78] on span "Mark Seen" at bounding box center [606, 77] width 33 height 11
click at [235, 16] on span "Properties" at bounding box center [252, 14] width 35 height 9
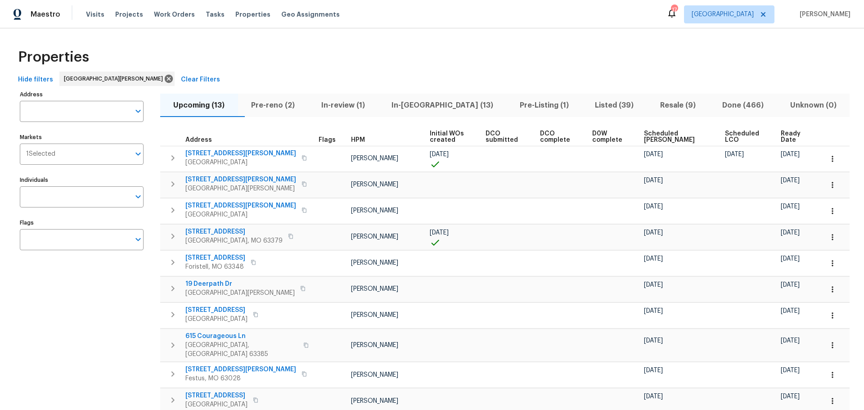
click at [675, 16] on icon at bounding box center [671, 13] width 7 height 9
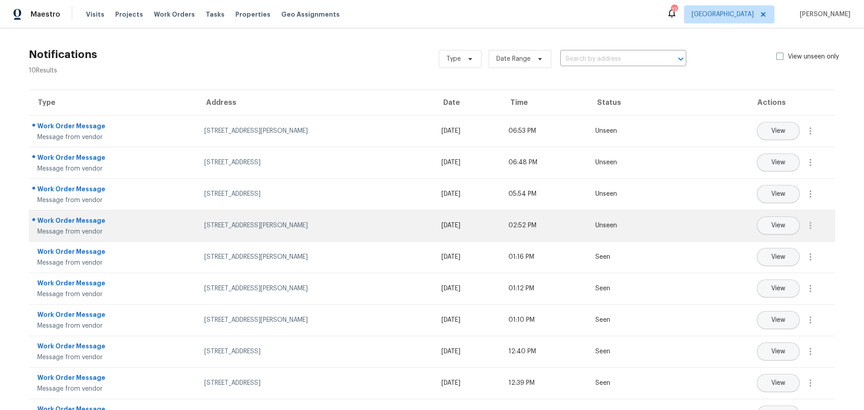
click at [281, 233] on td "[STREET_ADDRESS][PERSON_NAME]" at bounding box center [315, 225] width 237 height 31
click at [771, 224] on span "View" at bounding box center [778, 225] width 14 height 7
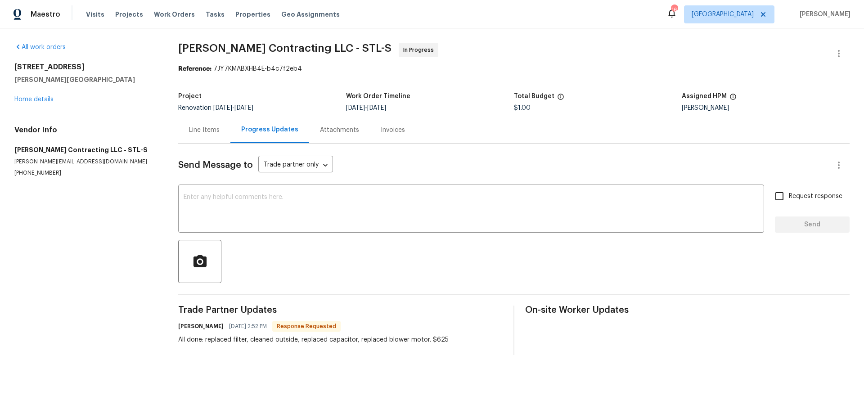
click at [214, 130] on div "Line Items" at bounding box center [204, 130] width 31 height 9
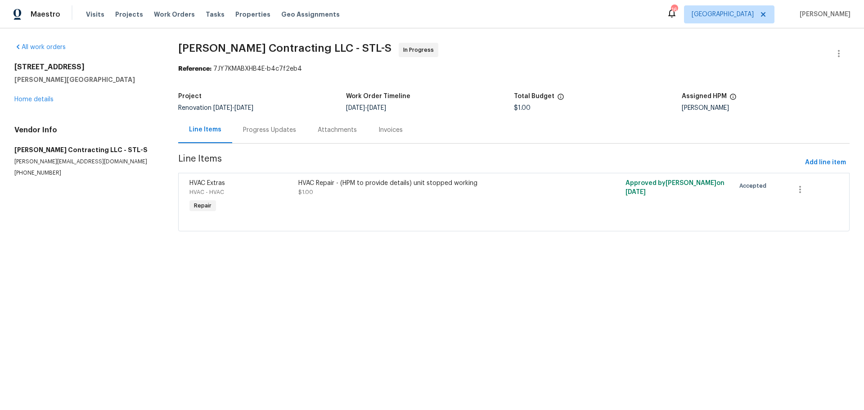
click at [306, 197] on div "HVAC Repair - (HPM to provide details) unit stopped working $1.00" at bounding box center [432, 196] width 273 height 41
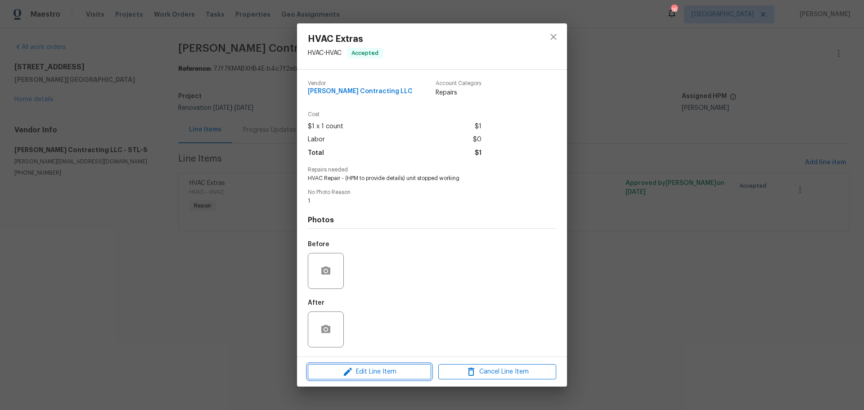
click at [368, 370] on span "Edit Line Item" at bounding box center [369, 371] width 118 height 11
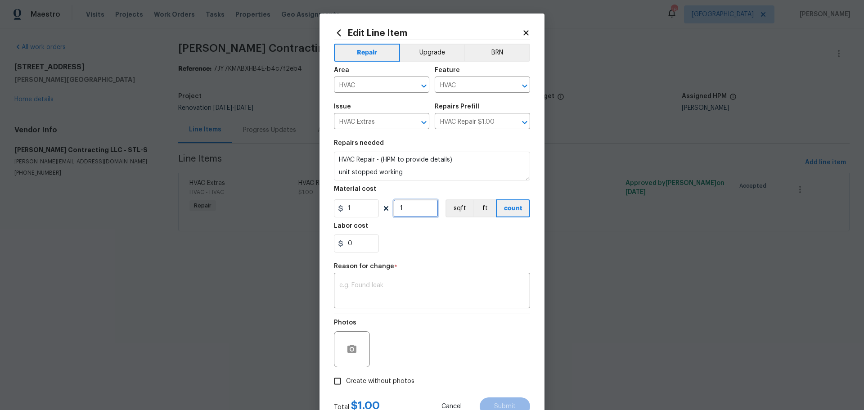
click at [415, 205] on input "1" at bounding box center [415, 208] width 45 height 18
type input "625"
click at [399, 281] on div "x ​" at bounding box center [432, 291] width 196 height 33
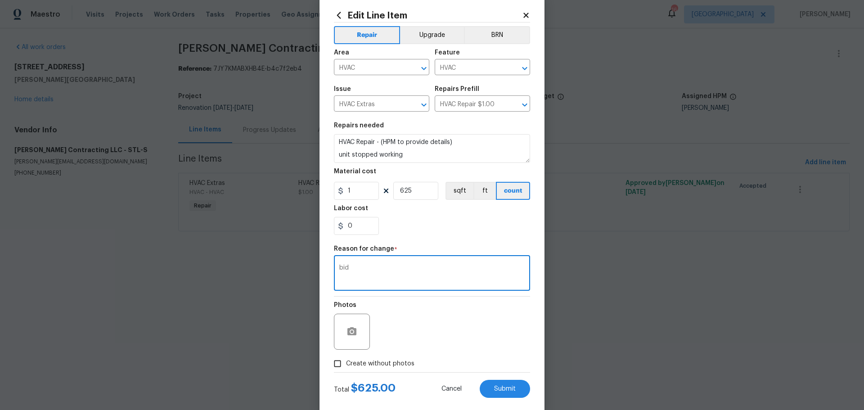
scroll to position [33, 0]
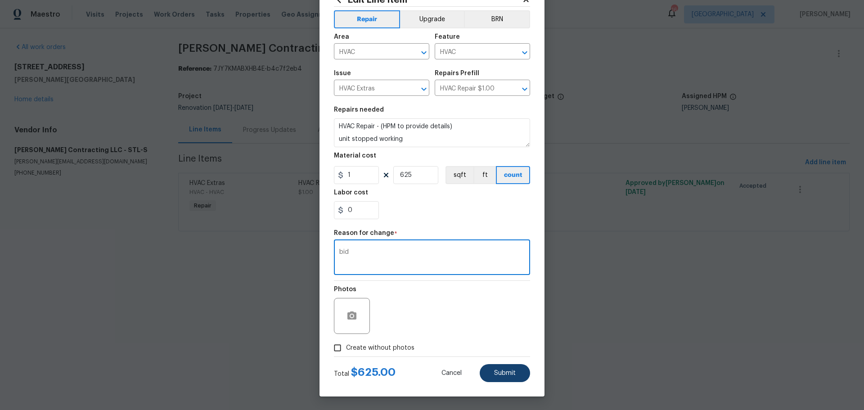
type textarea "bid"
click at [489, 381] on button "Submit" at bounding box center [505, 373] width 50 height 18
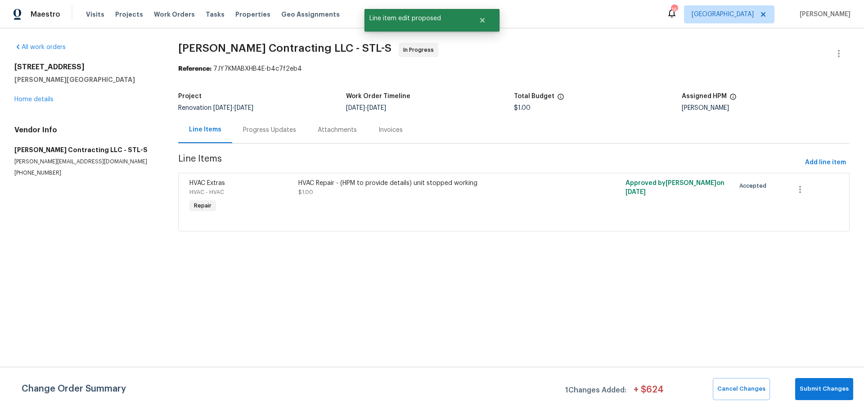
scroll to position [0, 0]
click at [822, 389] on span "Submit Changes" at bounding box center [823, 389] width 49 height 10
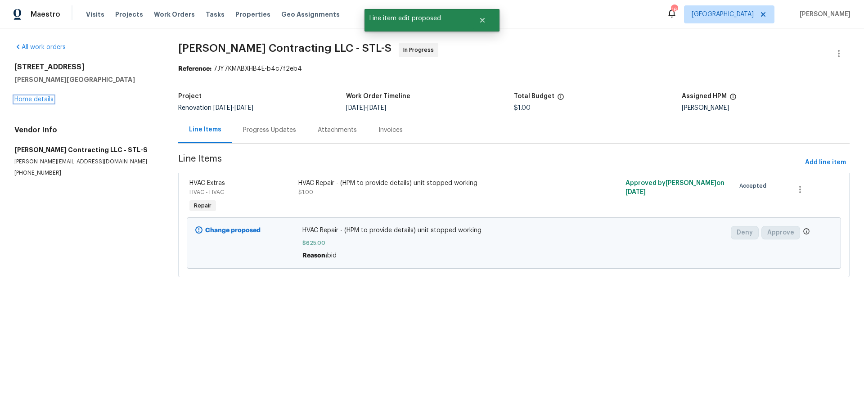
click at [44, 100] on link "Home details" at bounding box center [33, 99] width 39 height 6
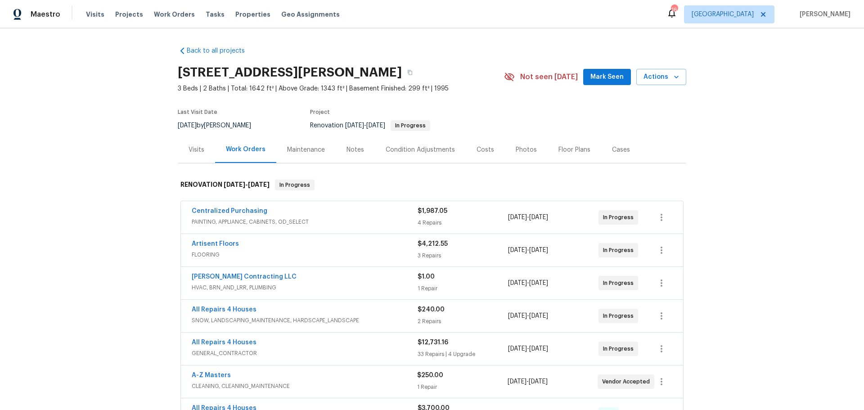
click at [516, 152] on div "Photos" at bounding box center [526, 149] width 21 height 9
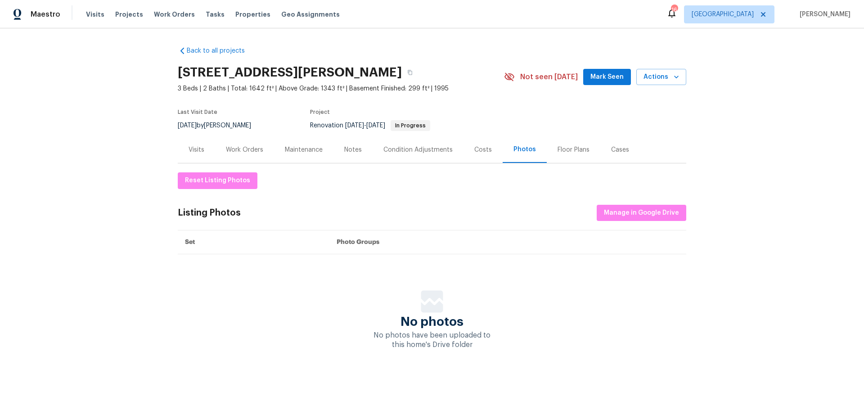
click at [478, 151] on div "Costs" at bounding box center [483, 149] width 18 height 9
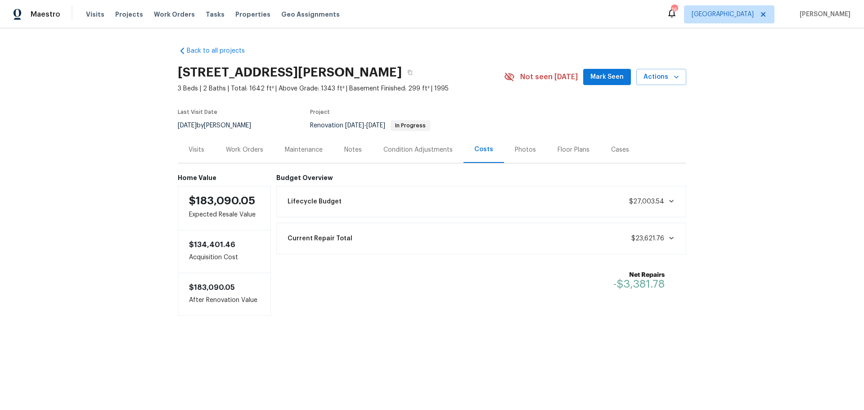
click at [190, 152] on div "Visits" at bounding box center [197, 149] width 16 height 9
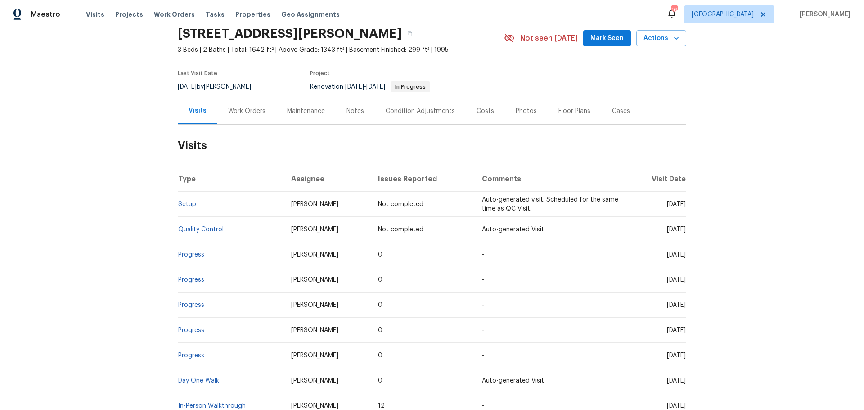
scroll to position [90, 0]
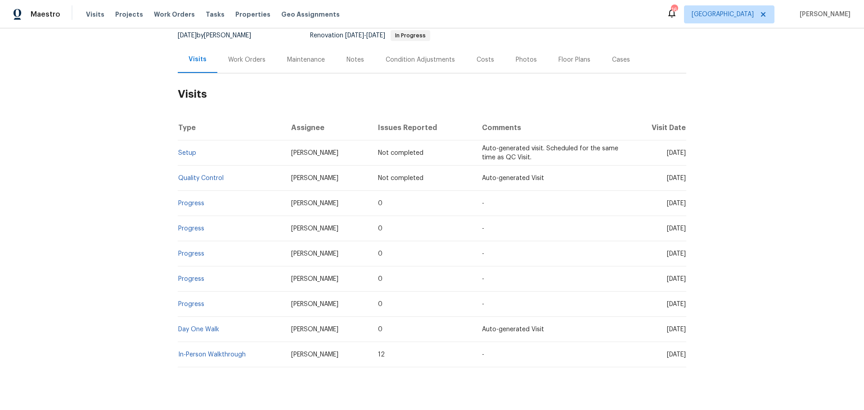
click at [252, 56] on div "Work Orders" at bounding box center [246, 59] width 37 height 9
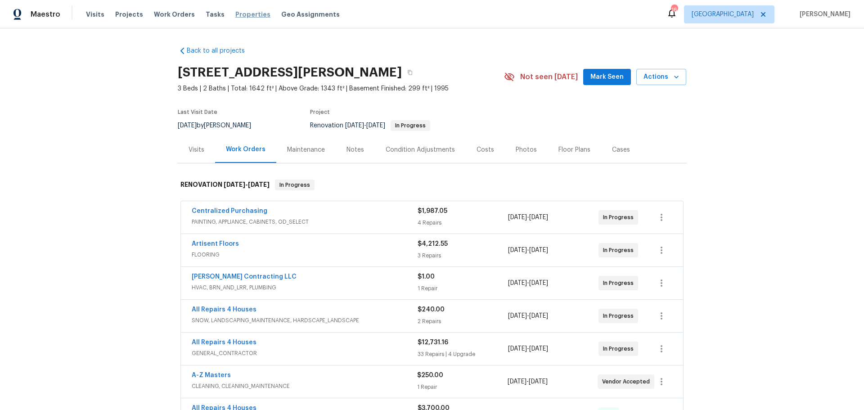
click at [235, 14] on span "Properties" at bounding box center [252, 14] width 35 height 9
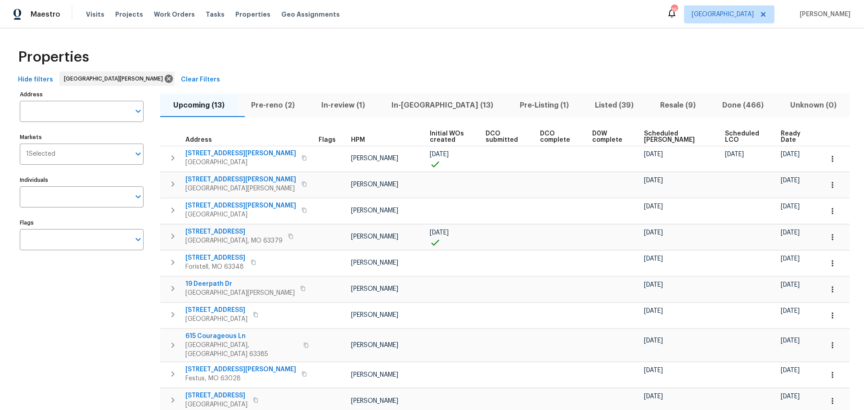
click at [601, 104] on span "Listed (39)" at bounding box center [614, 105] width 54 height 13
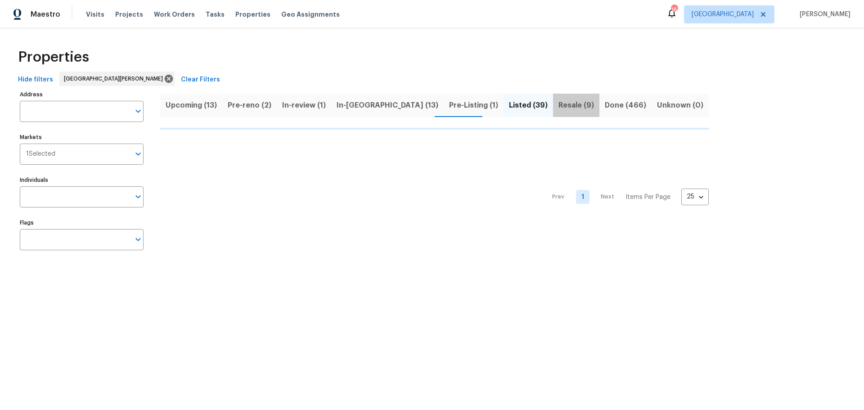
click at [558, 108] on span "Resale (9)" at bounding box center [576, 105] width 36 height 13
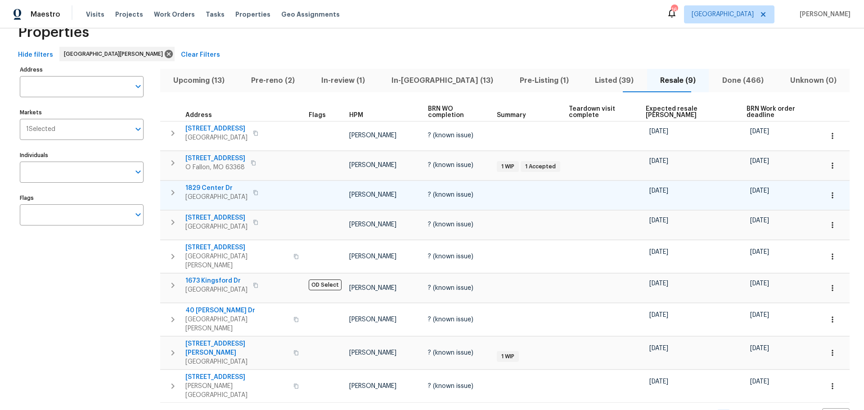
scroll to position [46, 0]
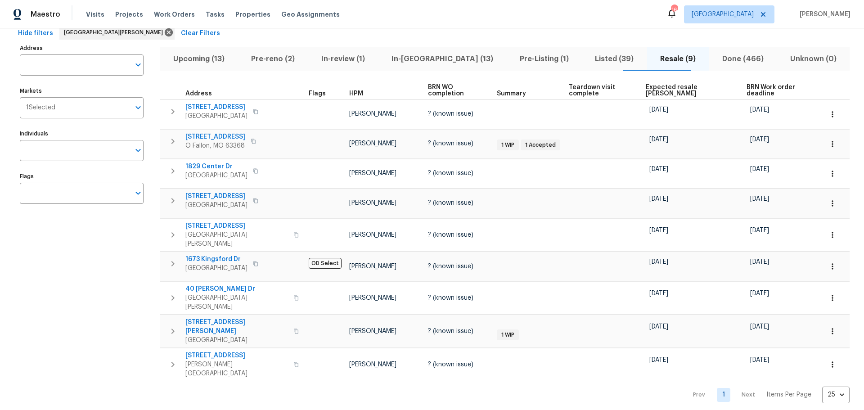
click at [589, 55] on span "Listed (39)" at bounding box center [614, 59] width 54 height 13
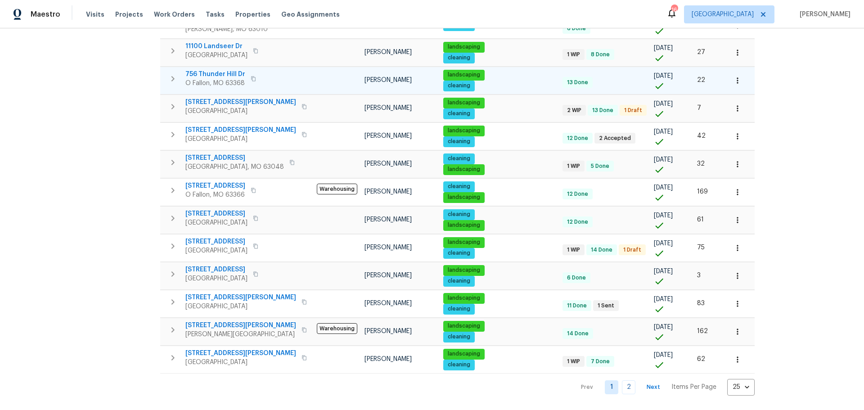
scroll to position [472, 0]
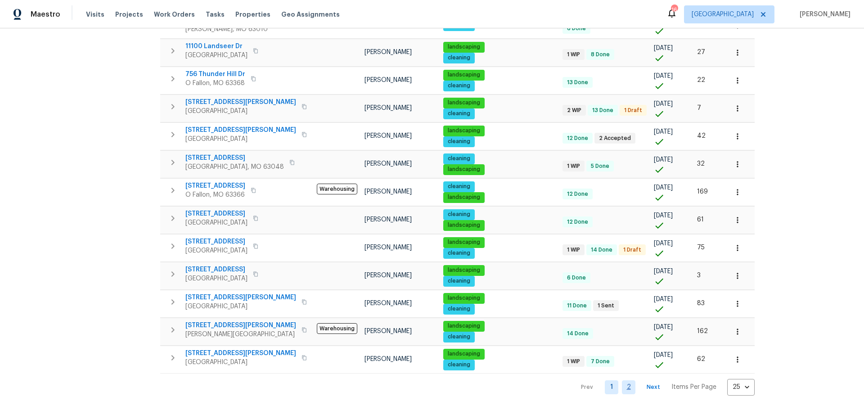
click at [622, 380] on link "2" at bounding box center [628, 387] width 13 height 14
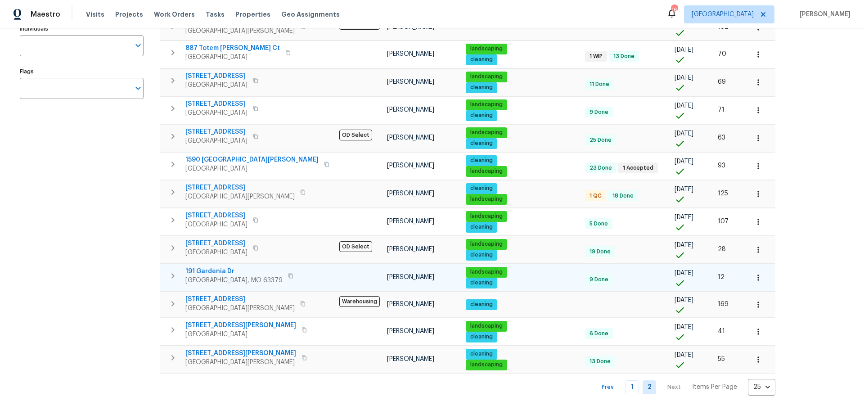
scroll to position [158, 0]
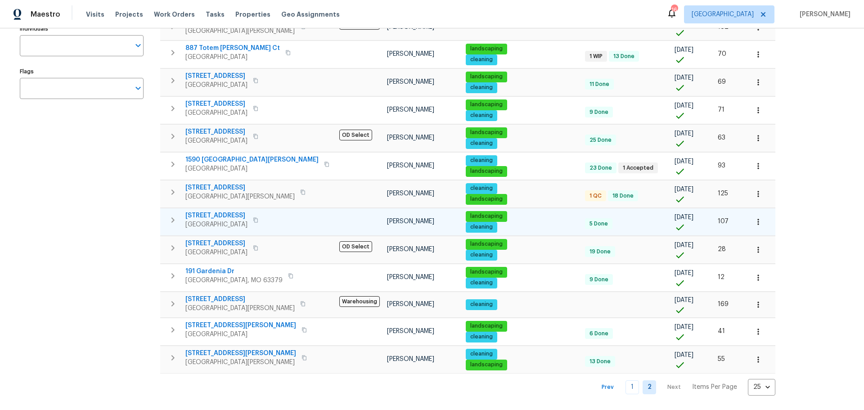
click at [754, 217] on icon "button" at bounding box center [758, 221] width 9 height 9
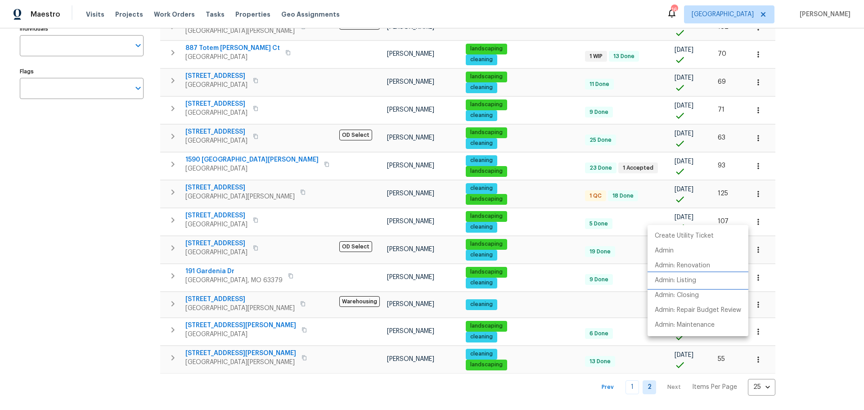
click at [698, 286] on li "Admin: Listing" at bounding box center [697, 280] width 101 height 15
click at [125, 283] on div at bounding box center [432, 205] width 864 height 410
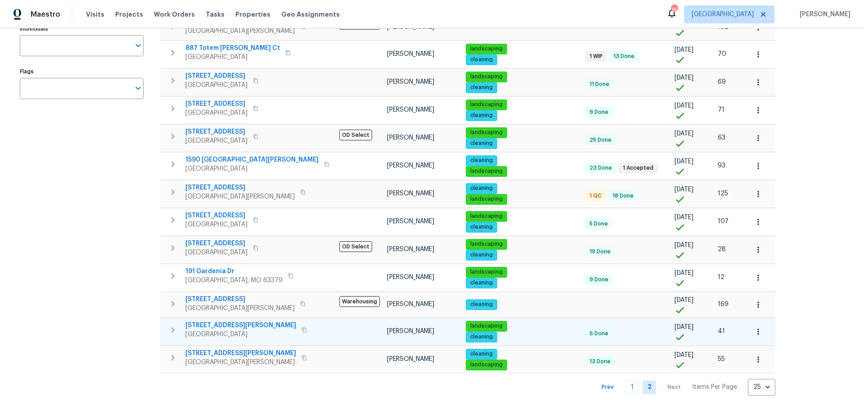
click at [748, 327] on button "button" at bounding box center [758, 332] width 20 height 20
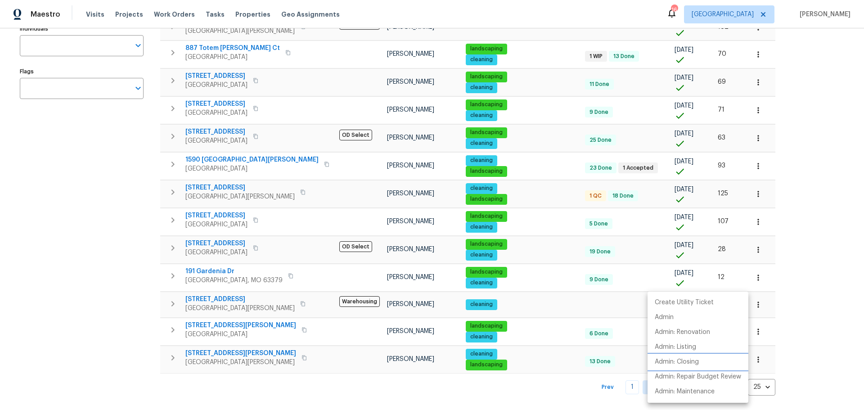
click at [703, 361] on li "Admin: Closing" at bounding box center [697, 362] width 101 height 15
click at [125, 250] on div at bounding box center [432, 205] width 864 height 410
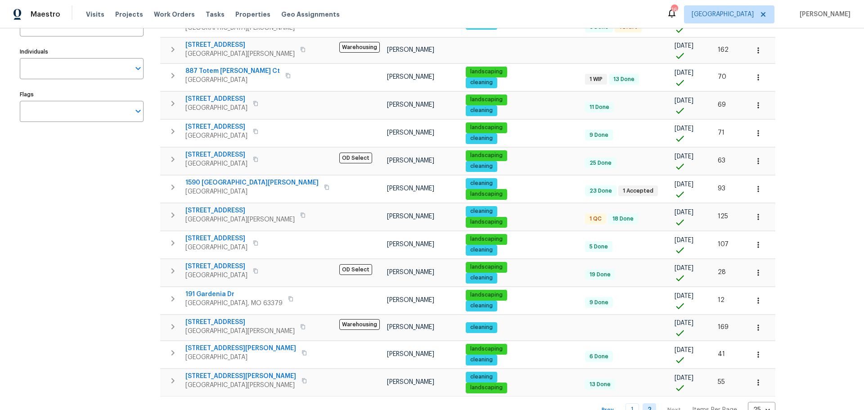
scroll to position [113, 0]
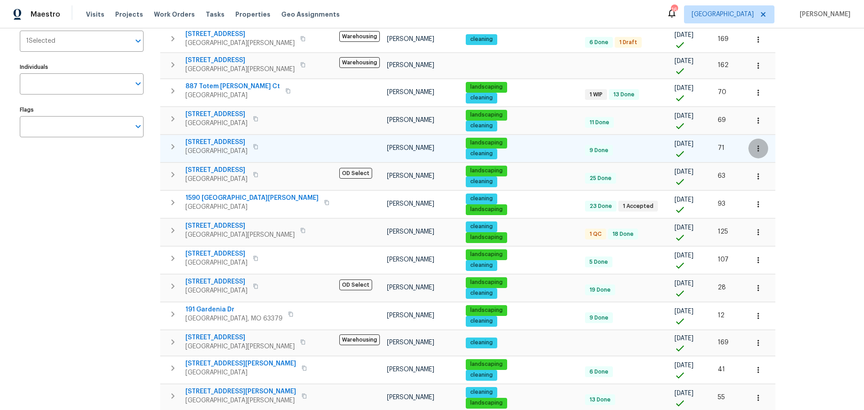
click at [754, 145] on icon "button" at bounding box center [758, 148] width 9 height 9
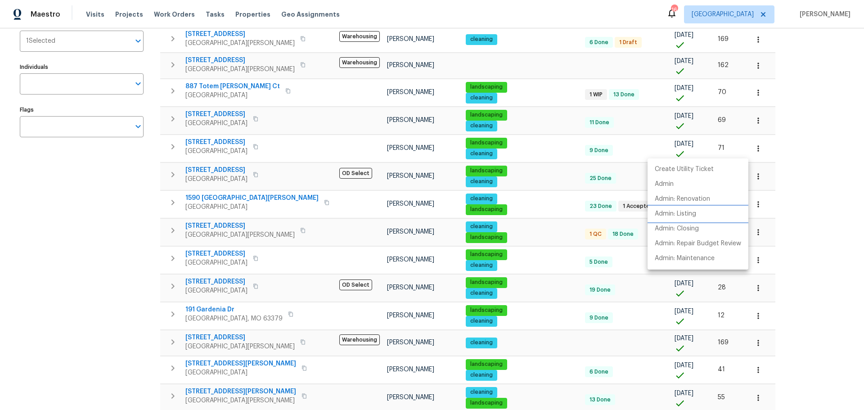
click at [696, 213] on p "Admin: Listing" at bounding box center [675, 213] width 41 height 9
click at [103, 211] on div at bounding box center [432, 205] width 864 height 410
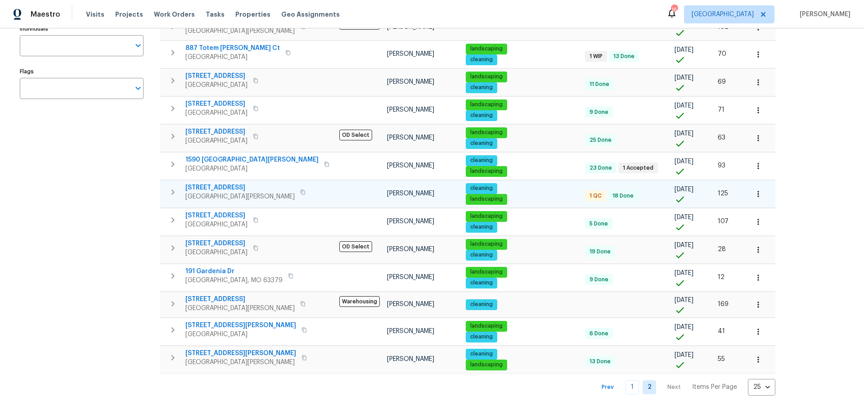
scroll to position [158, 0]
click at [625, 384] on link "1" at bounding box center [631, 387] width 13 height 14
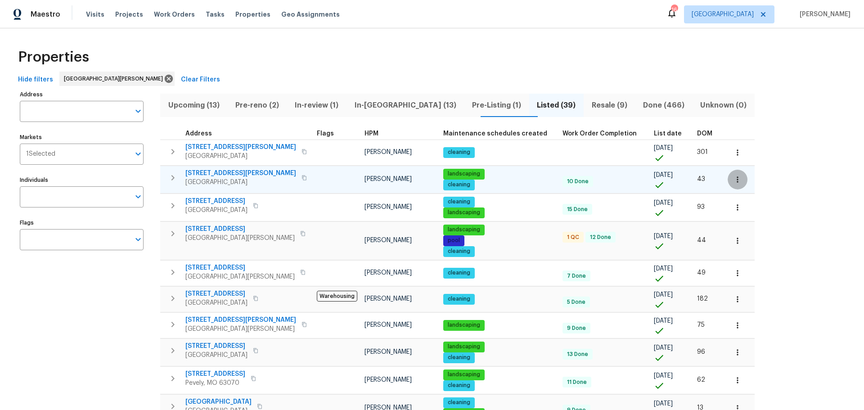
click at [733, 182] on icon "button" at bounding box center [737, 179] width 9 height 9
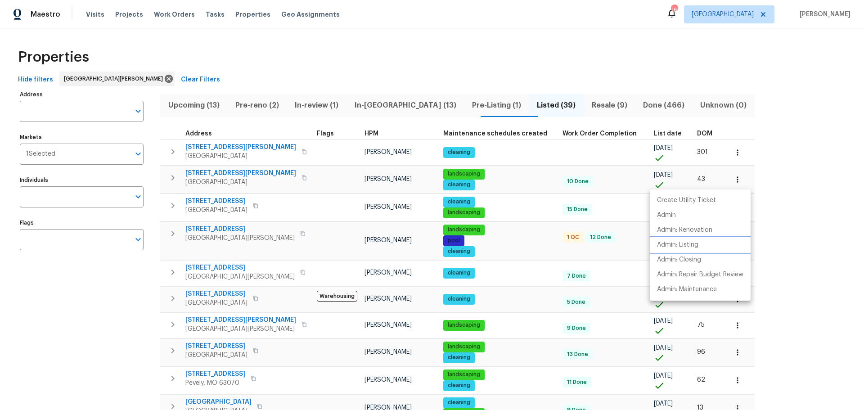
click at [698, 248] on p "Admin: Listing" at bounding box center [677, 244] width 41 height 9
click at [698, 375] on div at bounding box center [432, 205] width 864 height 410
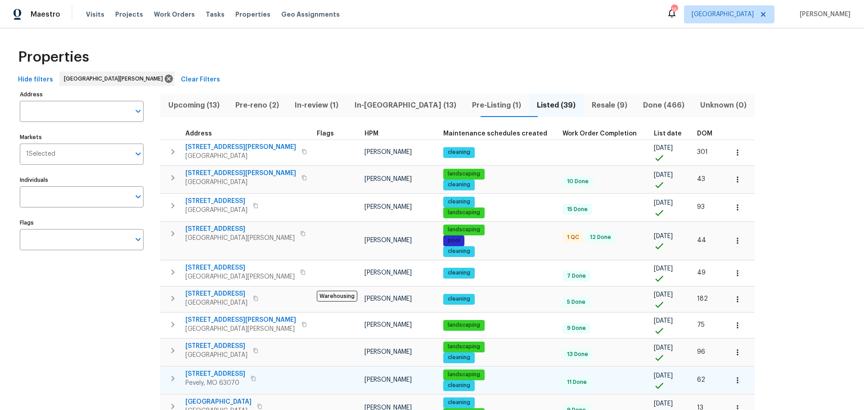
click at [733, 379] on icon "button" at bounding box center [737, 380] width 9 height 9
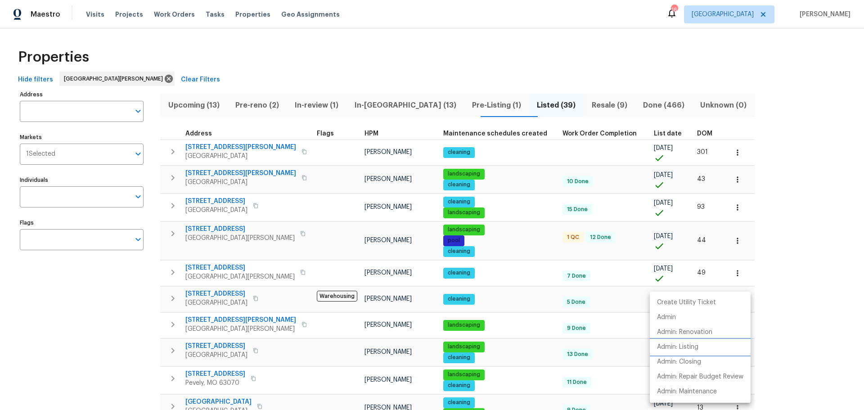
click at [698, 350] on p "Admin: Listing" at bounding box center [677, 346] width 41 height 9
click at [381, 102] on div at bounding box center [432, 205] width 864 height 410
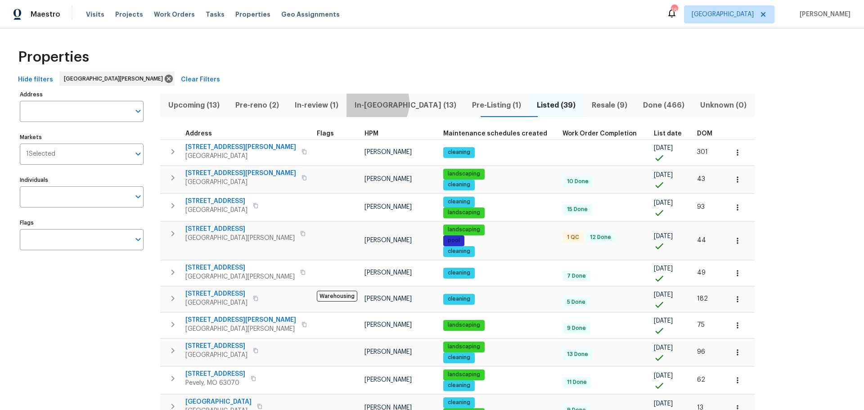
click at [381, 103] on span "In-[GEOGRAPHIC_DATA] (13)" at bounding box center [405, 105] width 107 height 13
